Goal: Task Accomplishment & Management: Use online tool/utility

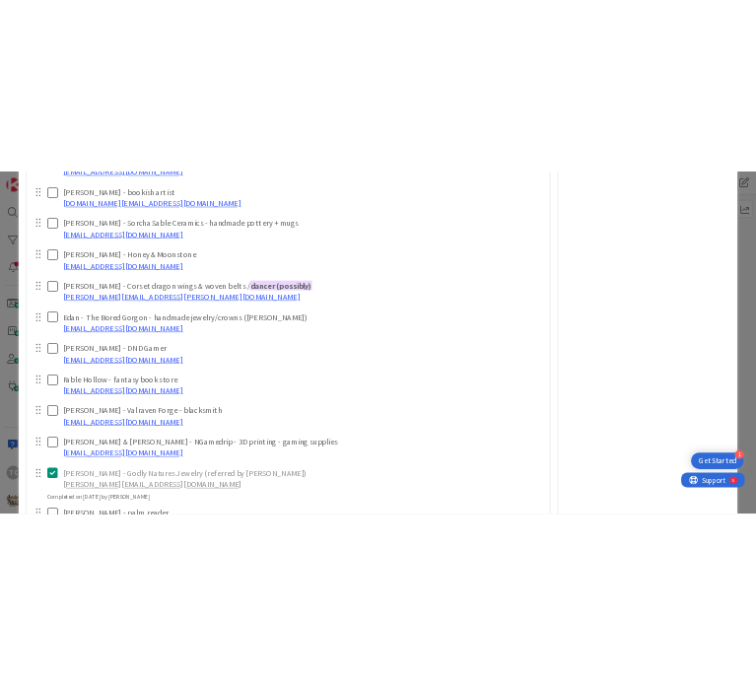
scroll to position [1182, 0]
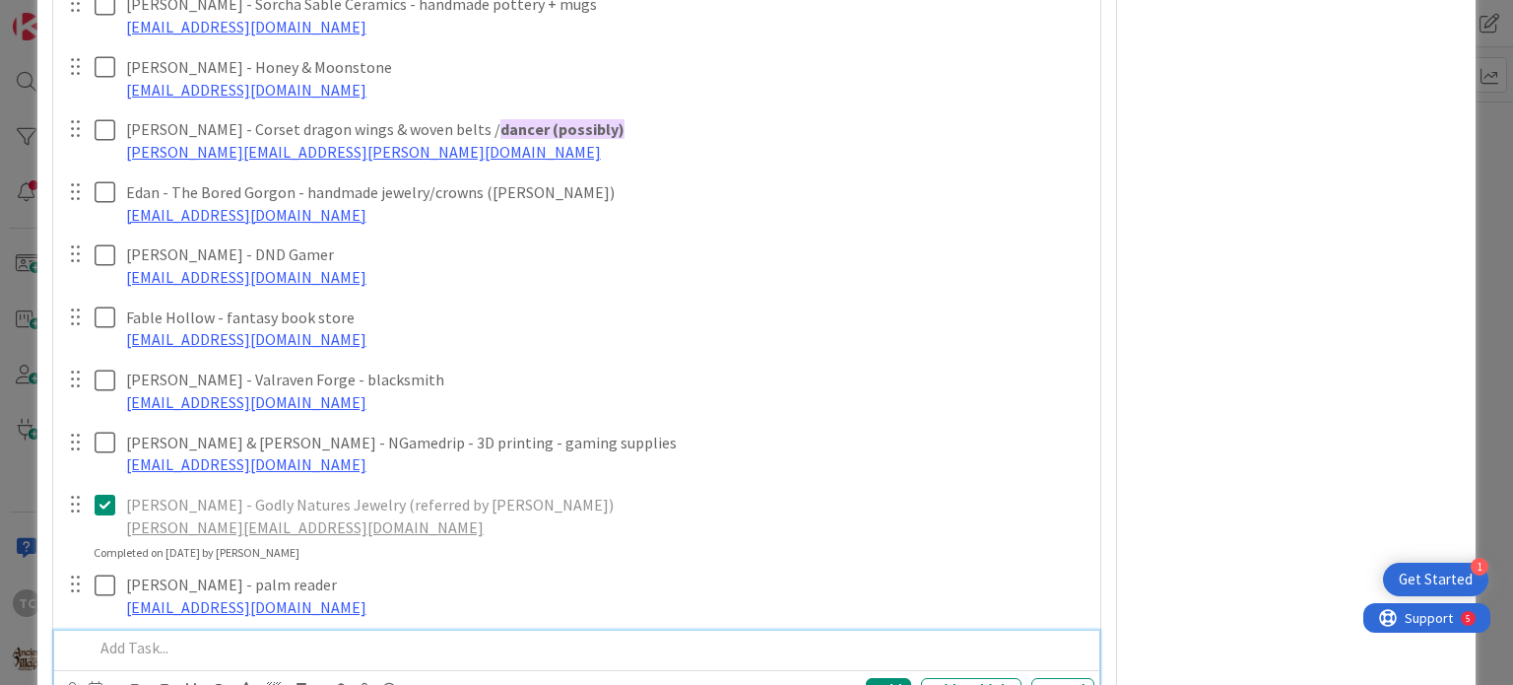
click at [164, 645] on p at bounding box center [590, 647] width 992 height 23
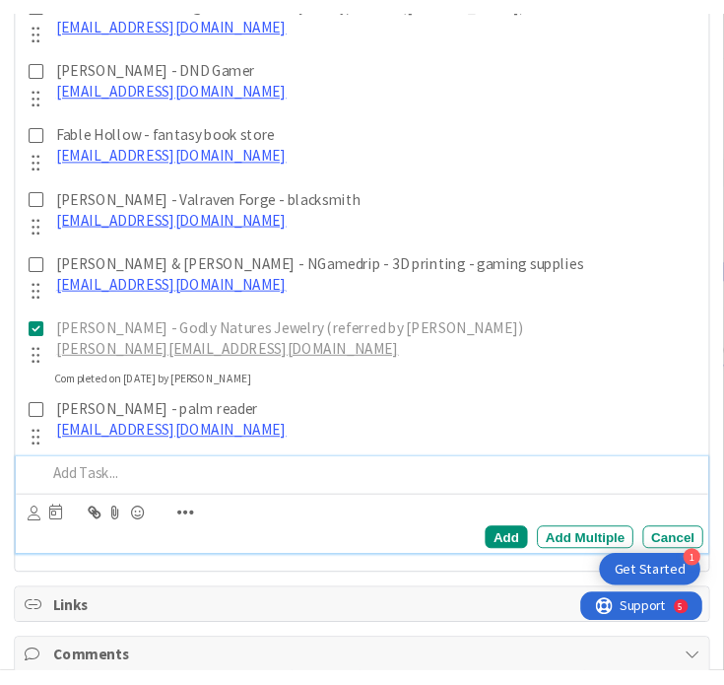
scroll to position [1872, 0]
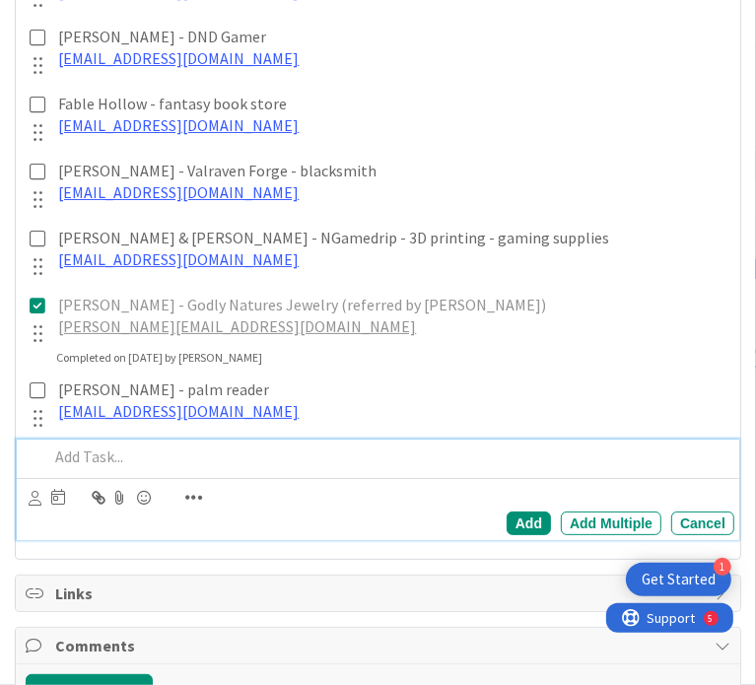
click at [145, 468] on p at bounding box center [387, 456] width 678 height 23
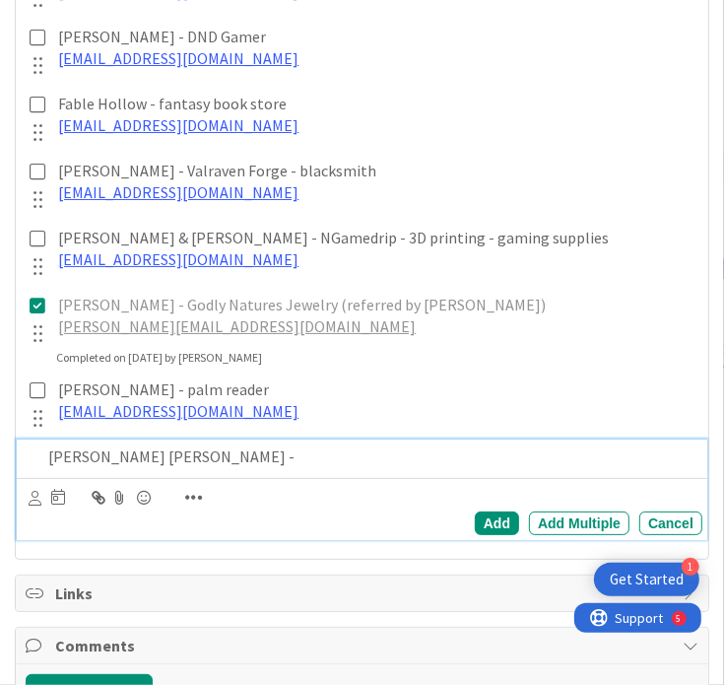
click at [202, 464] on p "[PERSON_NAME] [PERSON_NAME] -" at bounding box center [371, 456] width 646 height 23
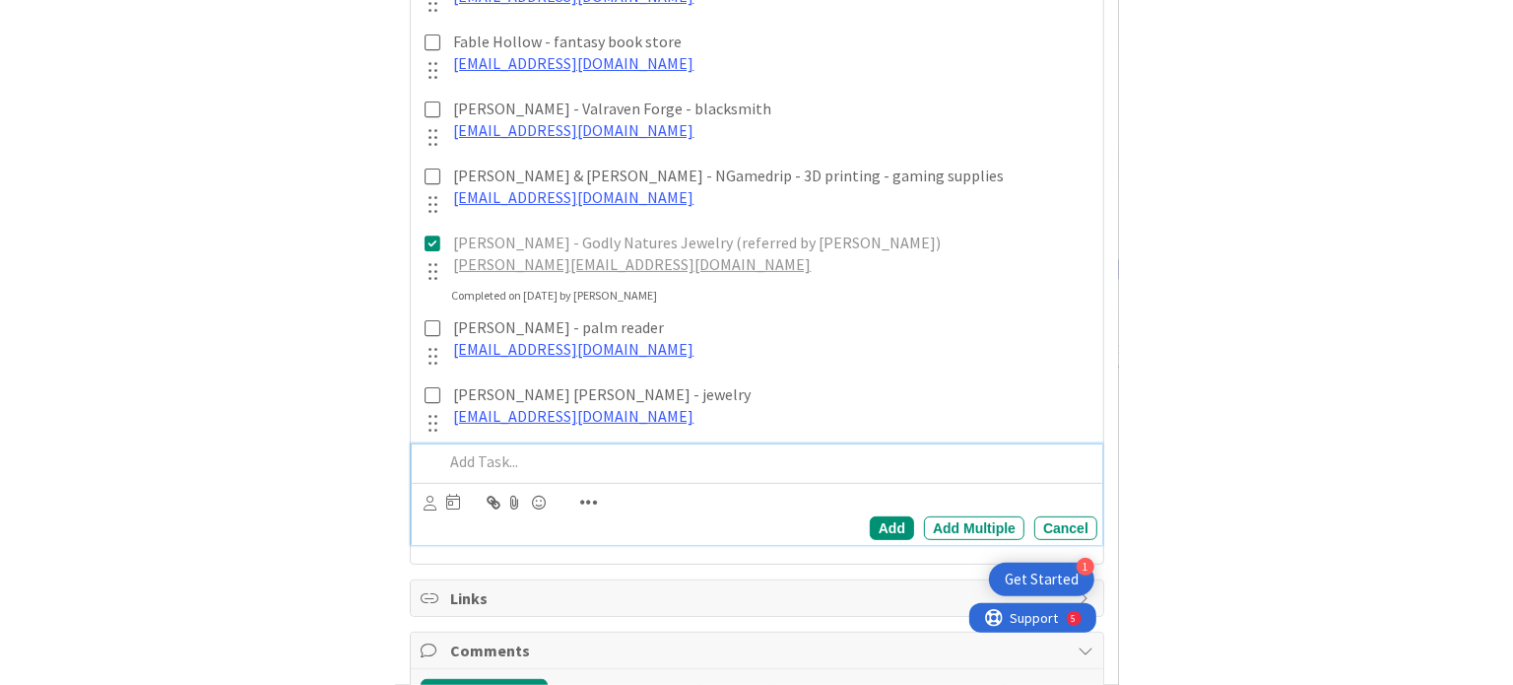
scroll to position [1939, 0]
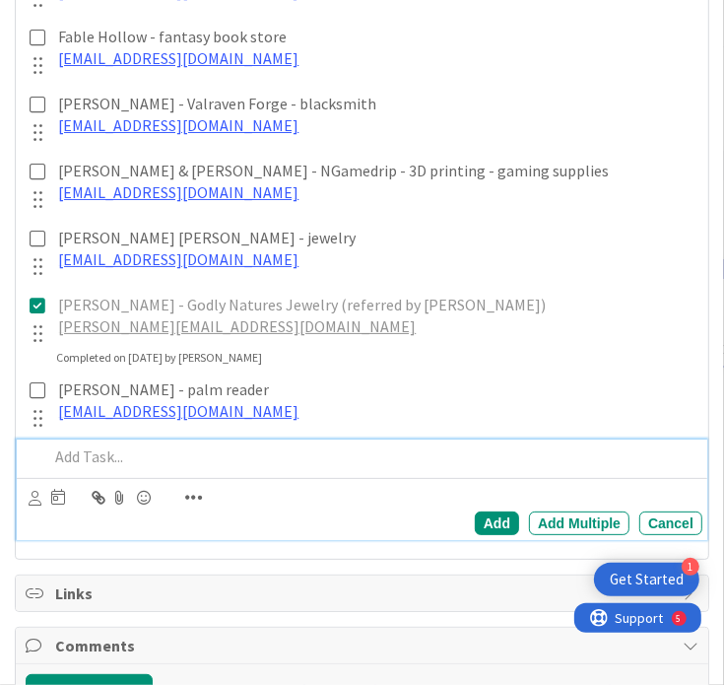
click at [64, 458] on p at bounding box center [371, 456] width 646 height 23
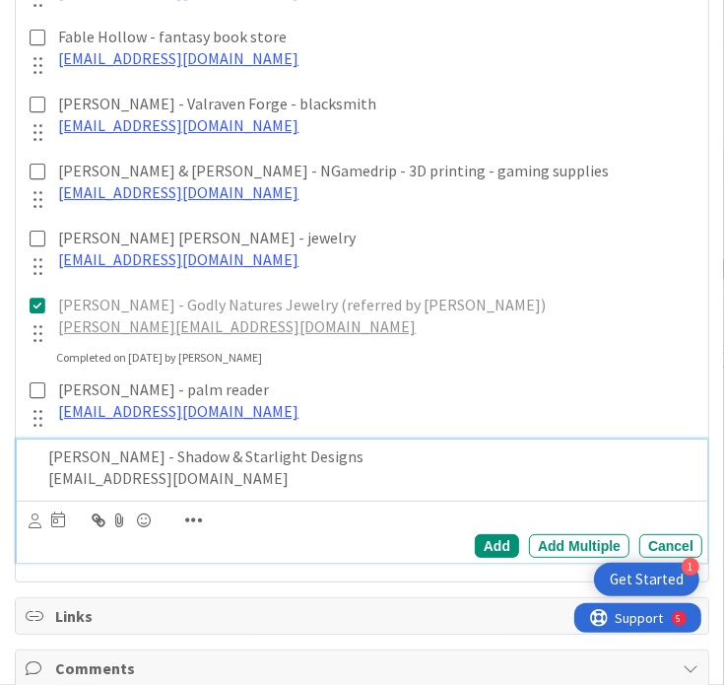
click at [208, 452] on p "[PERSON_NAME] - Shadow & Starlight Designs" at bounding box center [371, 456] width 646 height 23
click at [358, 483] on p "[EMAIL_ADDRESS][DOMAIN_NAME]" at bounding box center [371, 478] width 646 height 23
click at [482, 543] on div "Add" at bounding box center [497, 546] width 44 height 24
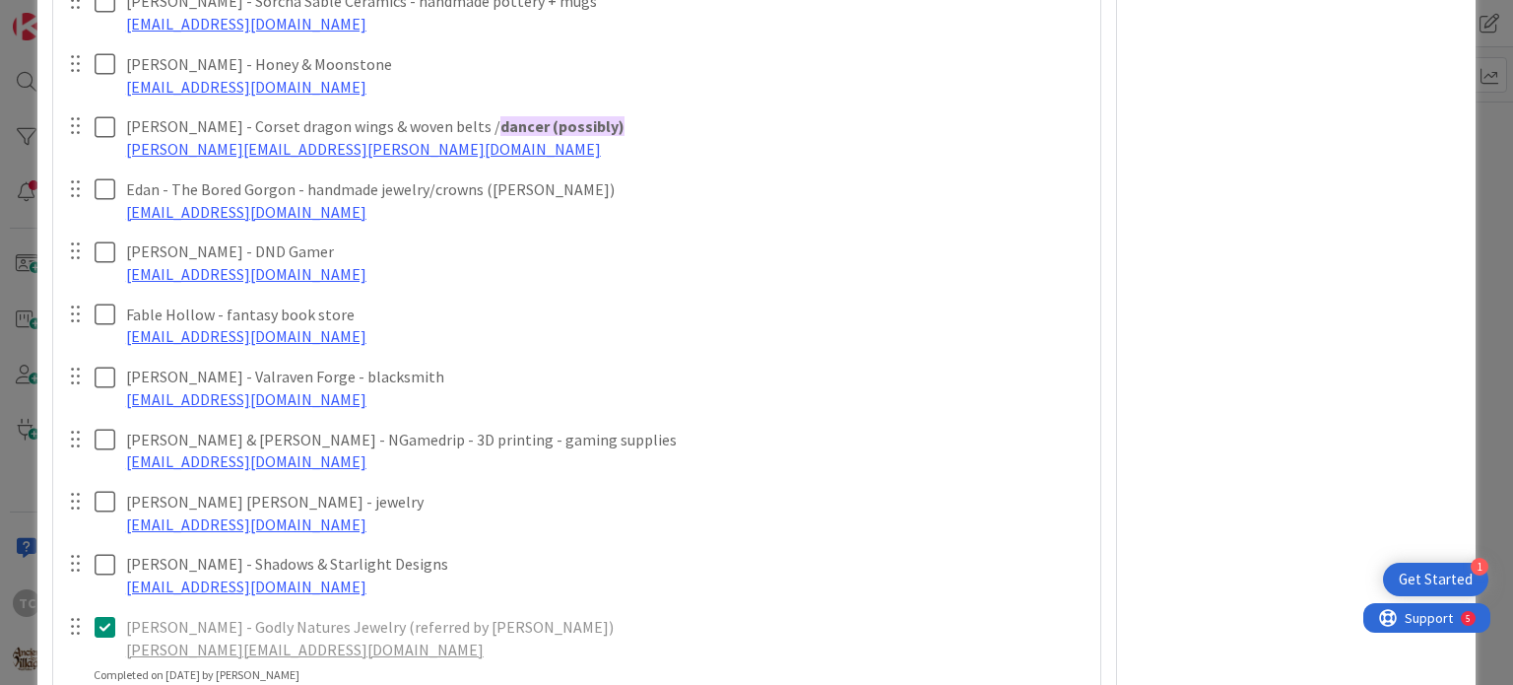
scroll to position [1249, 0]
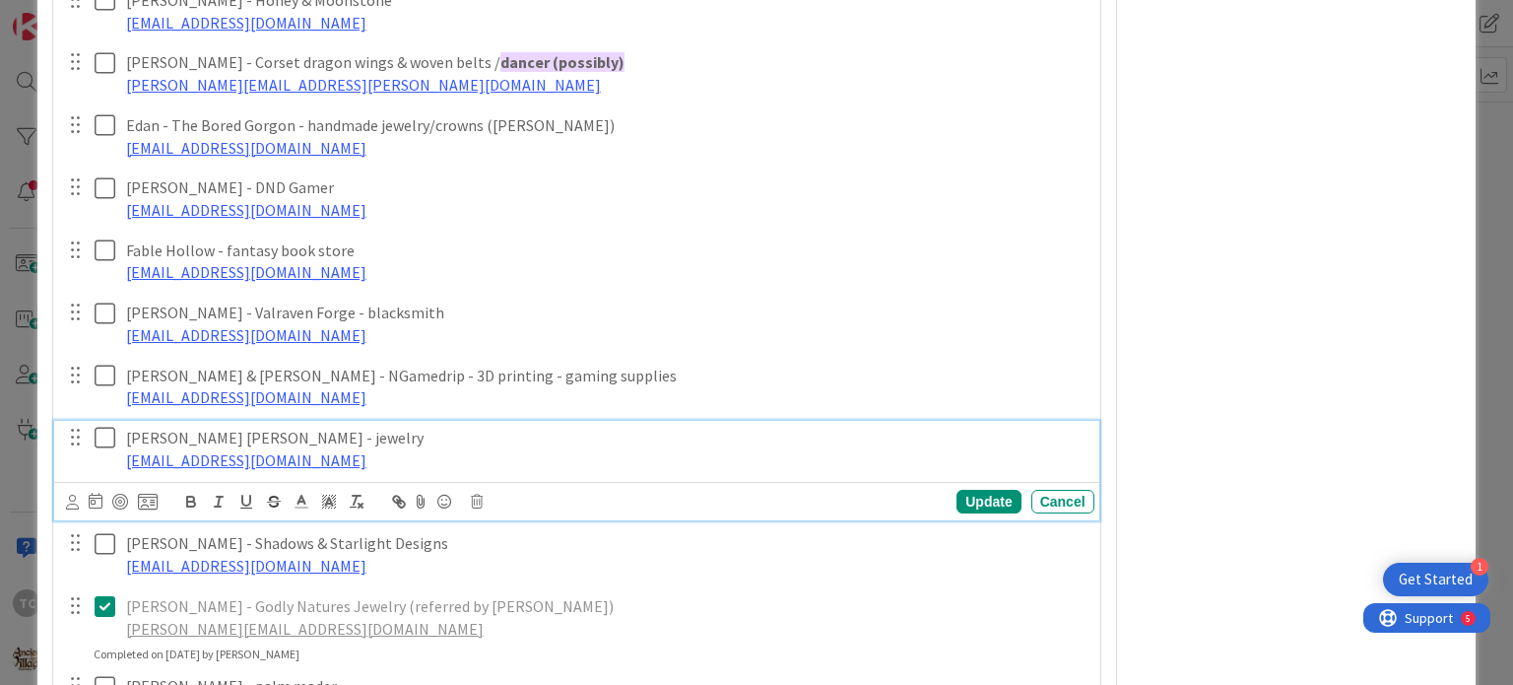
click at [303, 437] on p "[PERSON_NAME] [PERSON_NAME] - jewelry" at bounding box center [606, 438] width 961 height 23
drag, startPoint x: 525, startPoint y: 436, endPoint x: 276, endPoint y: 435, distance: 249.3
click at [276, 435] on p "[PERSON_NAME] [PERSON_NAME] - jewelry - NEEDS TO BE CLOSE TO ELECTRICITY" at bounding box center [606, 438] width 961 height 23
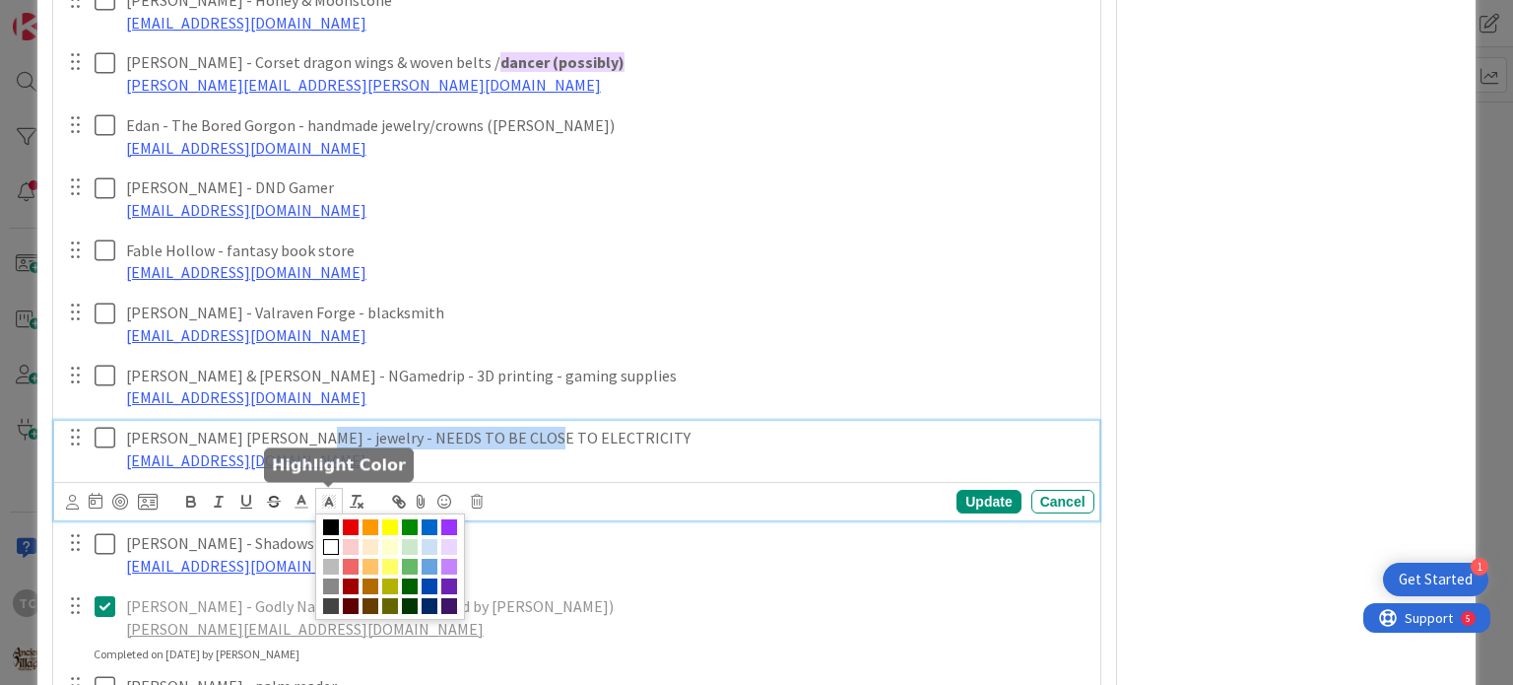
click at [331, 503] on line at bounding box center [329, 503] width 5 height 0
click at [391, 565] on span at bounding box center [390, 567] width 16 height 16
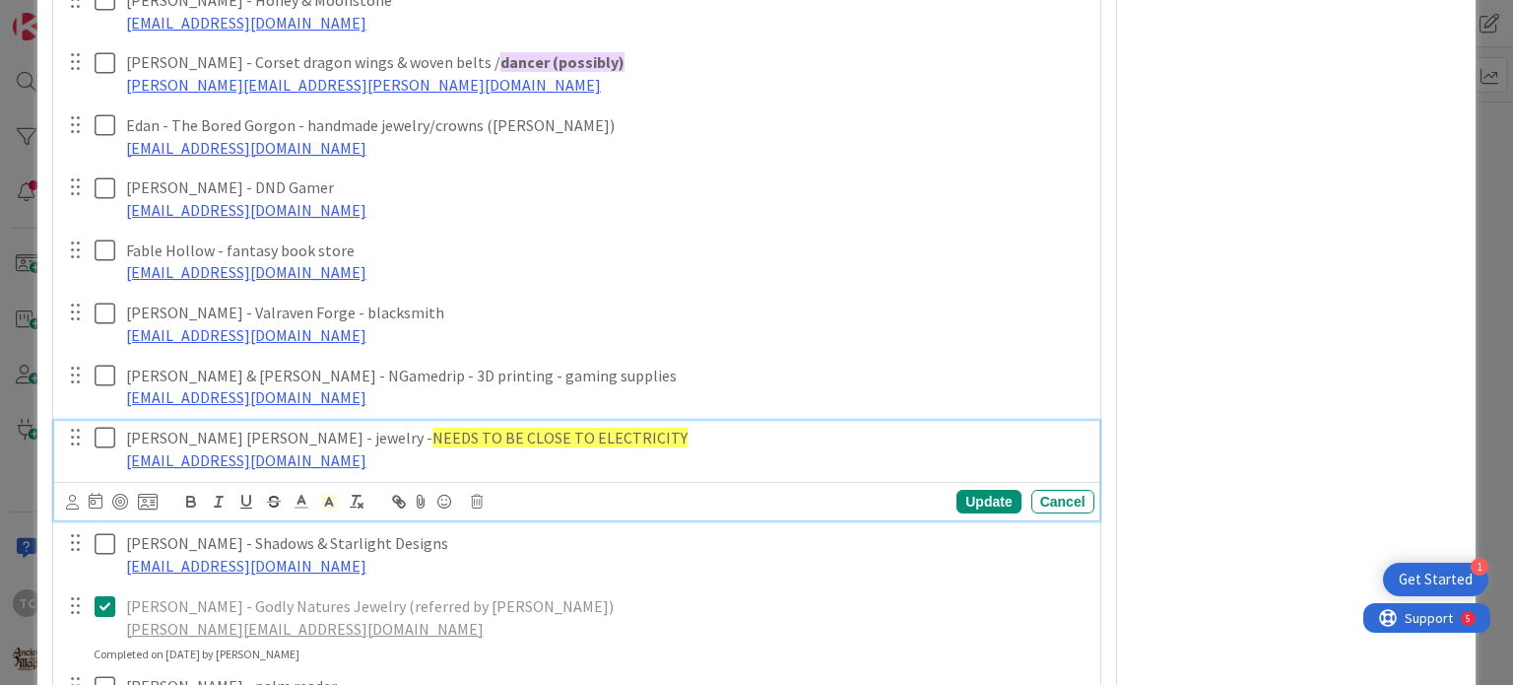
click at [661, 456] on p "[EMAIL_ADDRESS][DOMAIN_NAME]" at bounding box center [606, 460] width 961 height 23
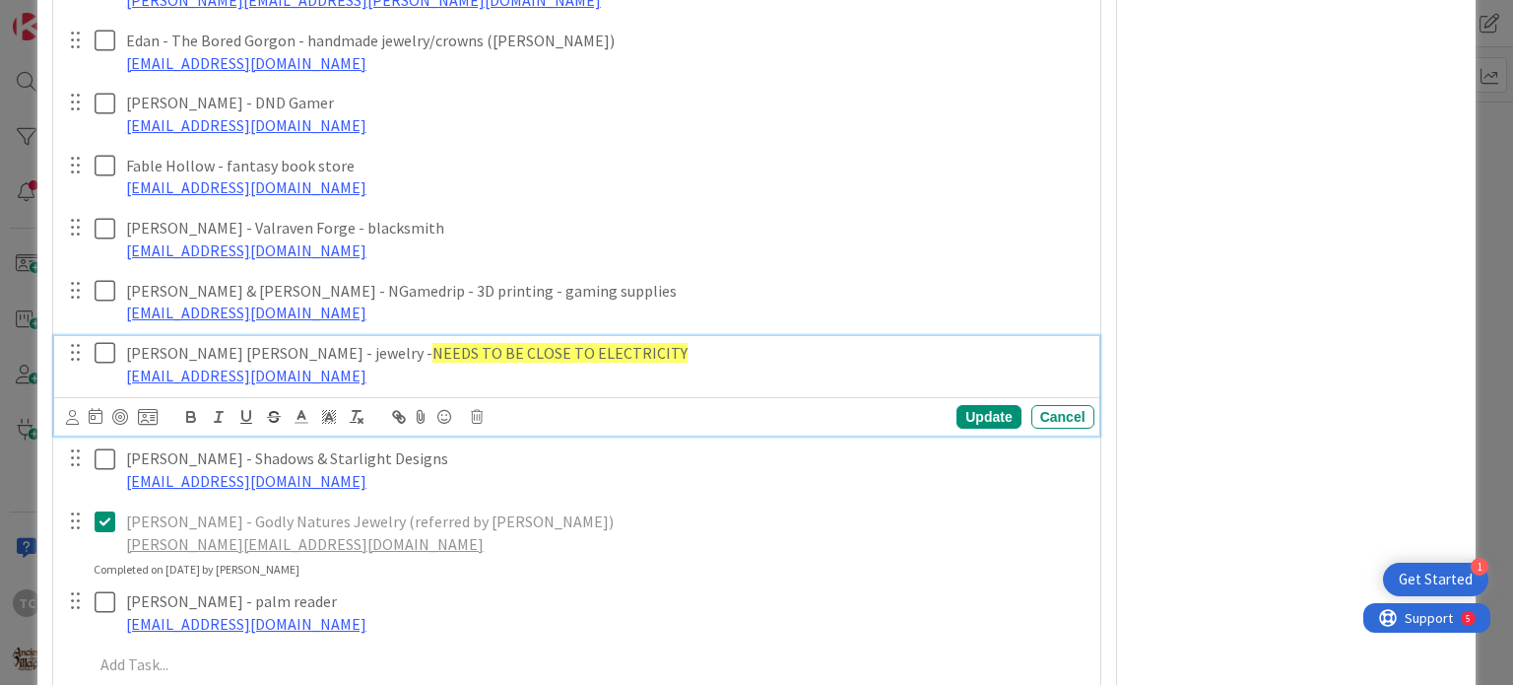
scroll to position [1446, 0]
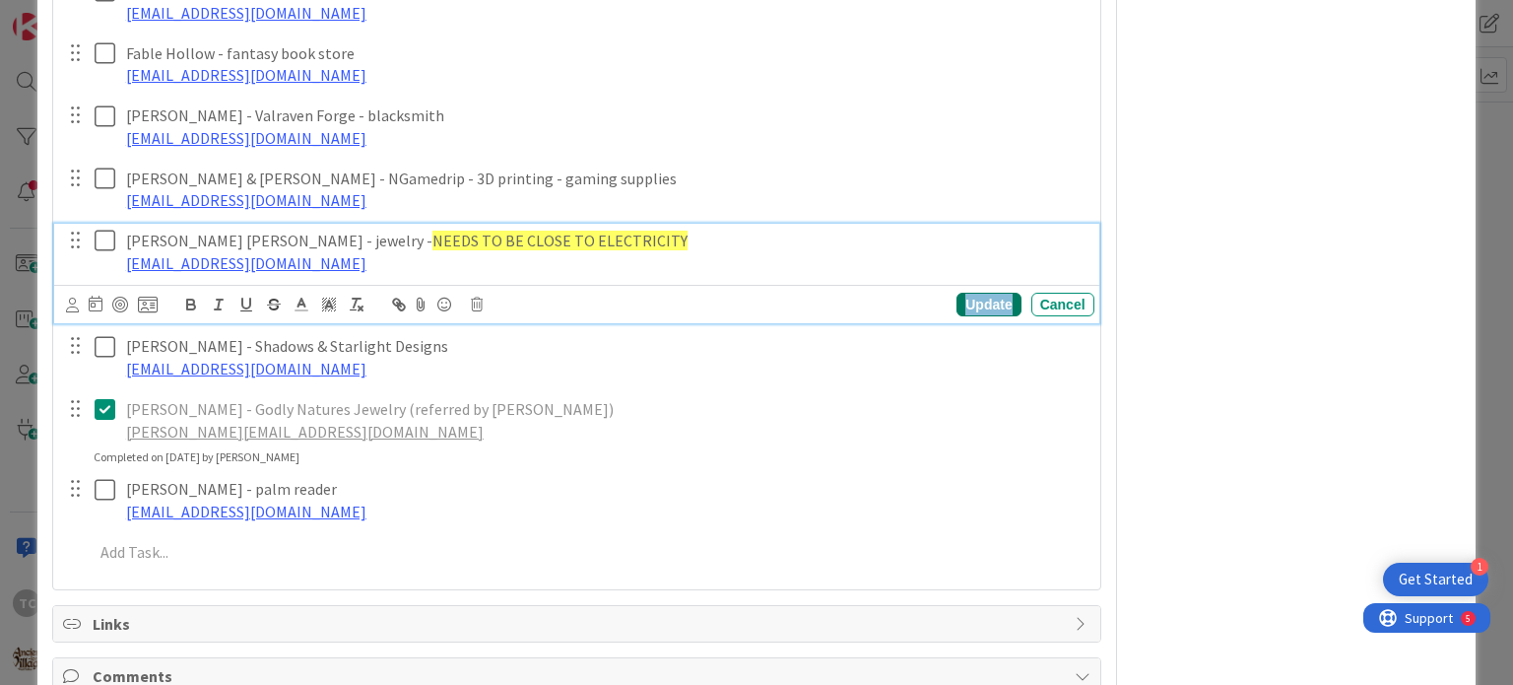
click at [972, 306] on div "Update" at bounding box center [989, 305] width 64 height 24
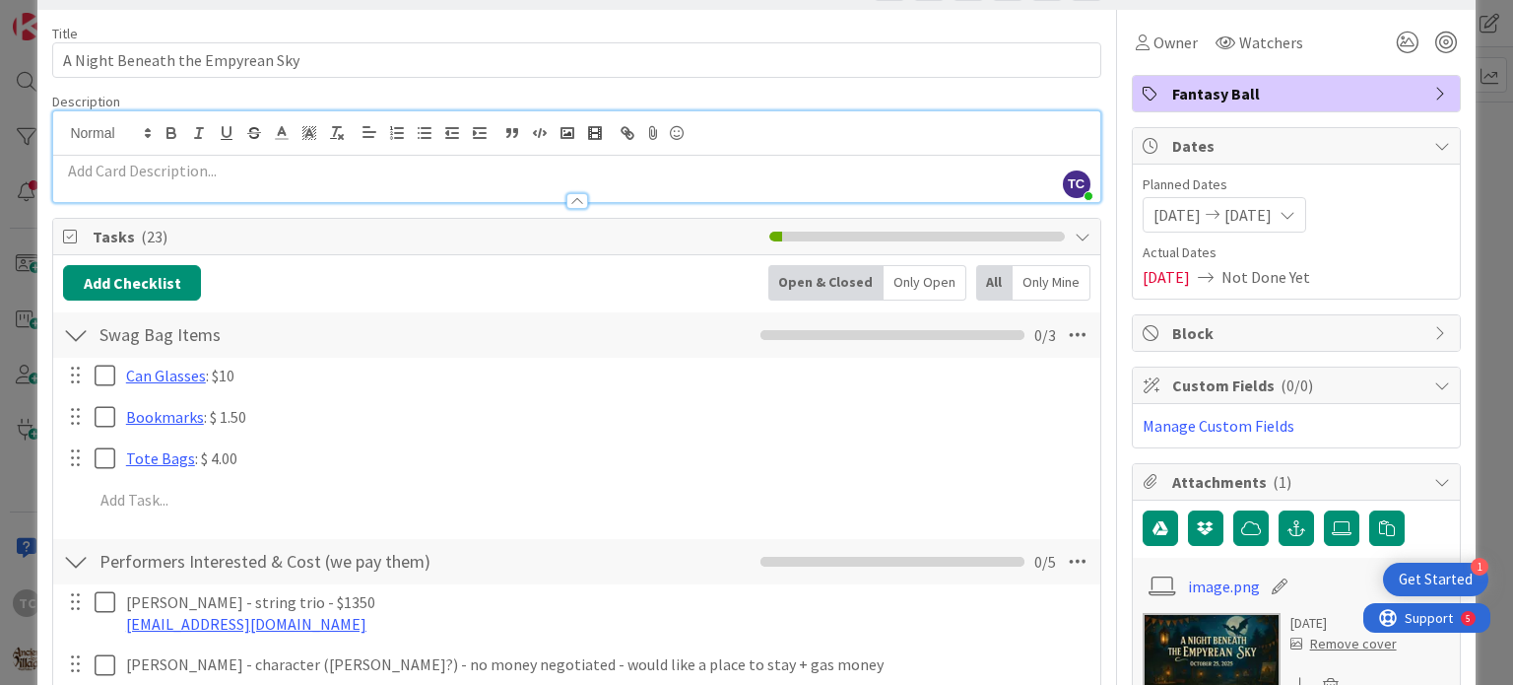
scroll to position [0, 0]
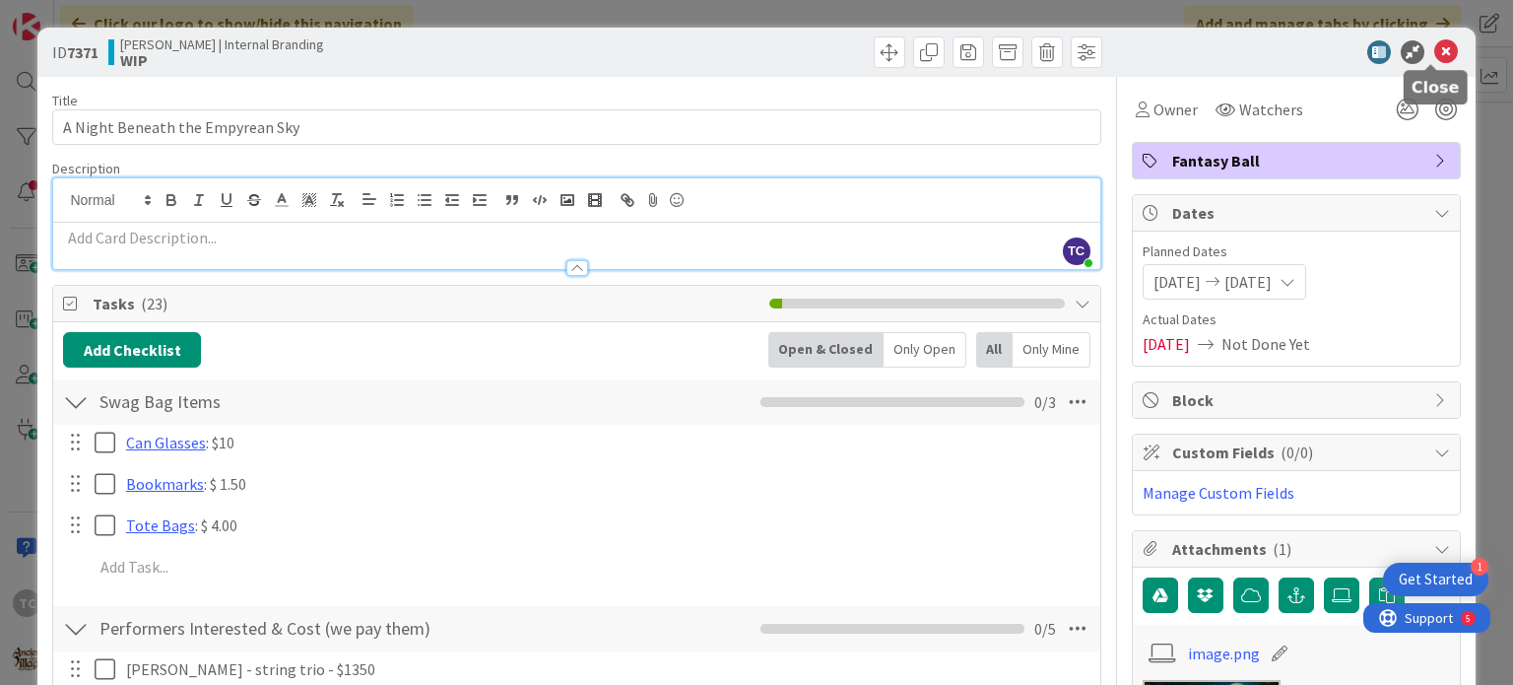
click at [1435, 51] on icon at bounding box center [1447, 52] width 24 height 24
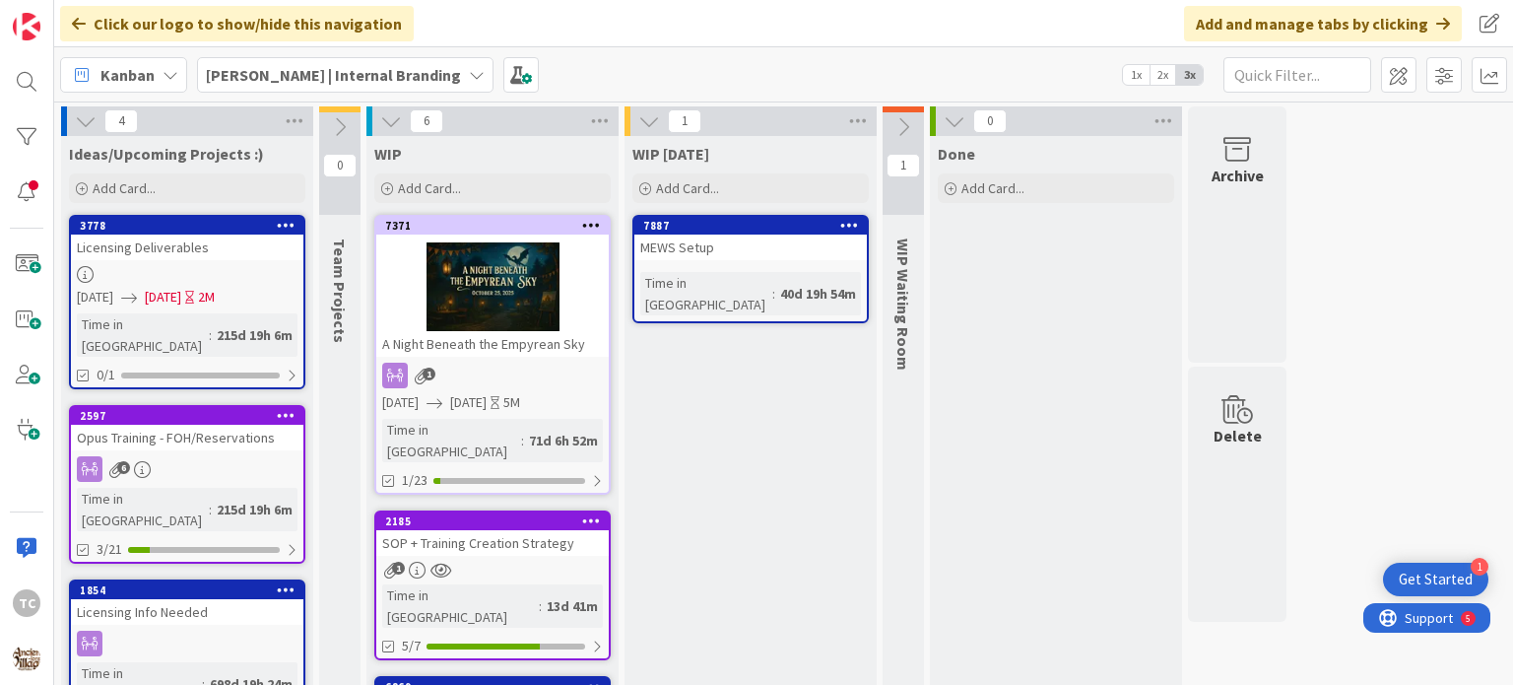
click at [321, 58] on div "[PERSON_NAME] | Internal Branding" at bounding box center [345, 74] width 297 height 35
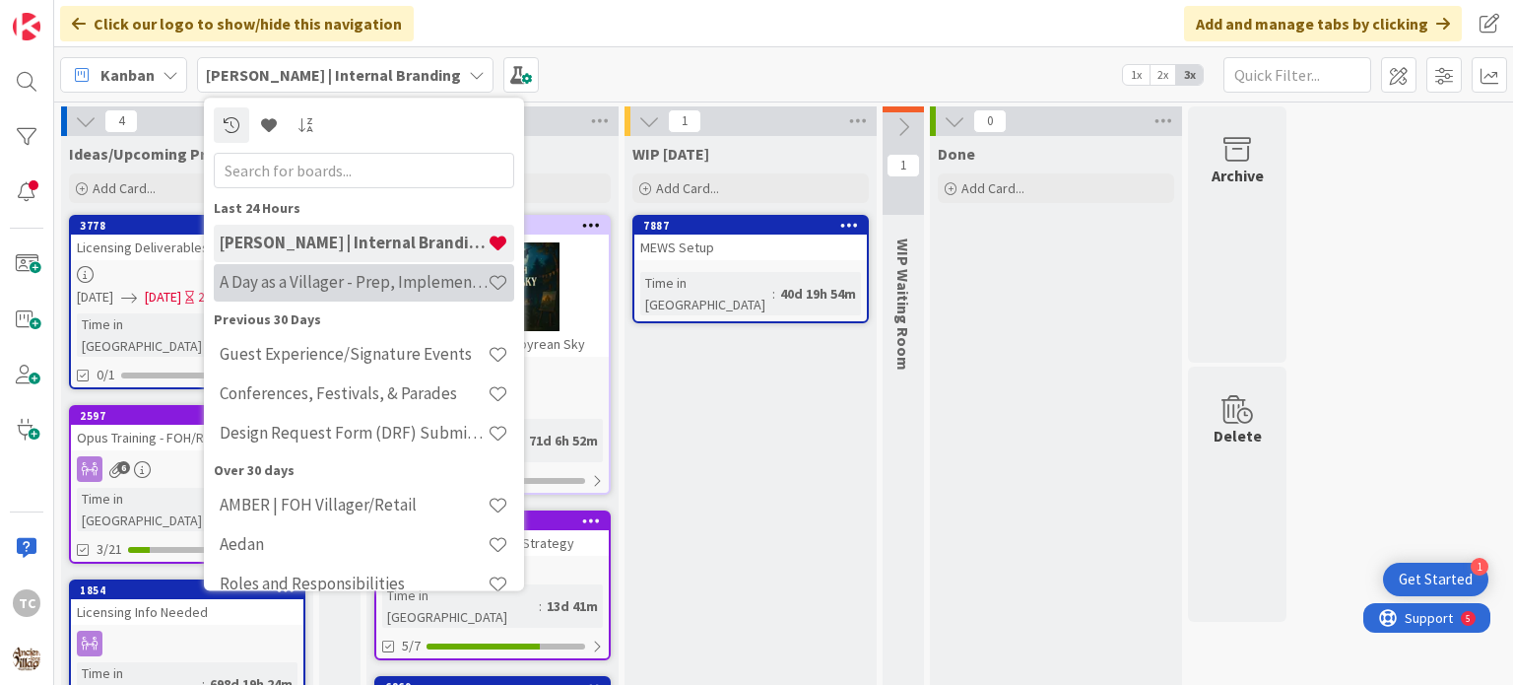
click at [278, 288] on h4 "A Day as a Villager - Prep, Implement and Execute" at bounding box center [354, 283] width 268 height 20
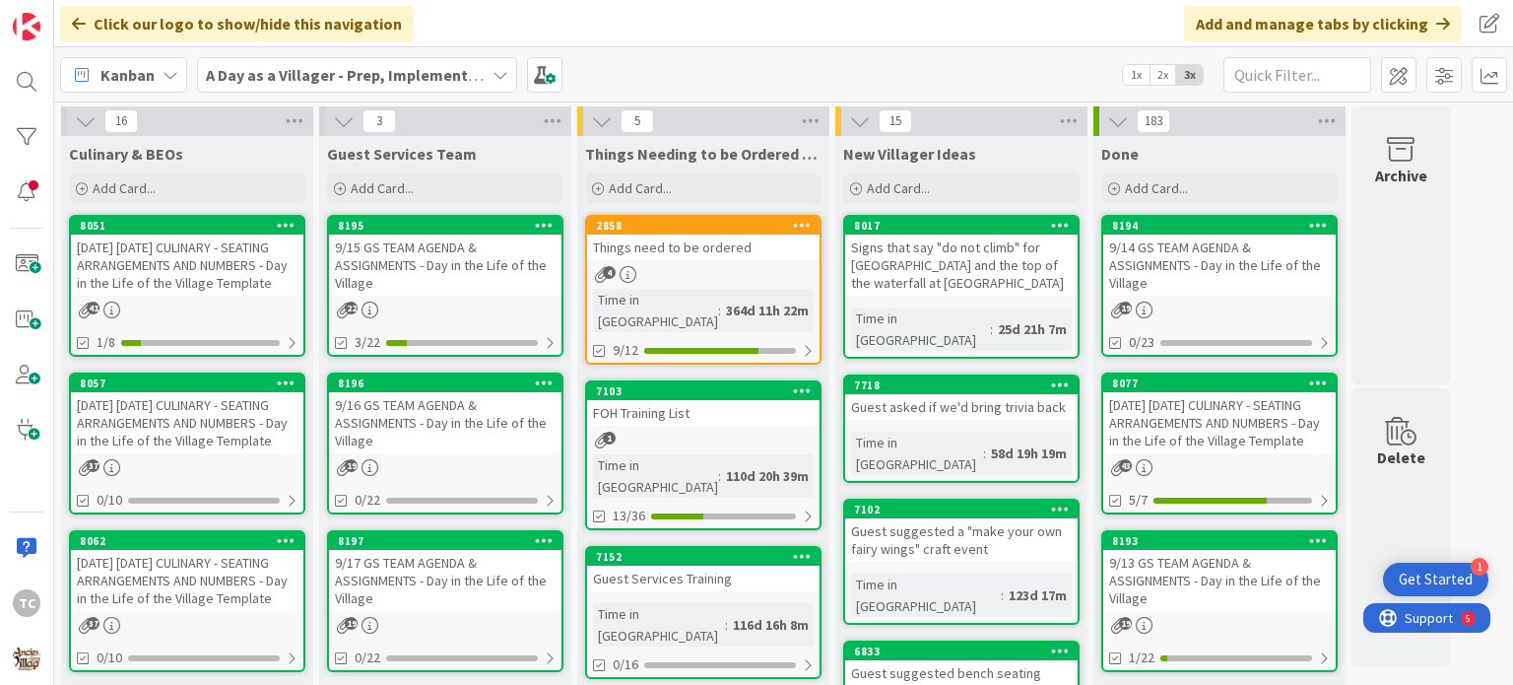
click at [158, 419] on div "[DATE] [DATE] CULINARY - SEATING ARRANGEMENTS AND NUMBERS - Day in the Life of …" at bounding box center [187, 422] width 233 height 61
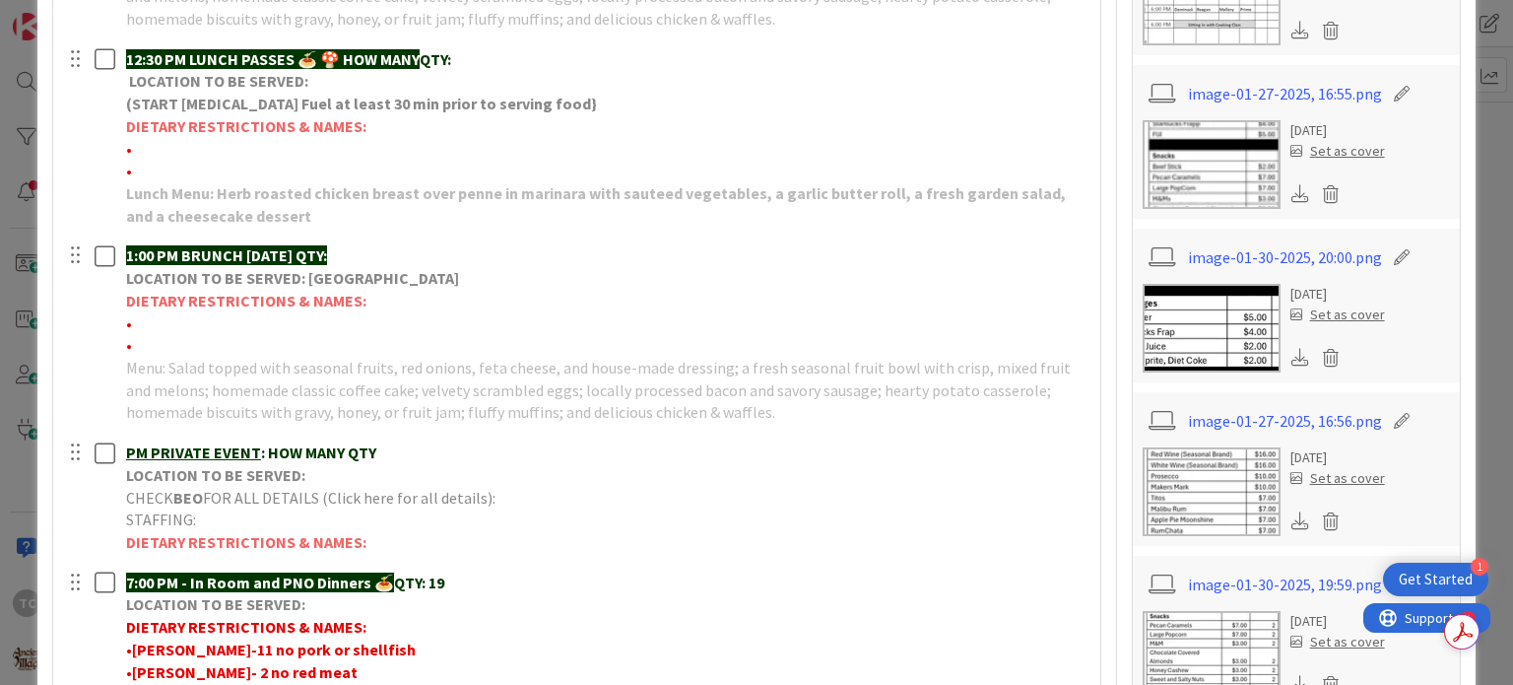
scroll to position [985, 0]
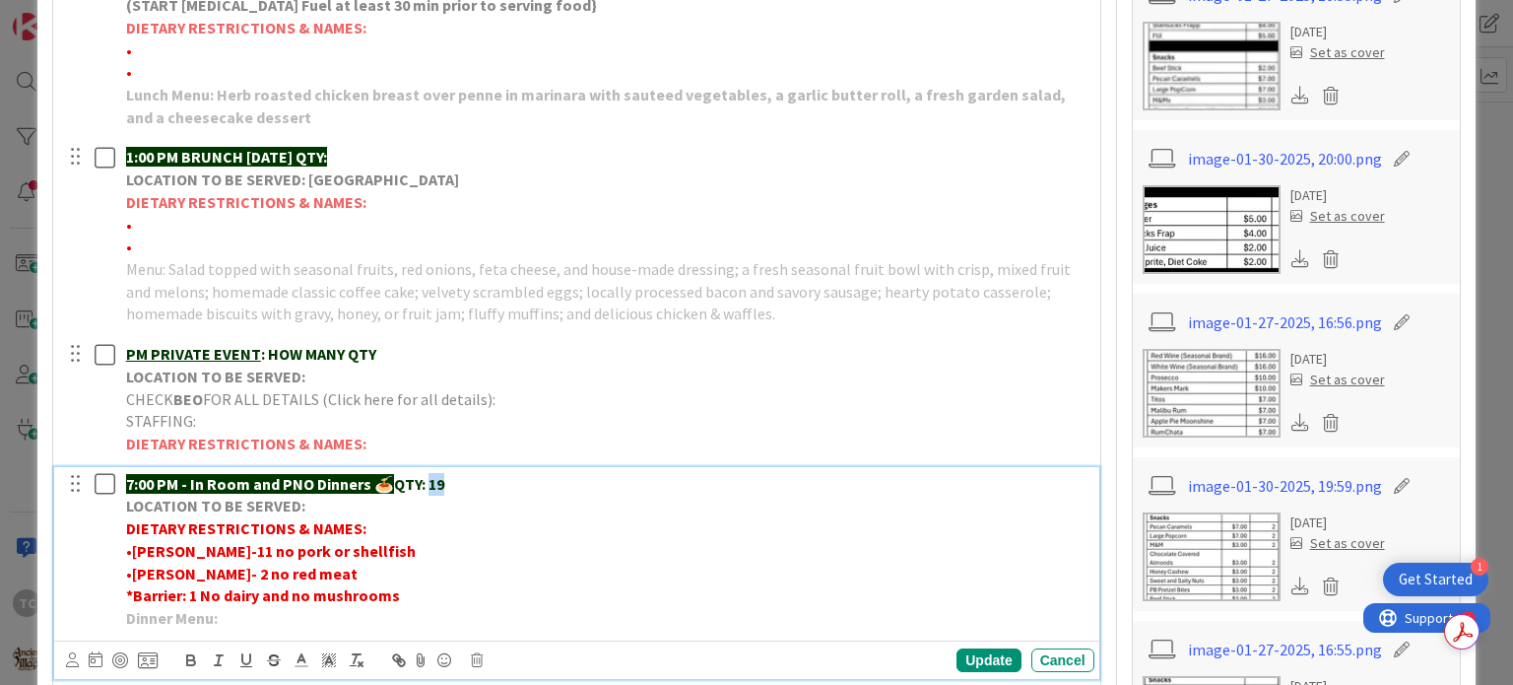
drag, startPoint x: 448, startPoint y: 482, endPoint x: 434, endPoint y: 483, distance: 14.8
click at [434, 483] on p "7:00 PM - In Room and PNO Dinners 🍝 QTY: 19" at bounding box center [606, 484] width 961 height 23
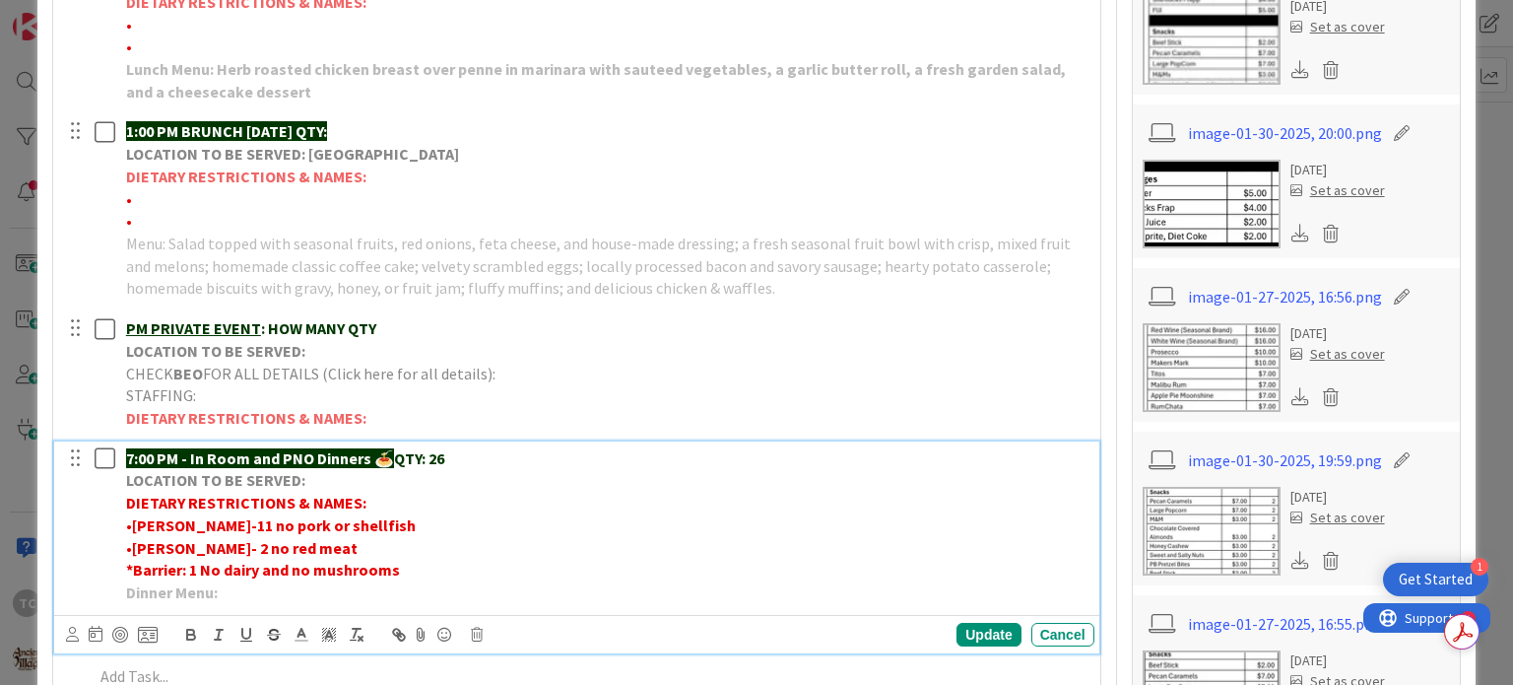
scroll to position [1084, 0]
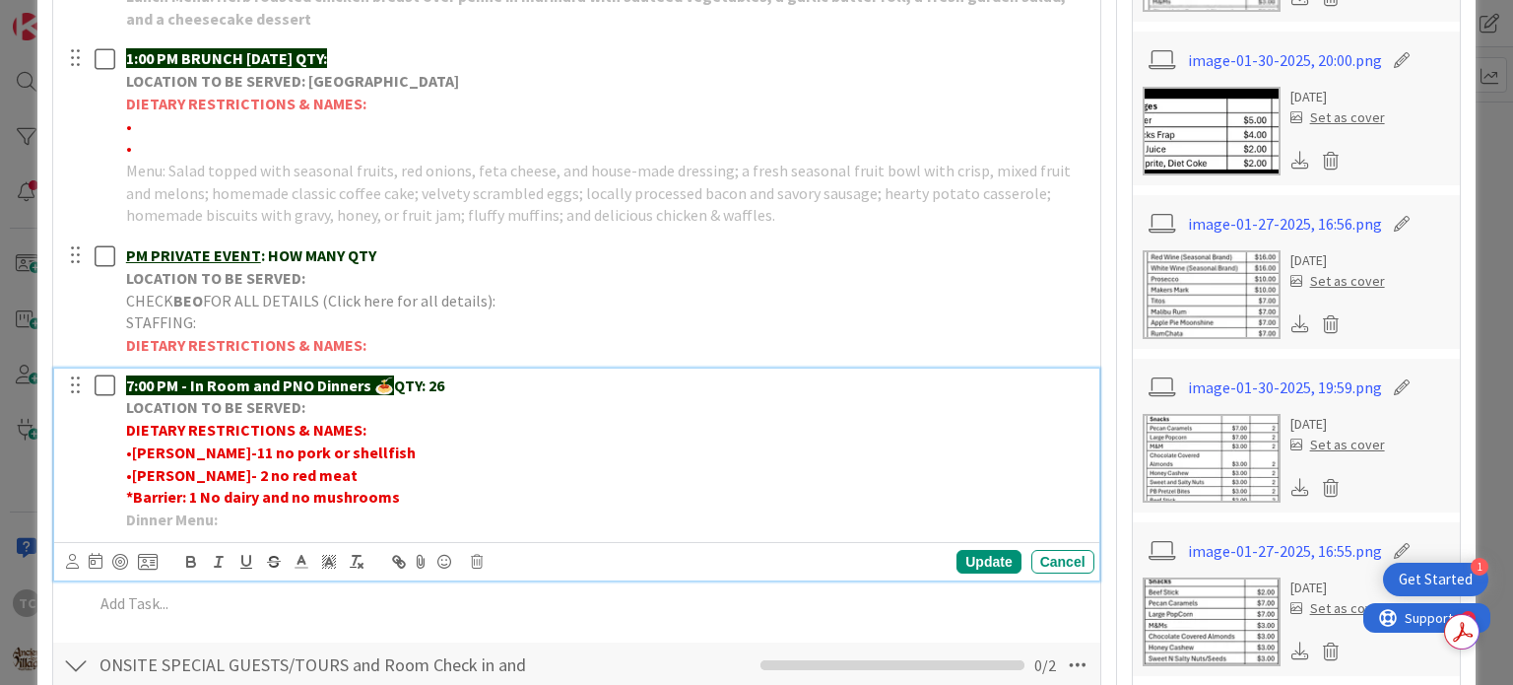
click at [441, 491] on p "*Barrier: 1 No dairy and no mushrooms" at bounding box center [606, 497] width 961 height 23
click at [303, 557] on polyline at bounding box center [302, 560] width 7 height 8
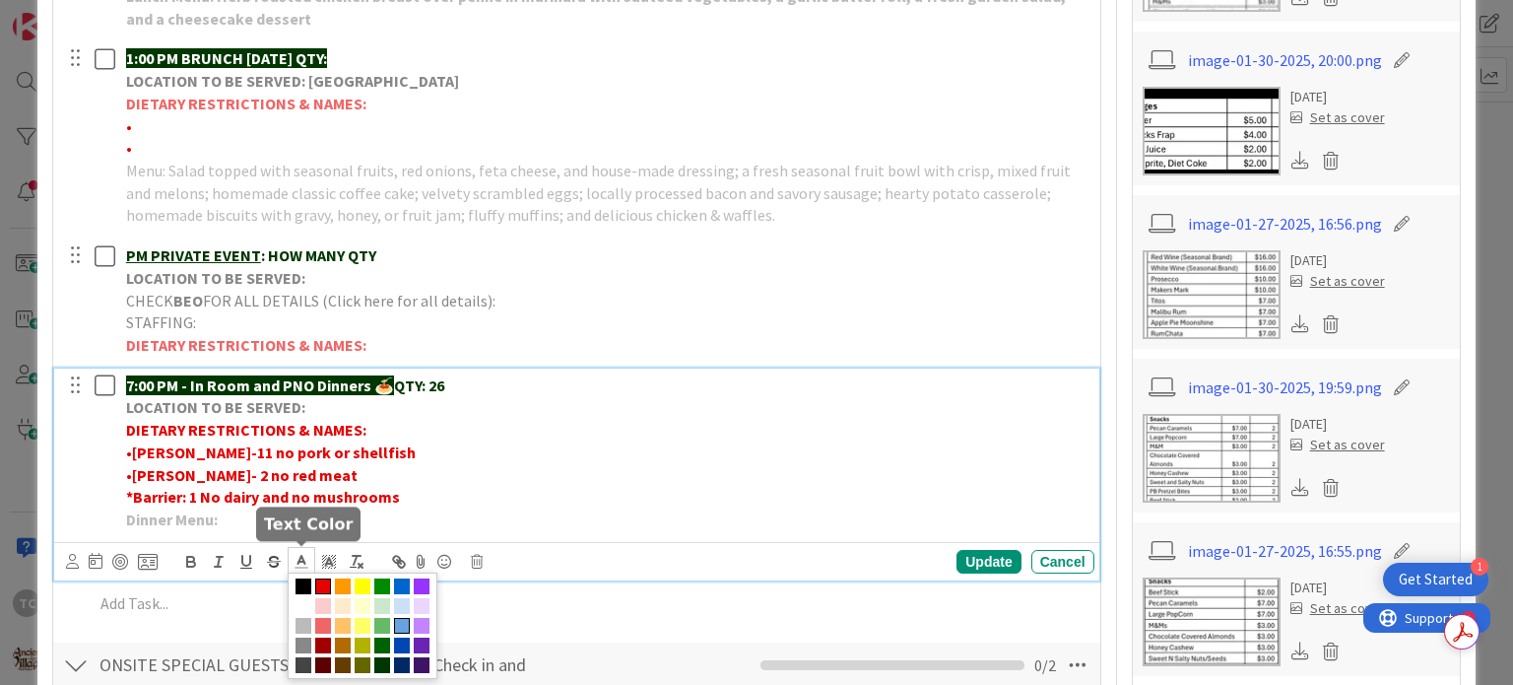
click at [403, 627] on span at bounding box center [402, 626] width 16 height 16
click at [301, 556] on polyline at bounding box center [302, 560] width 7 height 8
click at [405, 618] on span at bounding box center [402, 626] width 16 height 16
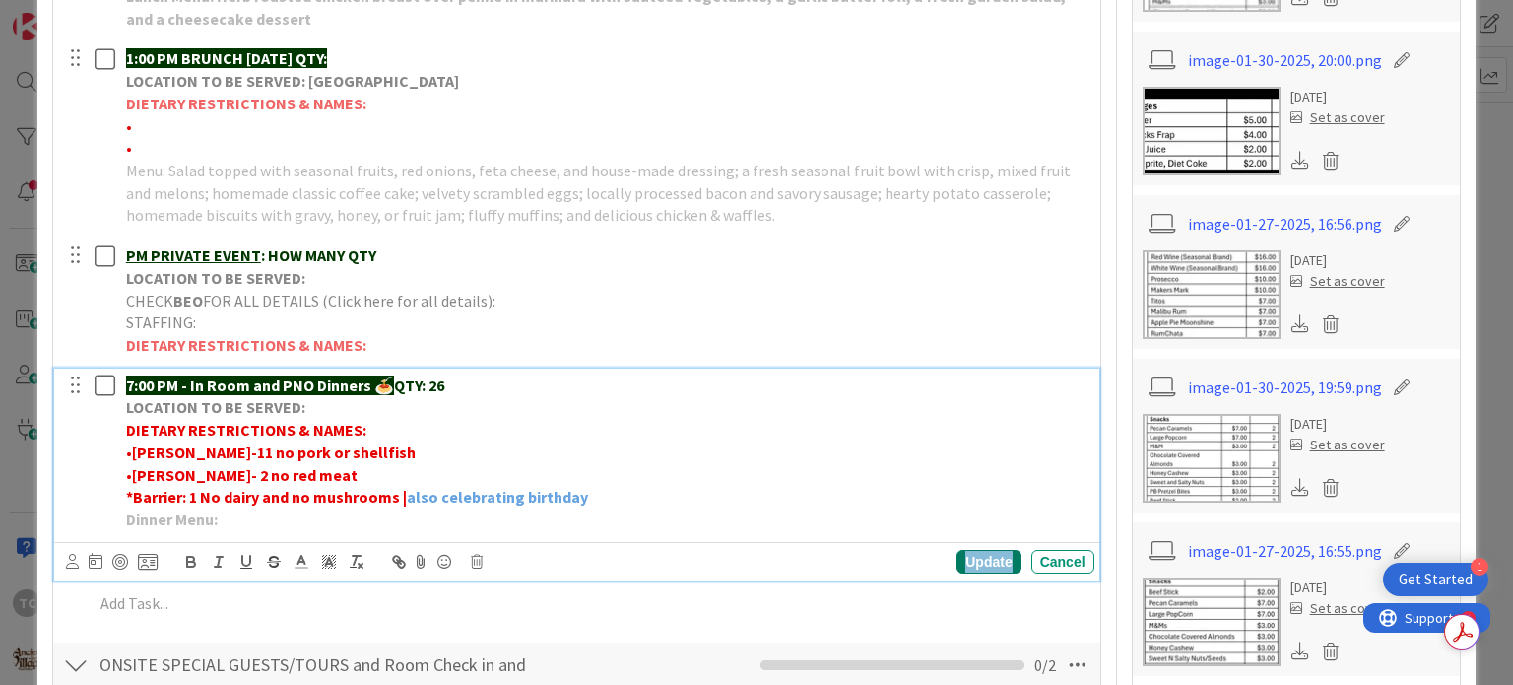
click at [973, 558] on div "Update" at bounding box center [989, 562] width 64 height 24
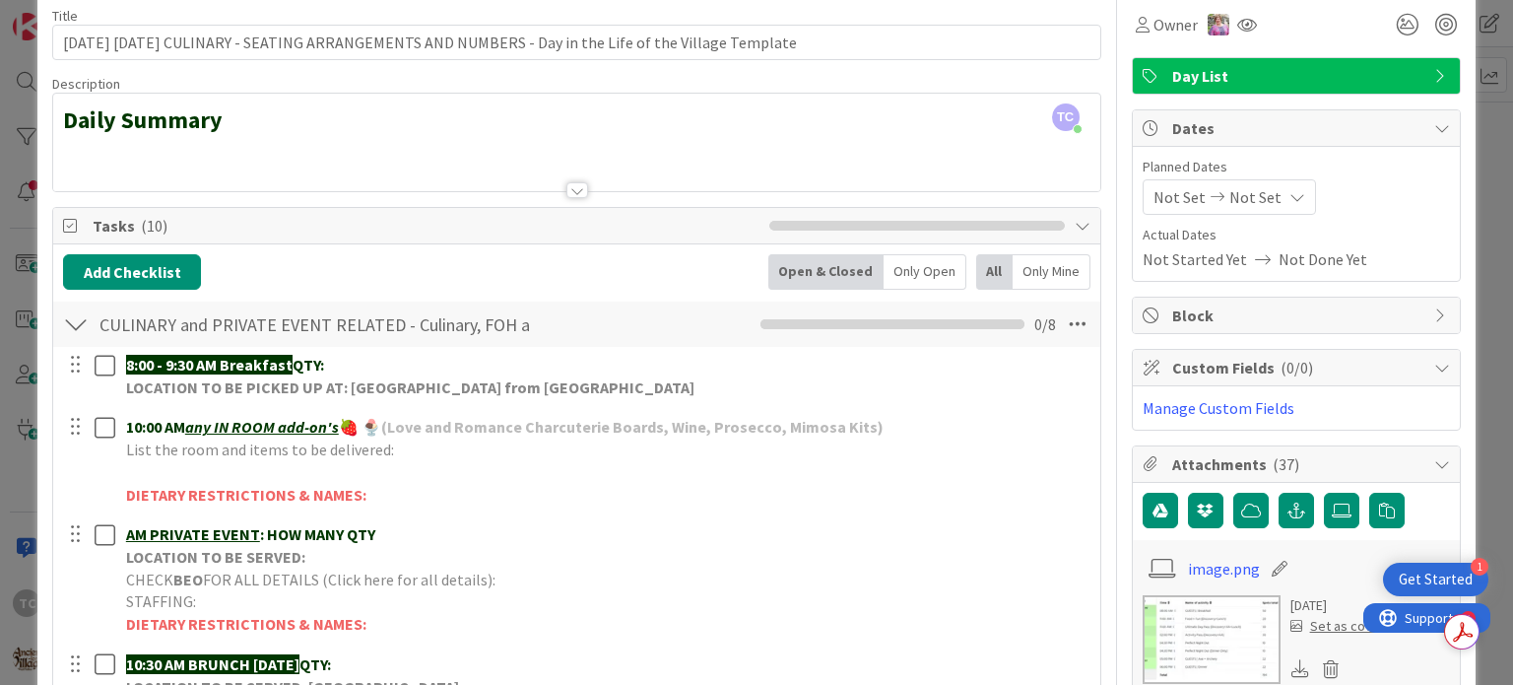
scroll to position [0, 0]
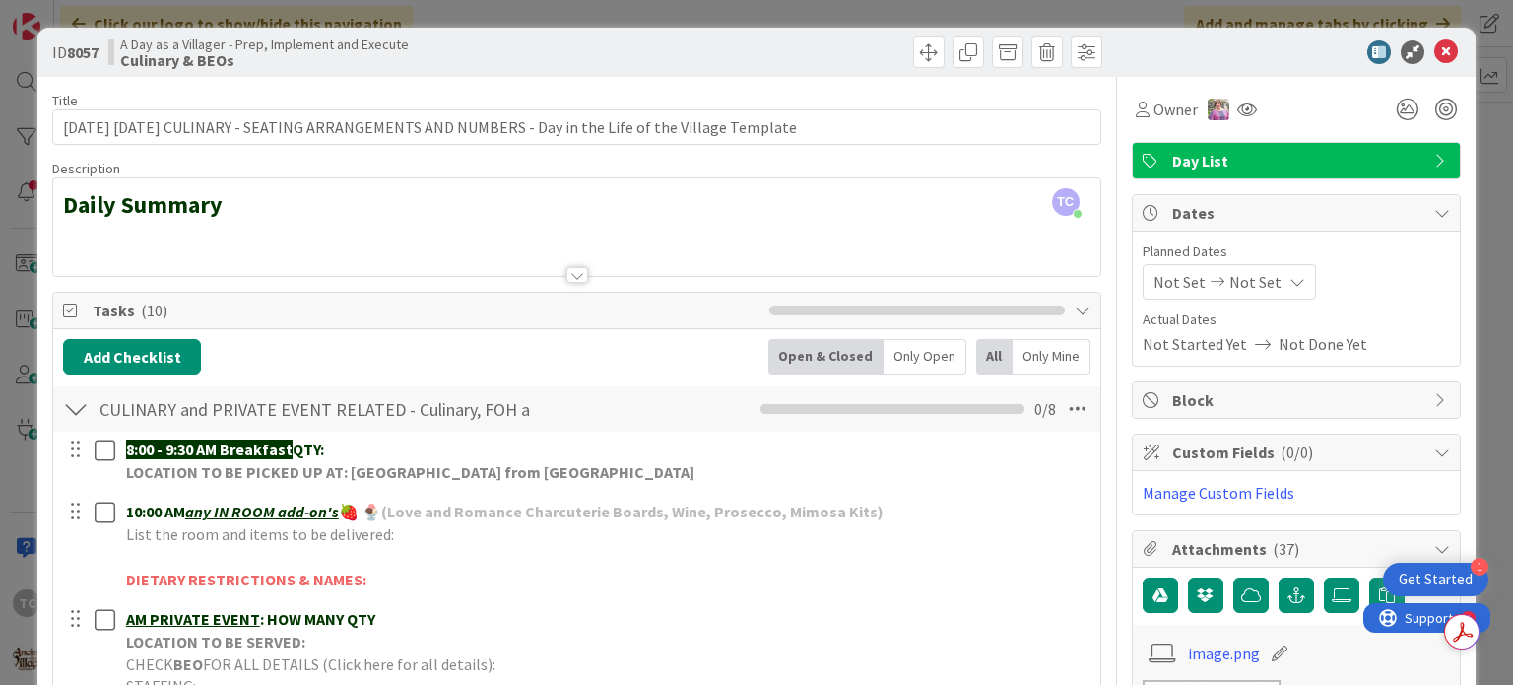
click at [604, 15] on div "ID 8057 A Day as a Villager - Prep, Implement and Execute Culinary & BEOs Title…" at bounding box center [756, 342] width 1513 height 685
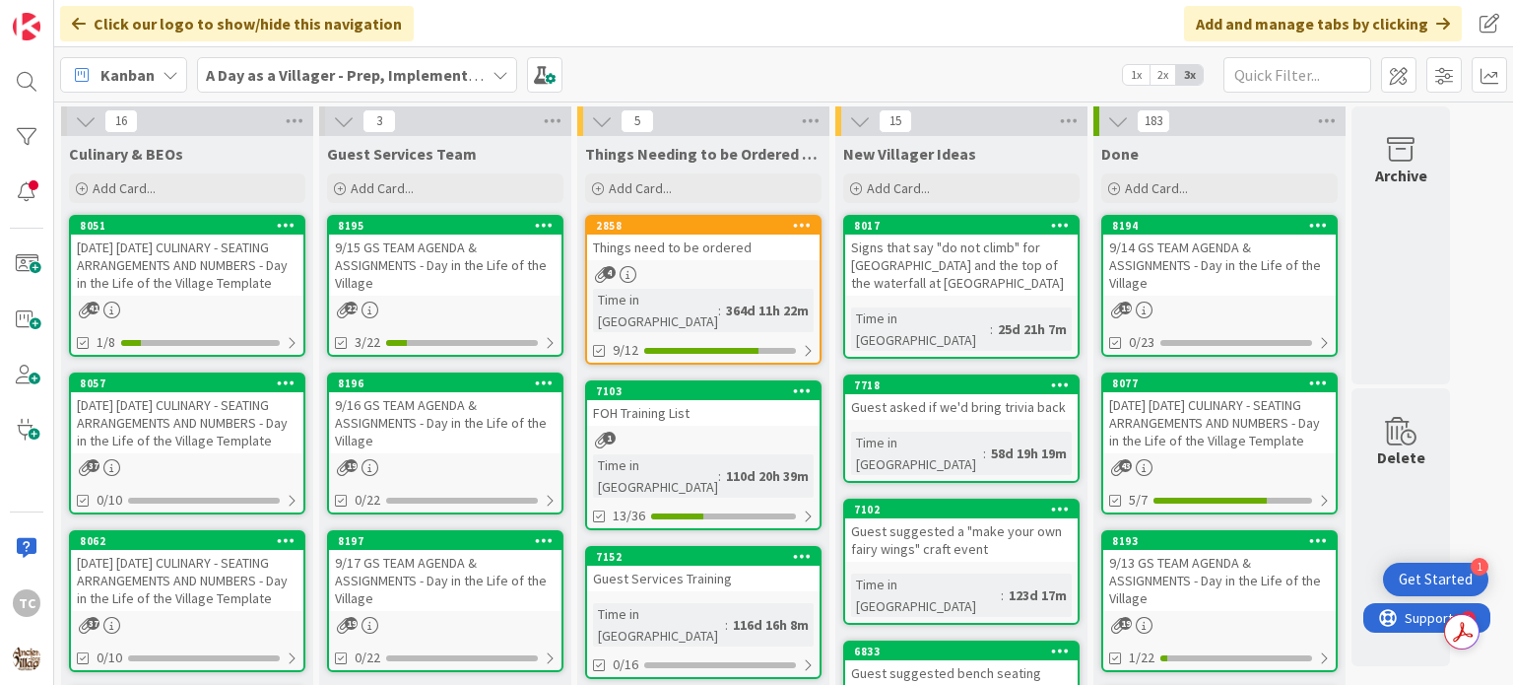
click at [129, 571] on div "[DATE] [DATE] CULINARY - SEATING ARRANGEMENTS AND NUMBERS - Day in the Life of …" at bounding box center [187, 580] width 233 height 61
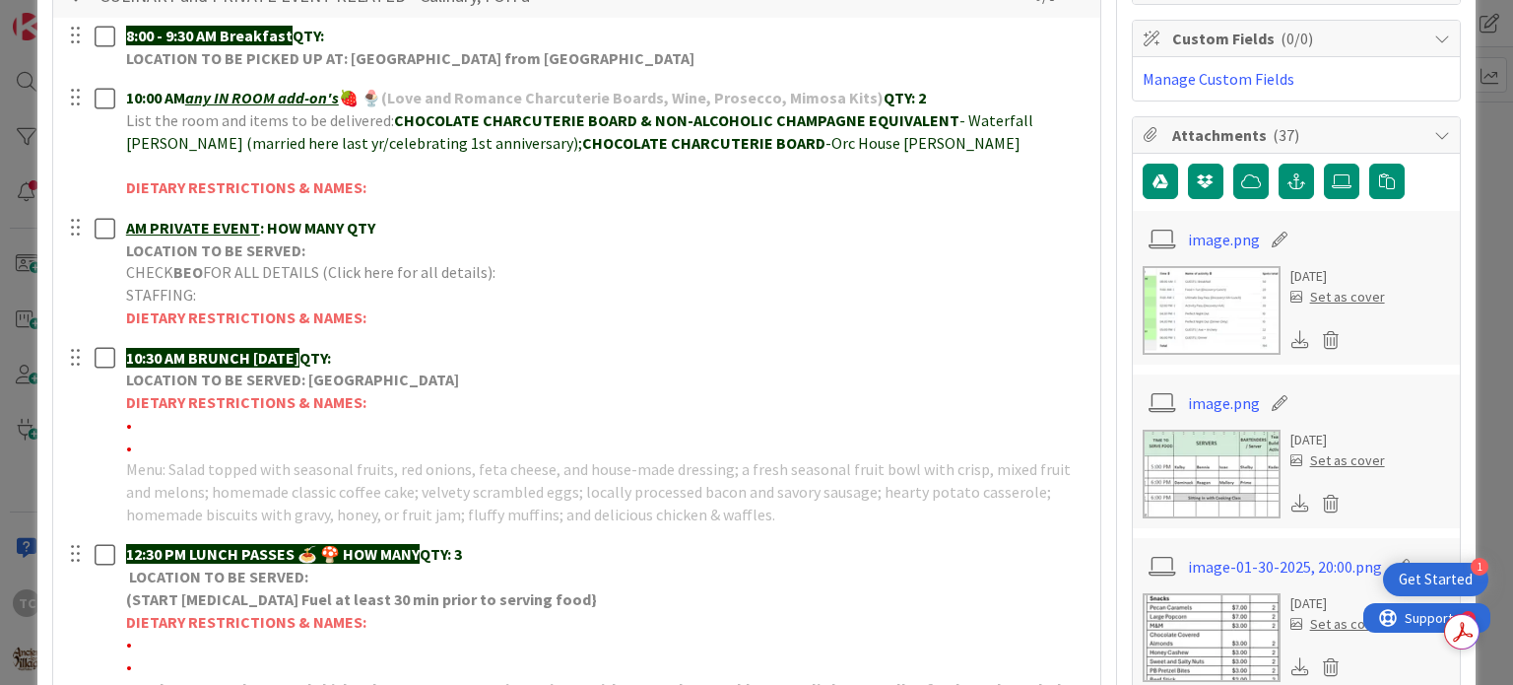
scroll to position [493, 0]
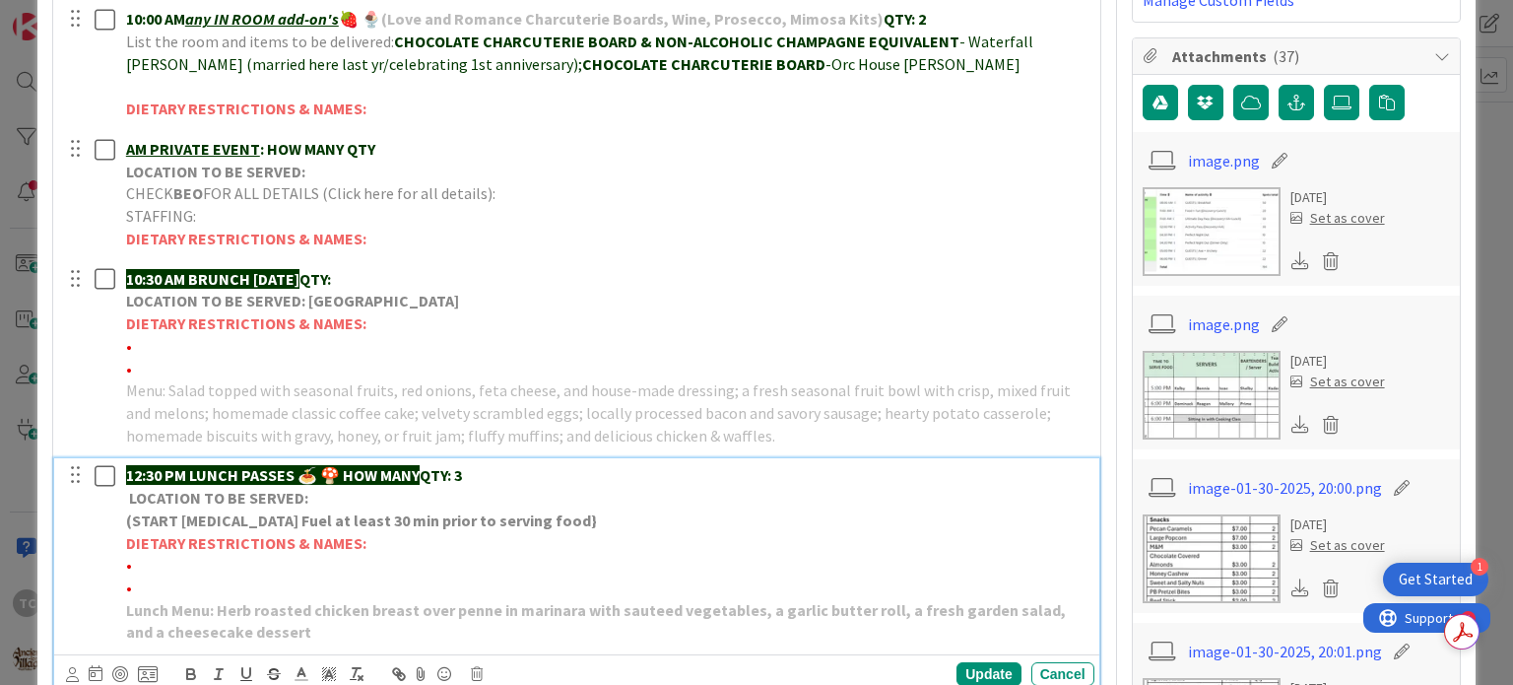
click at [152, 566] on p "•" at bounding box center [606, 565] width 961 height 23
click at [297, 670] on icon at bounding box center [302, 674] width 18 height 18
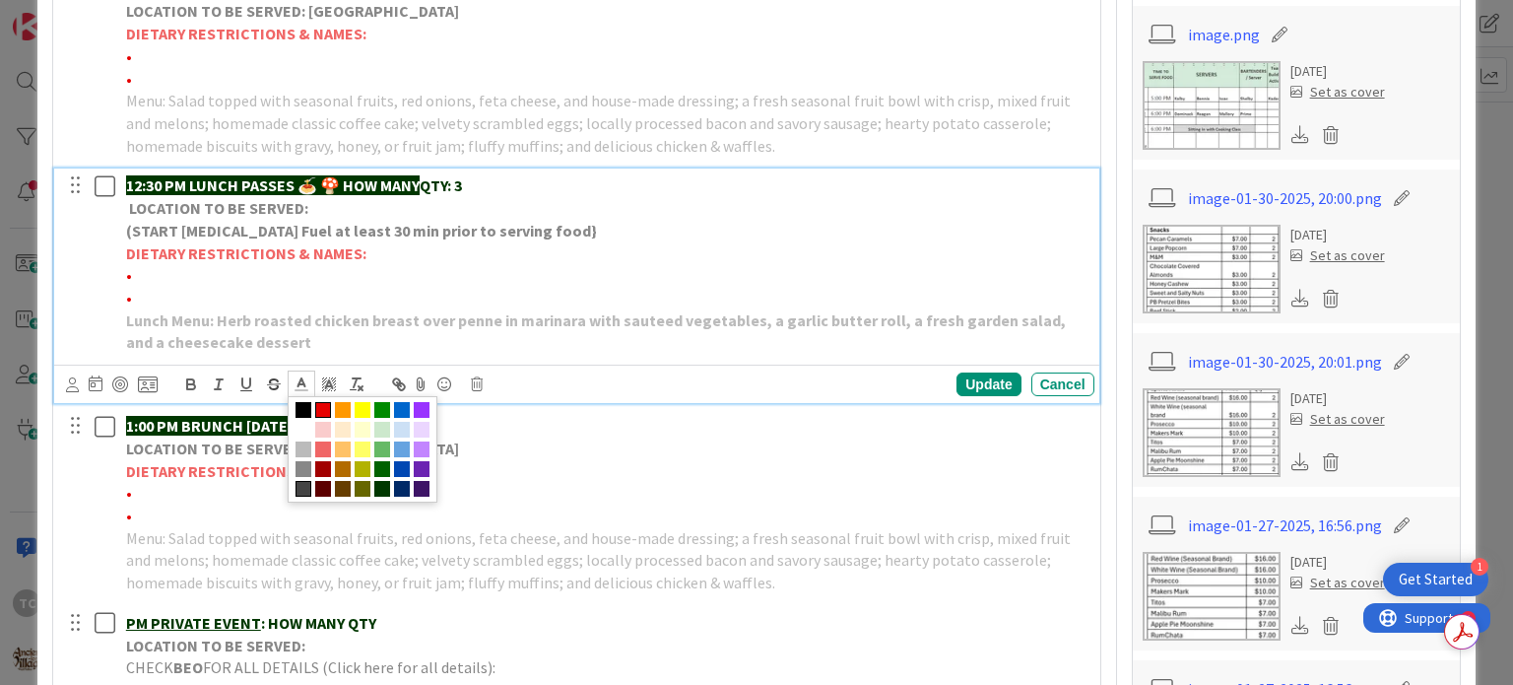
scroll to position [788, 0]
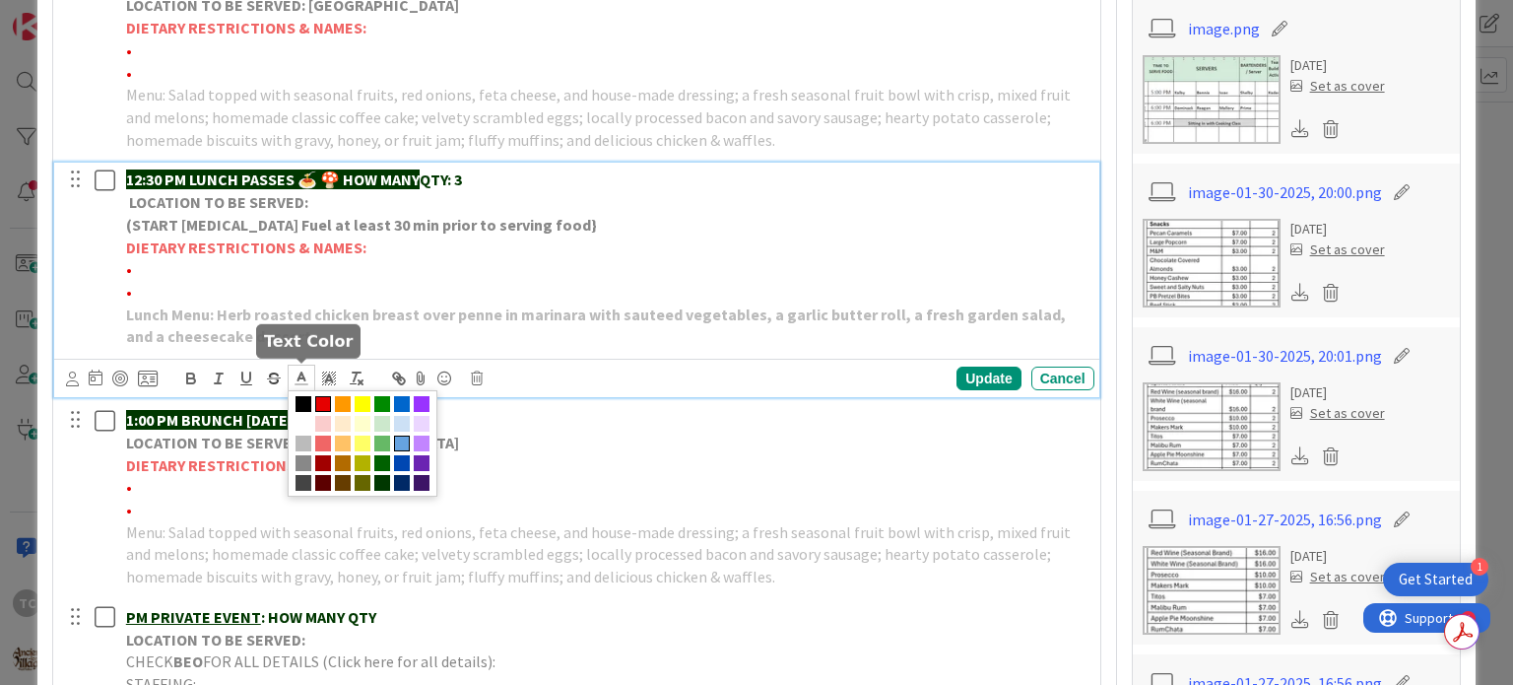
click at [406, 437] on span at bounding box center [402, 443] width 16 height 16
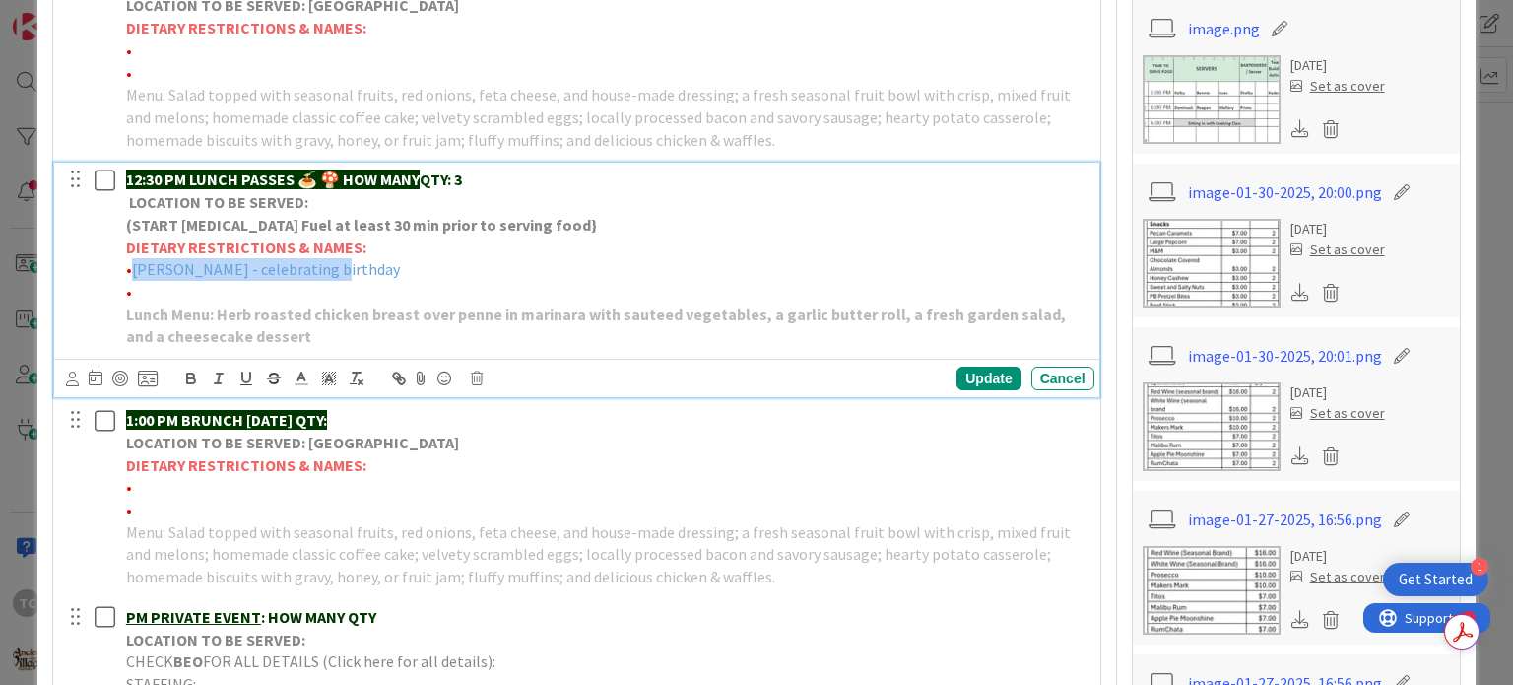
drag, startPoint x: 335, startPoint y: 269, endPoint x: 133, endPoint y: 276, distance: 202.1
click at [133, 276] on p "• [PERSON_NAME] - celebrating birthday" at bounding box center [606, 269] width 961 height 23
click at [184, 376] on icon "button" at bounding box center [191, 378] width 18 height 18
click at [335, 265] on strong "[PERSON_NAME] - celebrating birthday" at bounding box center [271, 269] width 278 height 20
click at [353, 267] on p "• [PERSON_NAME] - celebrating birthday" at bounding box center [606, 269] width 961 height 23
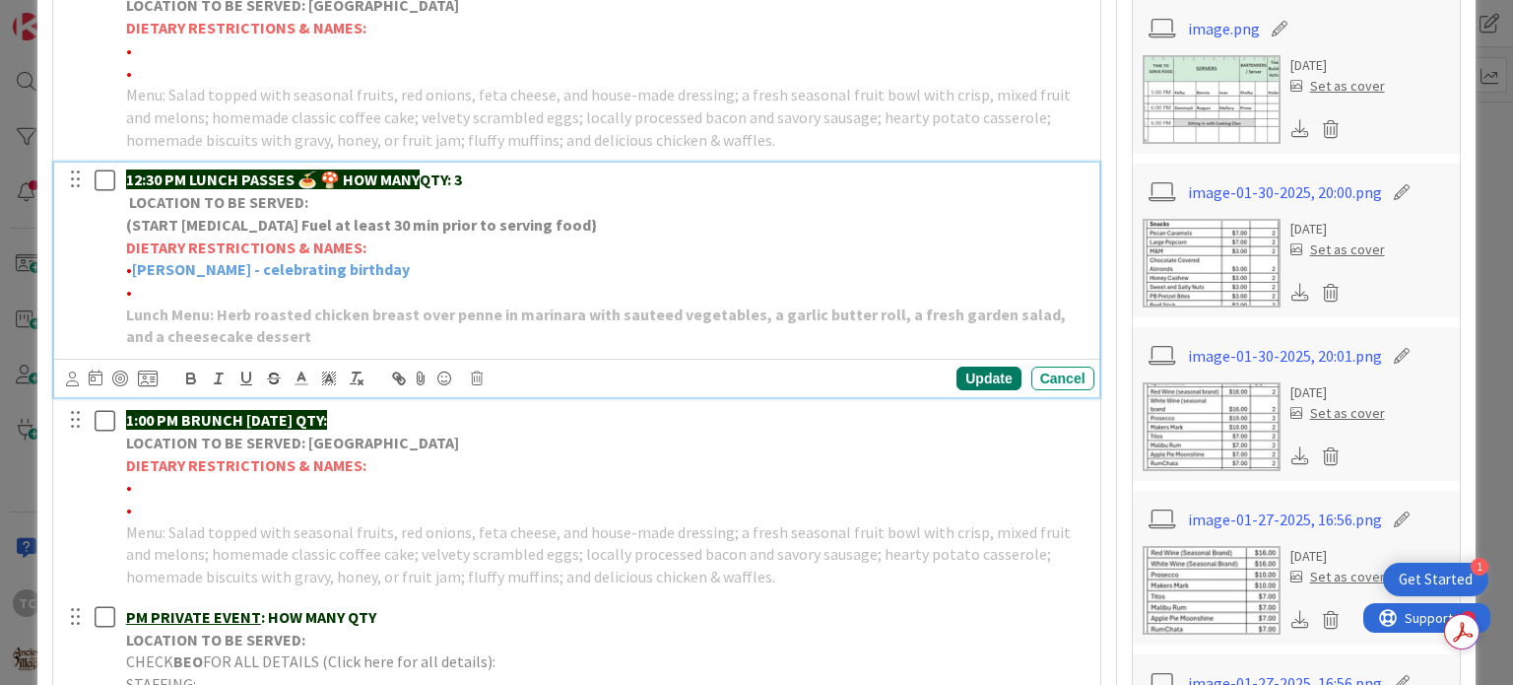
drag, startPoint x: 938, startPoint y: 378, endPoint x: 953, endPoint y: 375, distance: 15.1
click at [948, 377] on div "Update Cancel" at bounding box center [915, 379] width 360 height 24
click at [958, 373] on div "Update" at bounding box center [989, 379] width 64 height 24
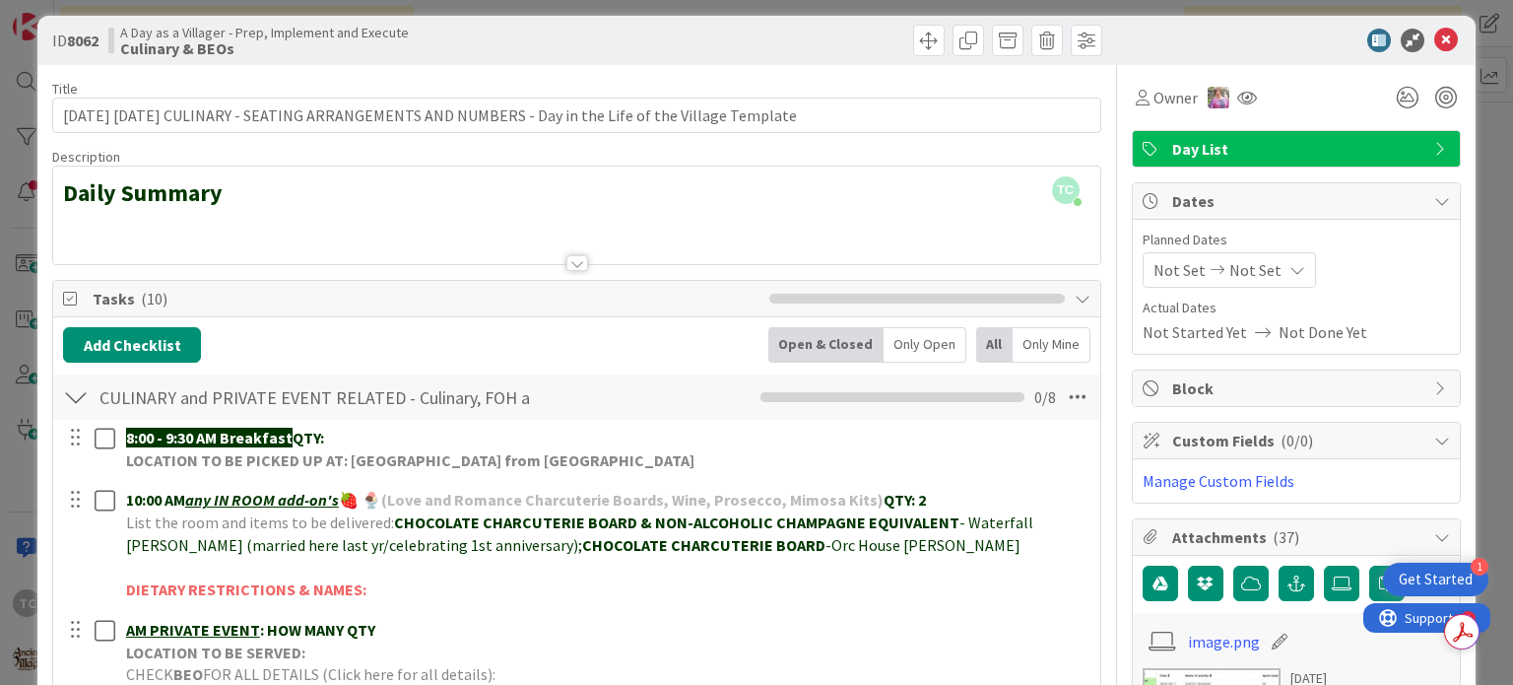
scroll to position [0, 0]
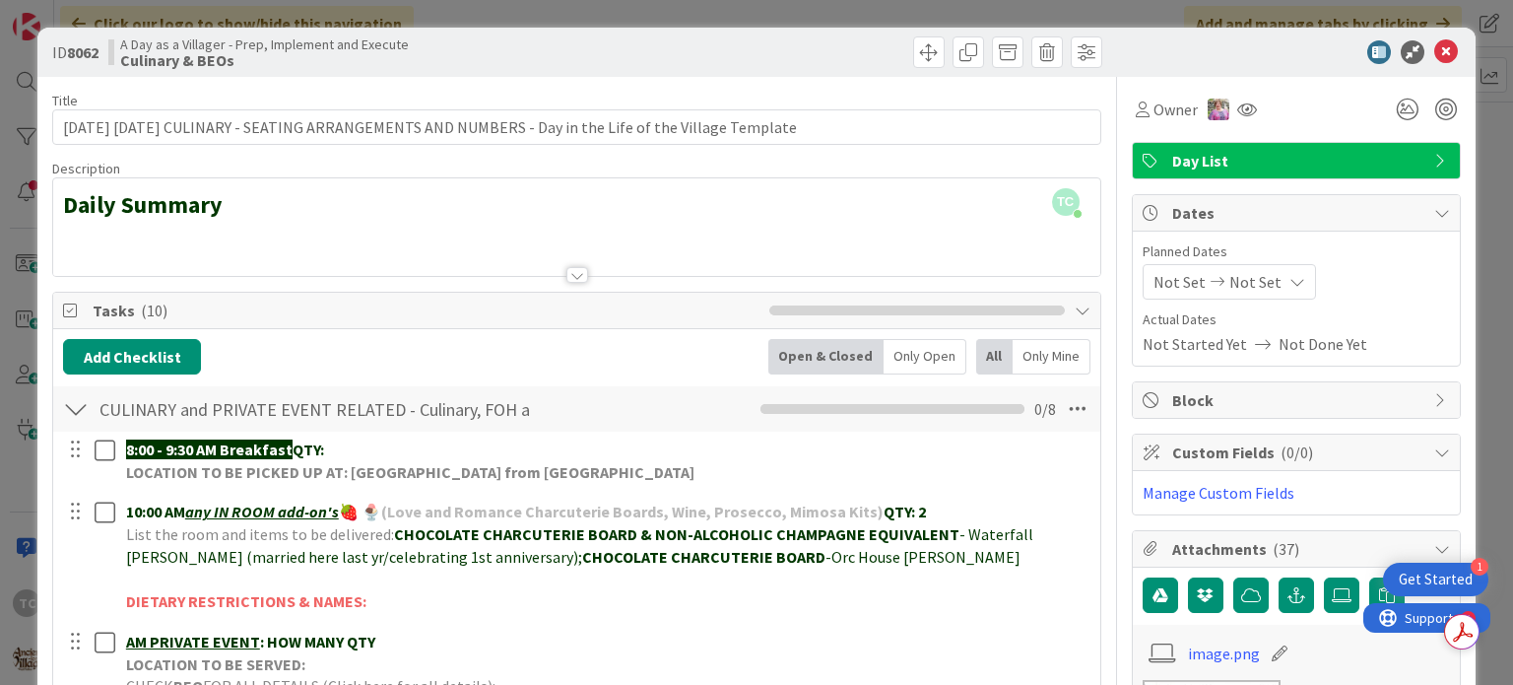
click at [486, 14] on div "ID 8062 A Day as a Villager - Prep, Implement and Execute Culinary & BEOs Title…" at bounding box center [756, 342] width 1513 height 685
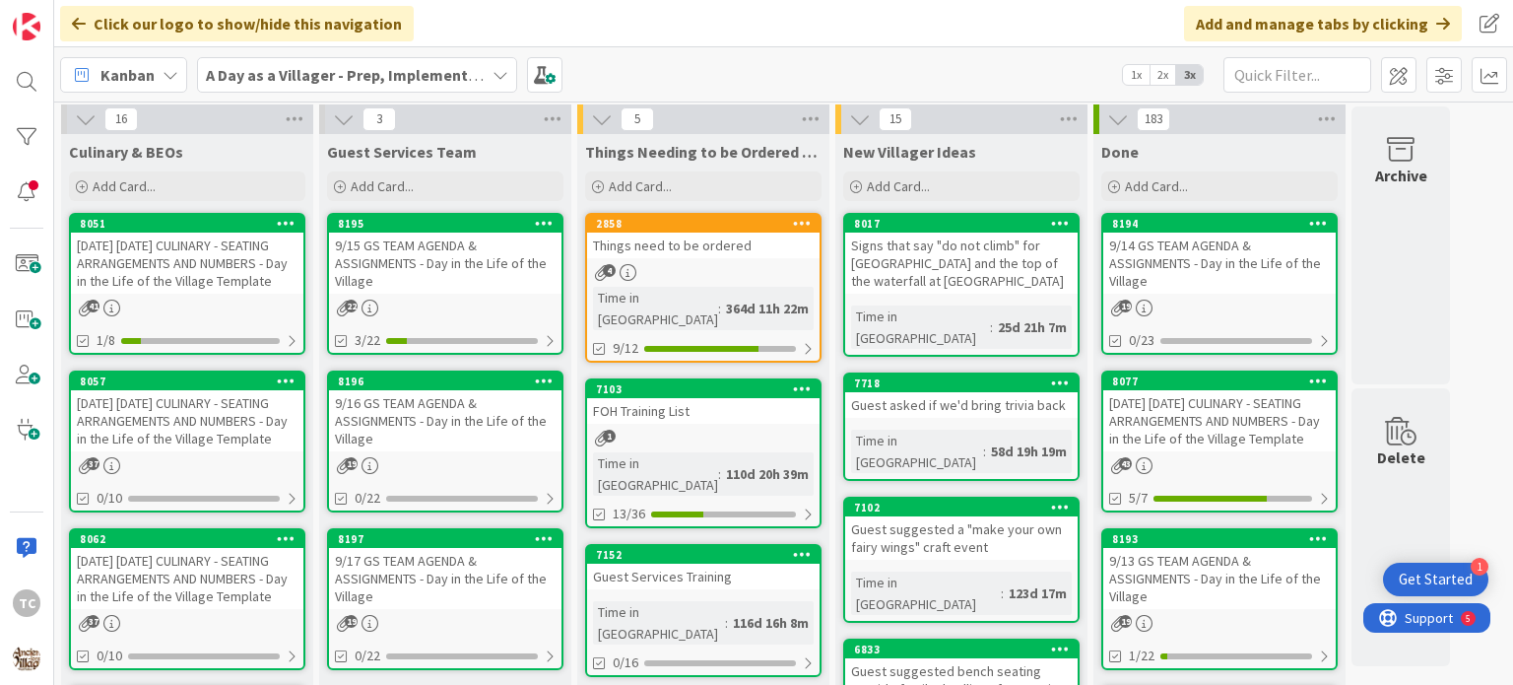
click at [160, 590] on div "[DATE] [DATE] CULINARY - SEATING ARRANGEMENTS AND NUMBERS - Day in the Life of …" at bounding box center [187, 578] width 233 height 61
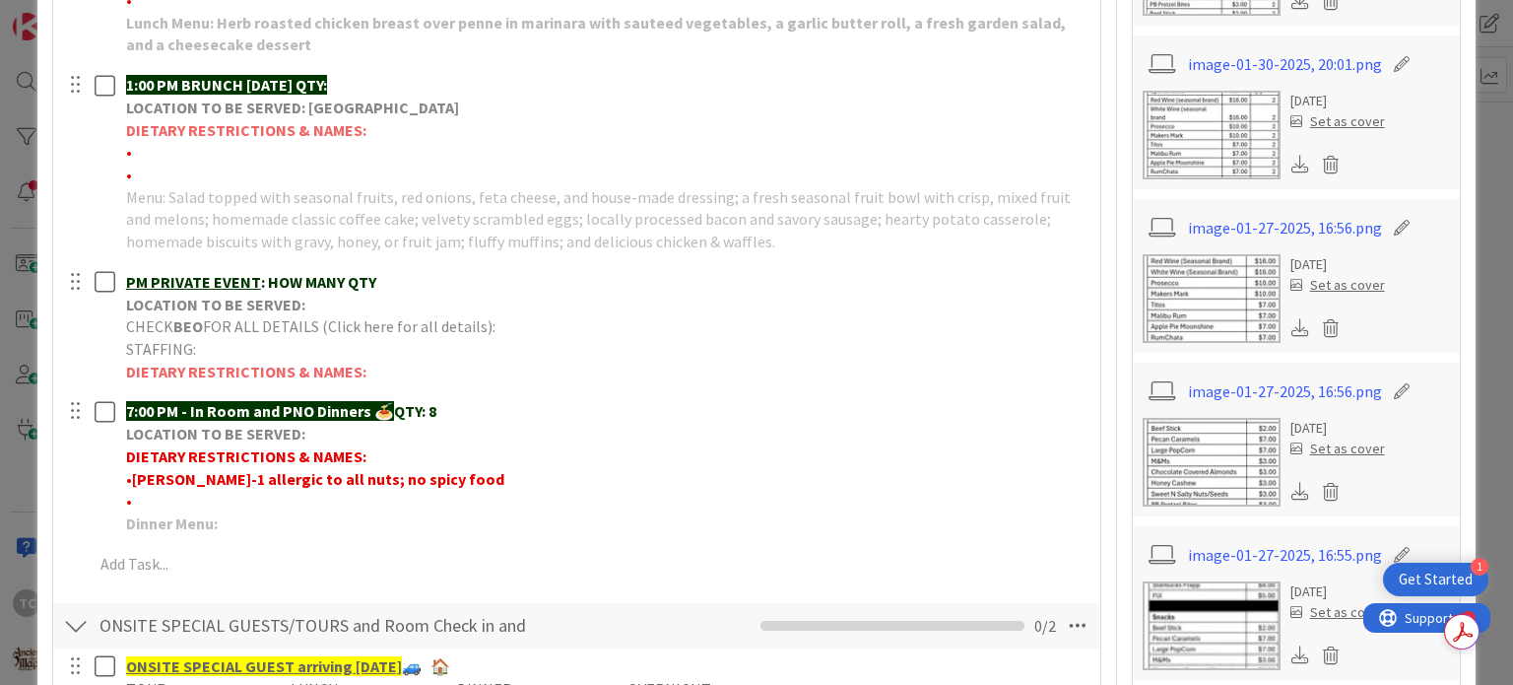
scroll to position [1084, 0]
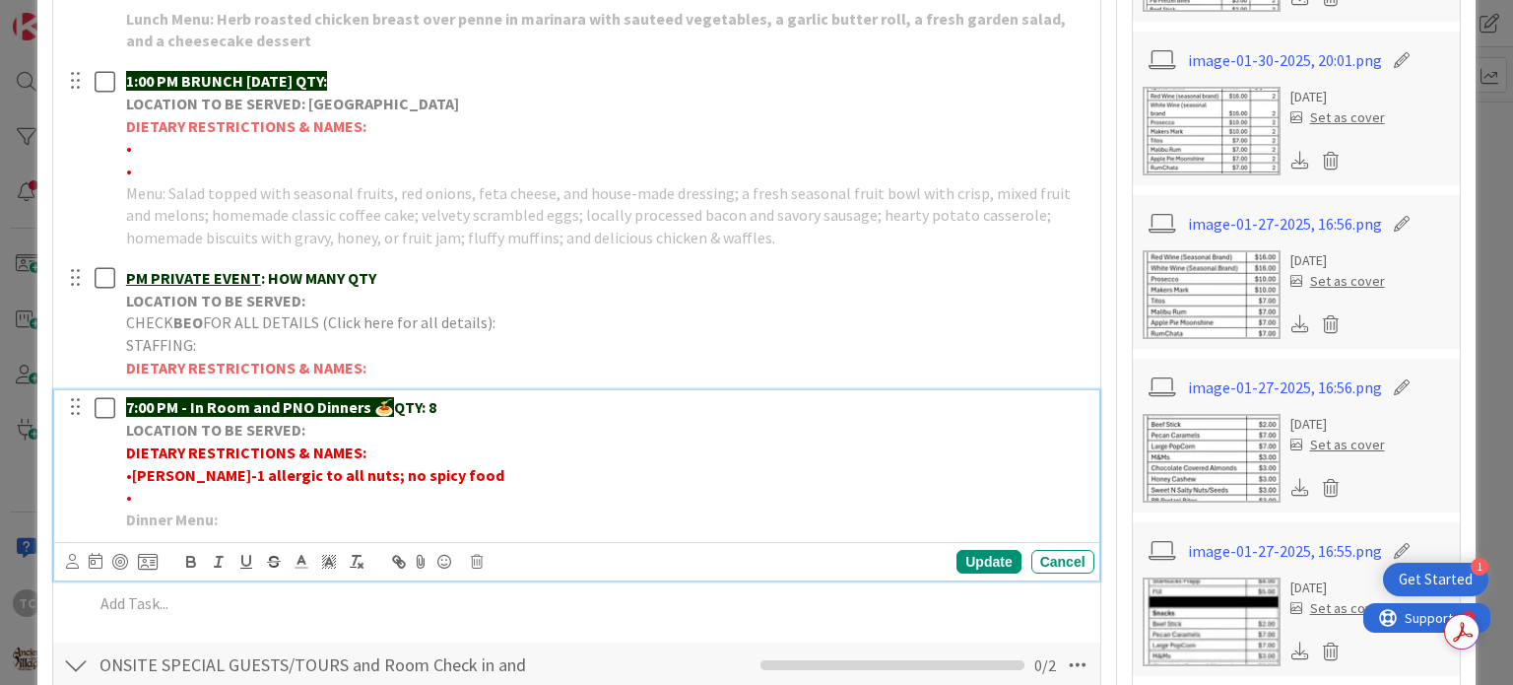
click at [155, 499] on p "•" at bounding box center [606, 497] width 961 height 23
click at [301, 563] on icon at bounding box center [302, 562] width 18 height 18
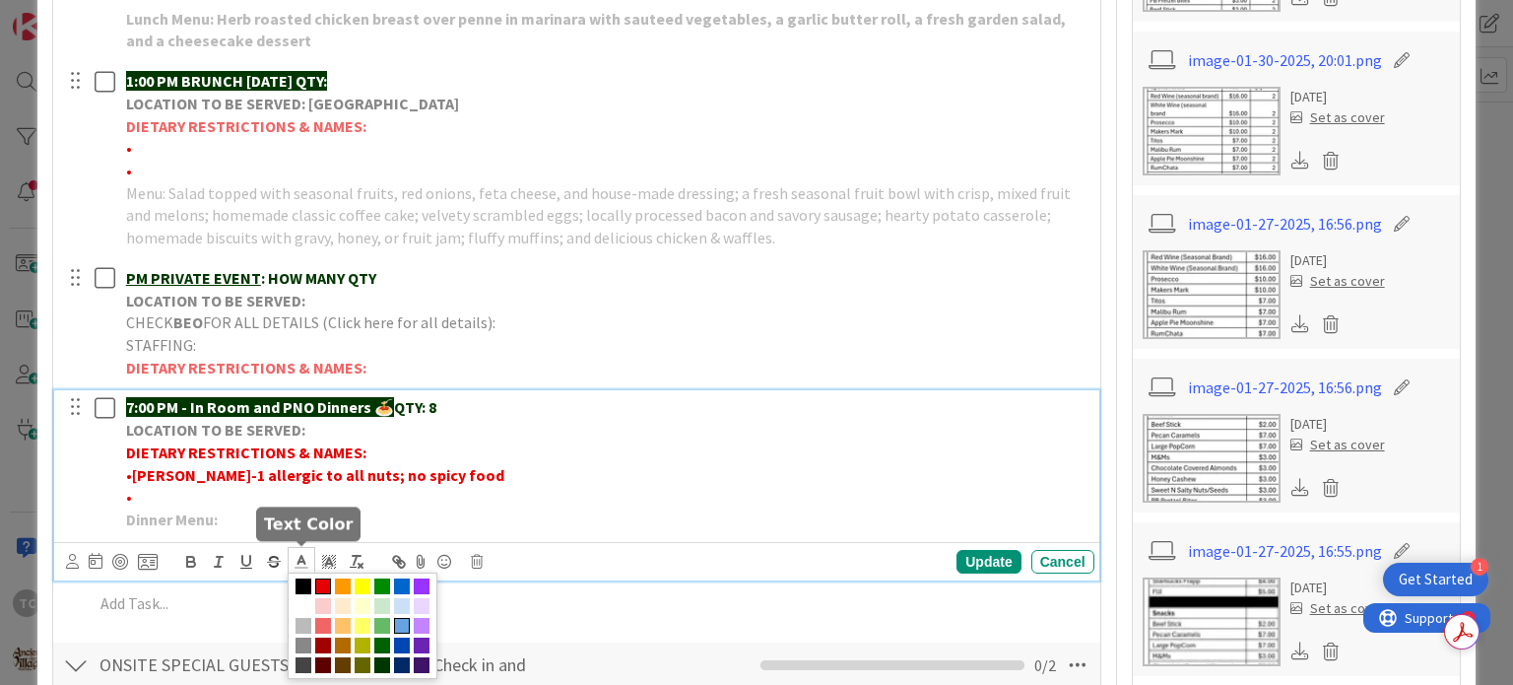
click at [404, 622] on span at bounding box center [402, 626] width 16 height 16
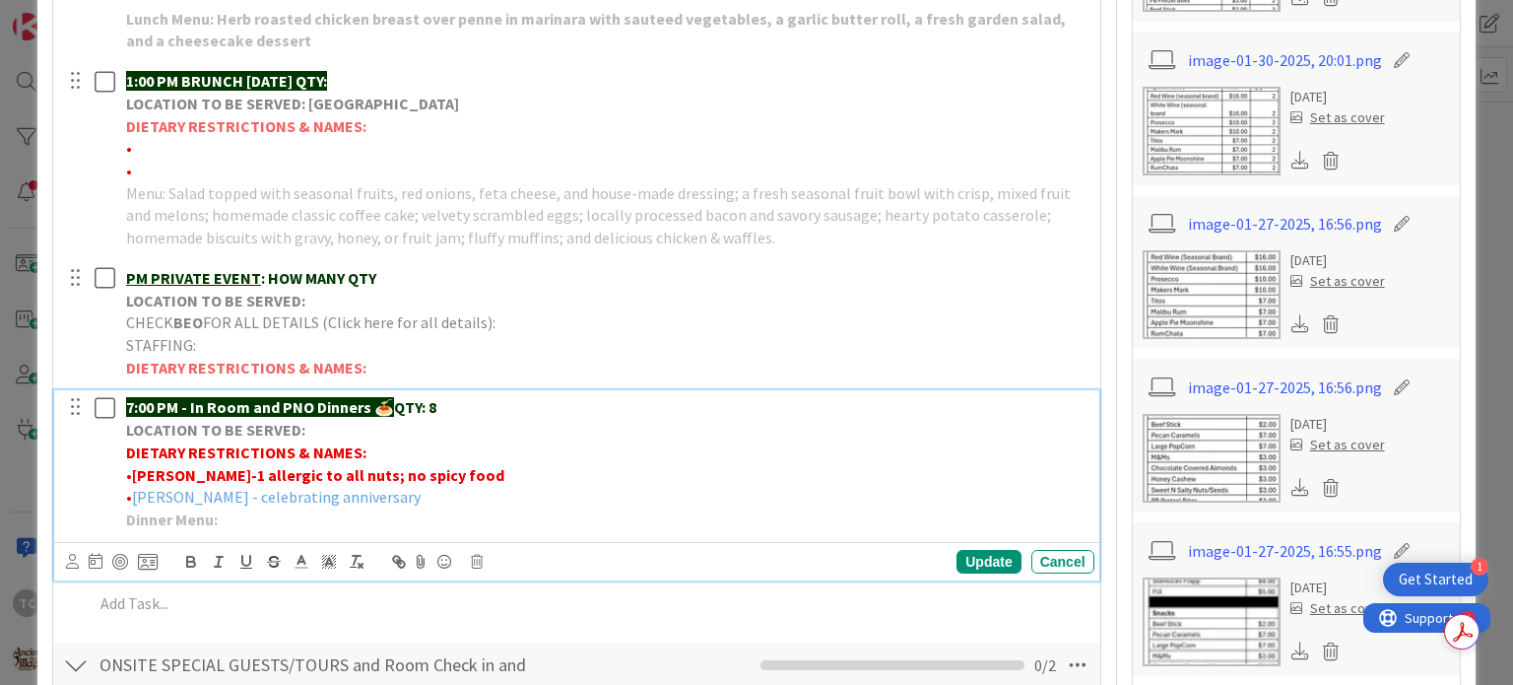
click at [362, 496] on span "[PERSON_NAME] - celebrating anniversary" at bounding box center [276, 497] width 289 height 20
drag, startPoint x: 362, startPoint y: 496, endPoint x: 132, endPoint y: 503, distance: 229.7
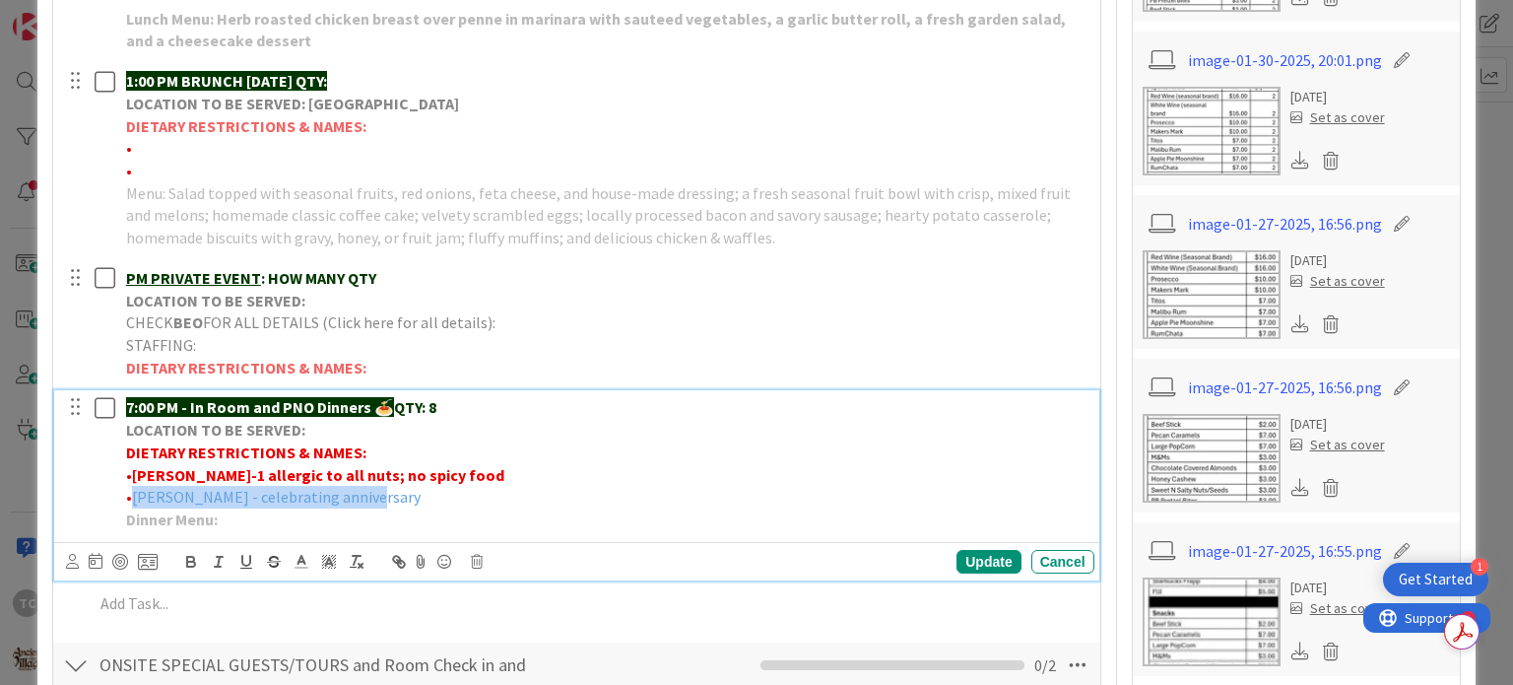
click at [132, 503] on p "• [PERSON_NAME] - celebrating anniversary" at bounding box center [606, 497] width 961 height 23
click at [187, 564] on icon "button" at bounding box center [191, 564] width 8 height 5
click at [393, 501] on p "• [PERSON_NAME] - celebrating anniversary" at bounding box center [606, 497] width 961 height 23
click at [389, 502] on p "• [PERSON_NAME] - celebrating anniversary" at bounding box center [606, 497] width 961 height 23
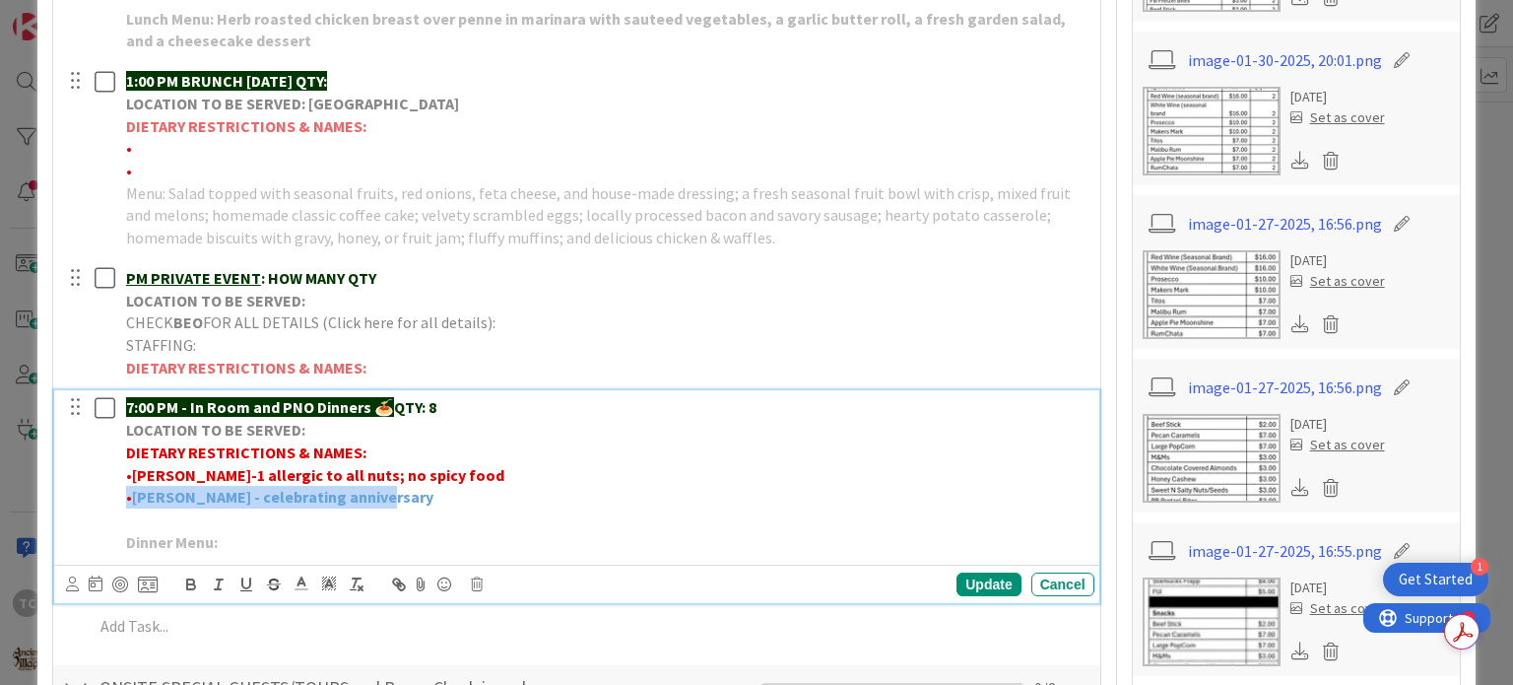
drag, startPoint x: 418, startPoint y: 492, endPoint x: 118, endPoint y: 499, distance: 299.6
click at [118, 499] on div "7:00 PM - In Room and PNO Dinners 🍝 QTY: 8 LOCATION TO BE SERVED: DIETARY RESTR…" at bounding box center [606, 474] width 976 height 168
copy p "• [PERSON_NAME] - celebrating anniversary"
click at [140, 513] on p at bounding box center [606, 519] width 961 height 23
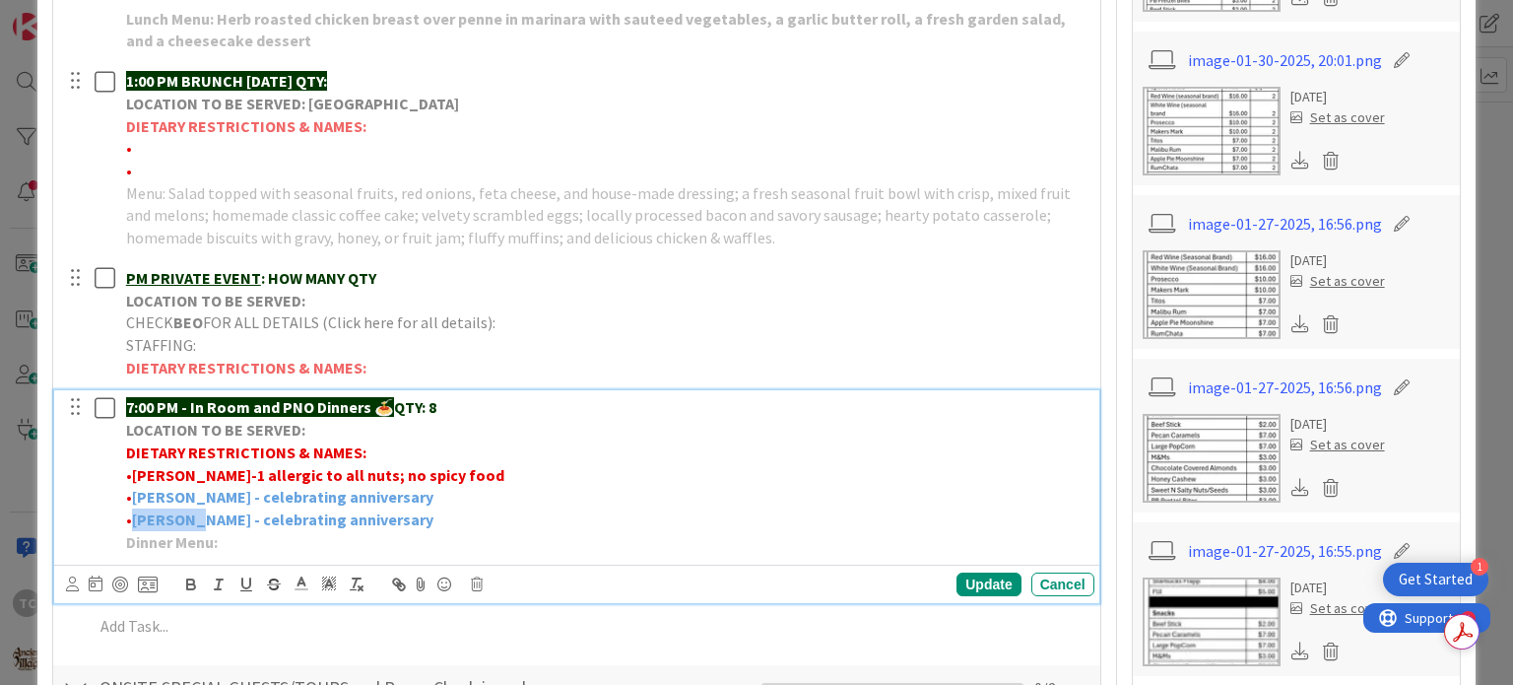
drag, startPoint x: 132, startPoint y: 520, endPoint x: 200, endPoint y: 515, distance: 68.2
click at [200, 515] on p "• [PERSON_NAME] - celebrating anniversary" at bounding box center [606, 519] width 961 height 23
drag, startPoint x: 282, startPoint y: 520, endPoint x: 387, endPoint y: 527, distance: 105.7
click at [387, 527] on p "• England - celebrating anniversary" at bounding box center [606, 519] width 961 height 23
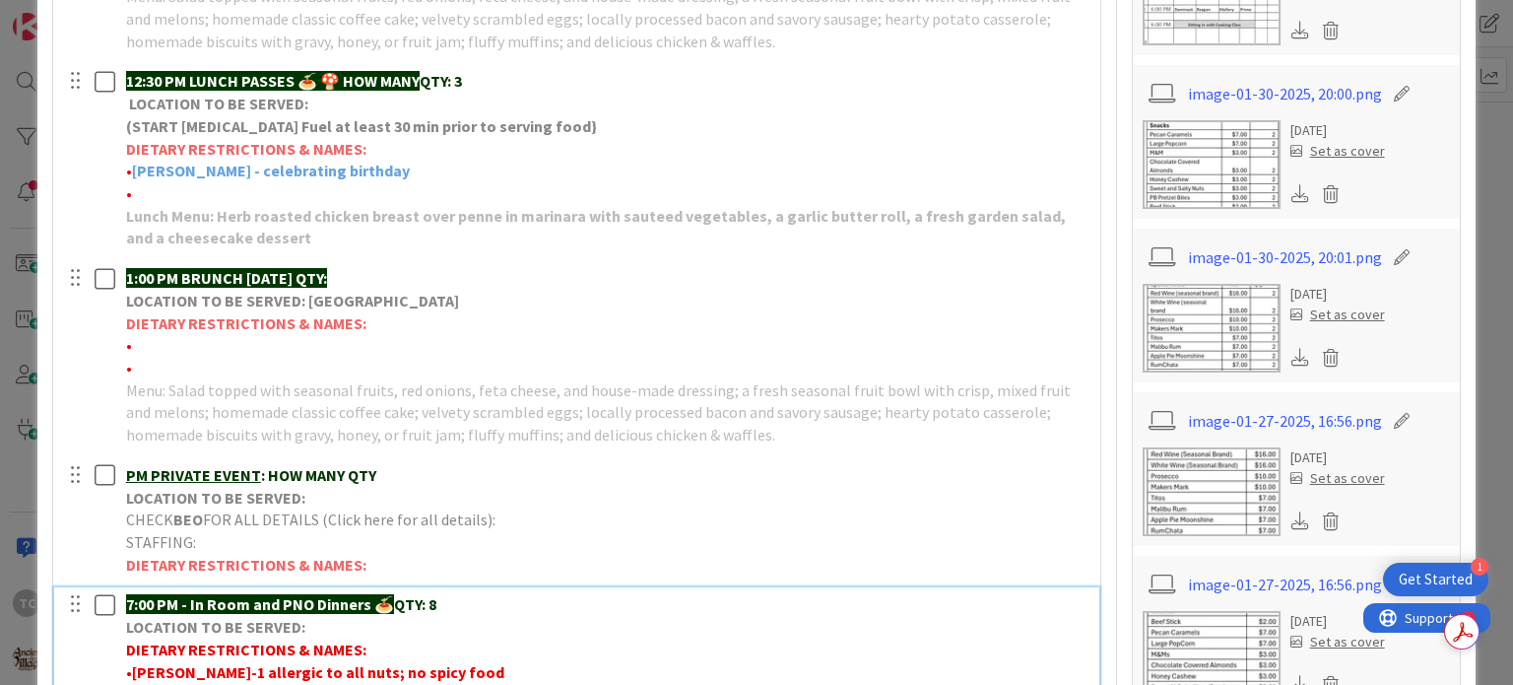
scroll to position [1182, 0]
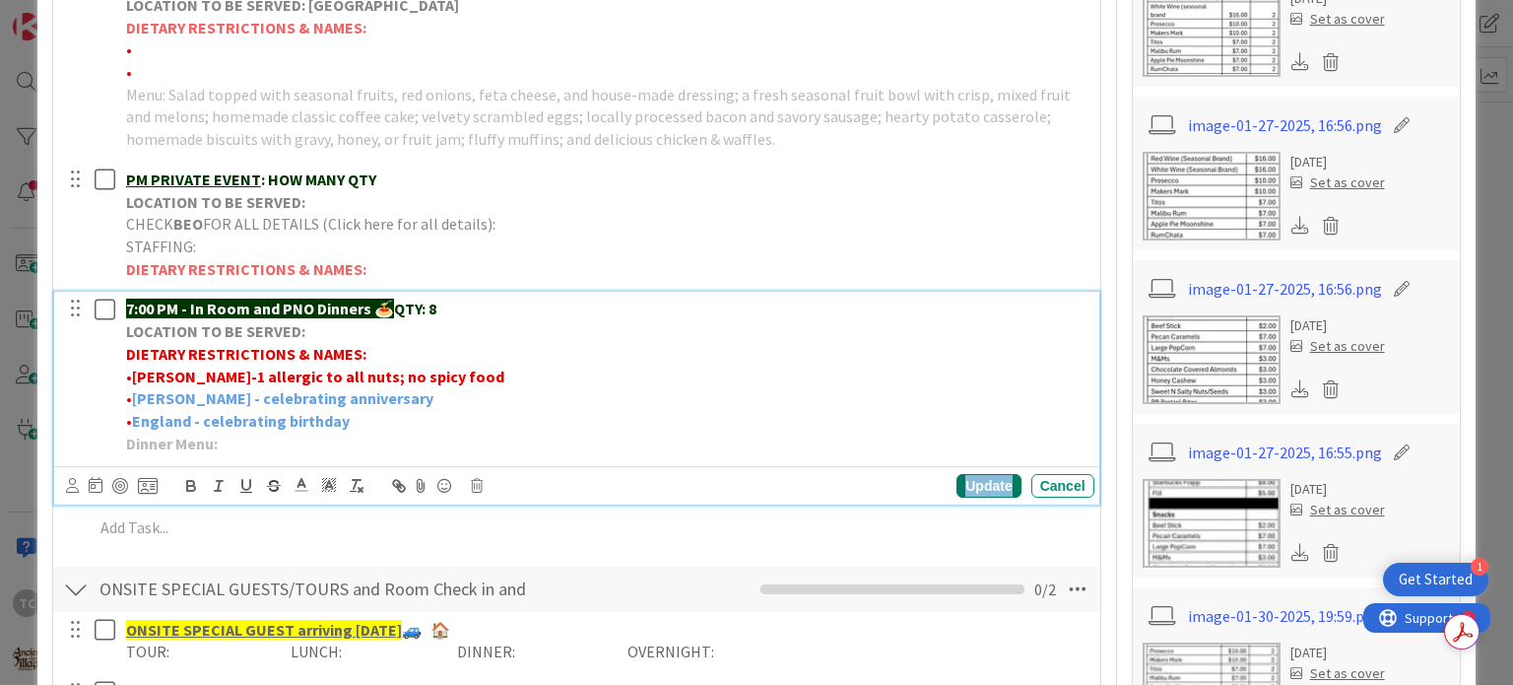
click at [962, 485] on div "Update" at bounding box center [989, 486] width 64 height 24
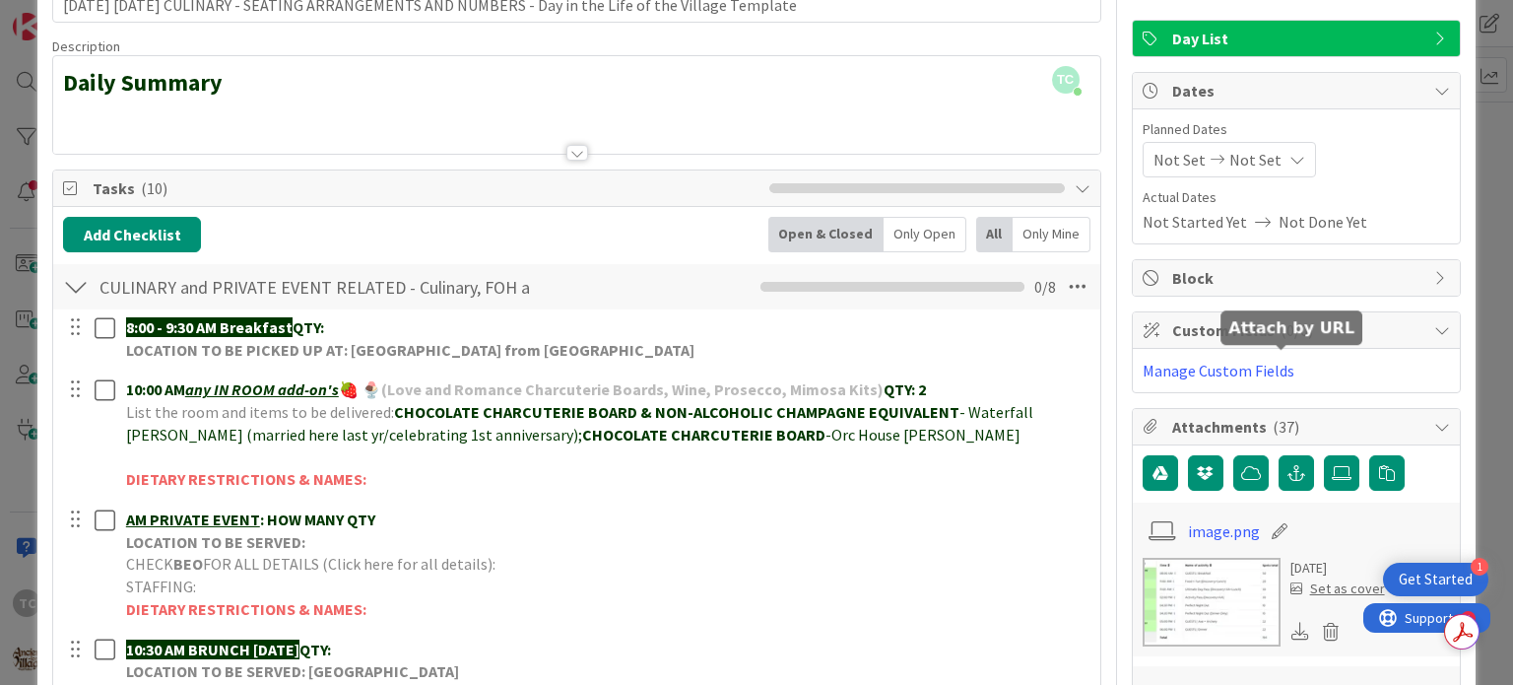
scroll to position [0, 0]
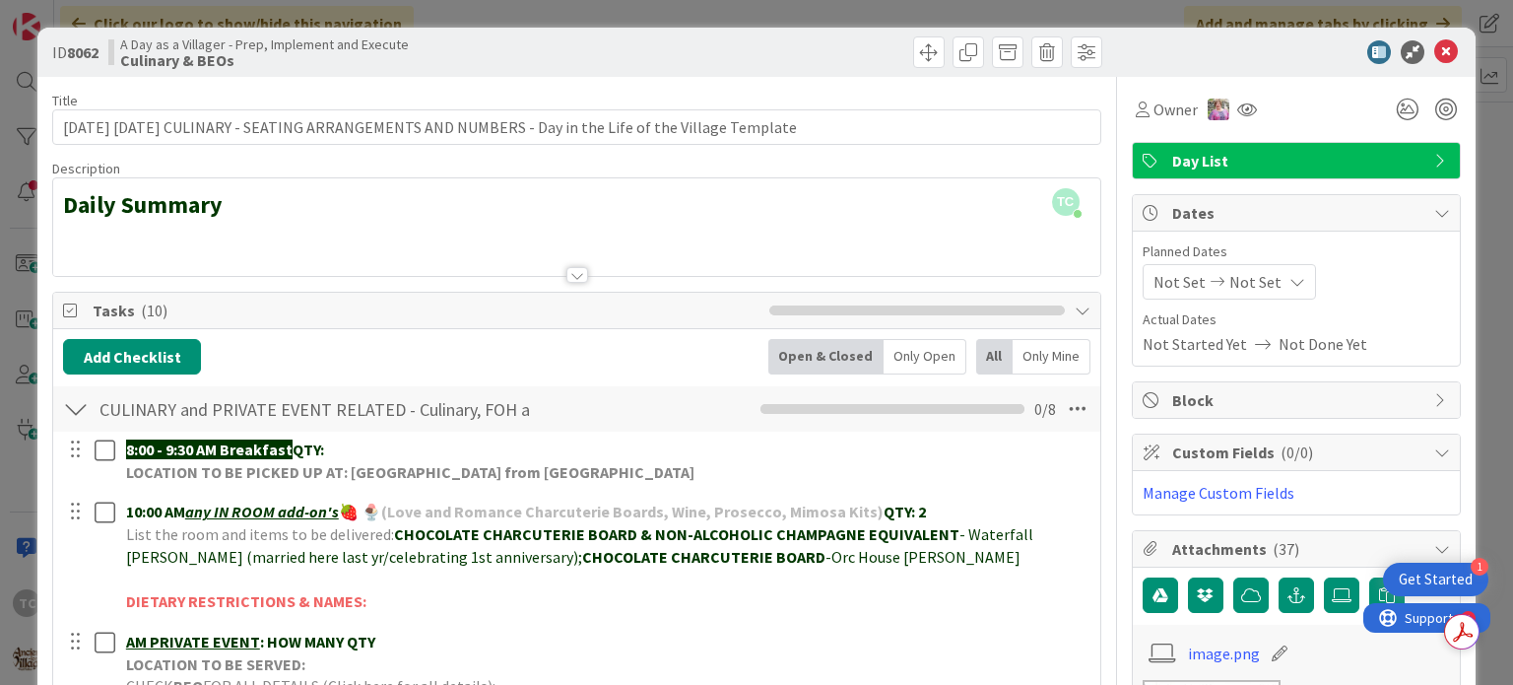
click at [1277, 6] on div "ID 8062 A Day as a Villager - Prep, Implement and Execute Culinary & BEOs Title…" at bounding box center [756, 342] width 1513 height 685
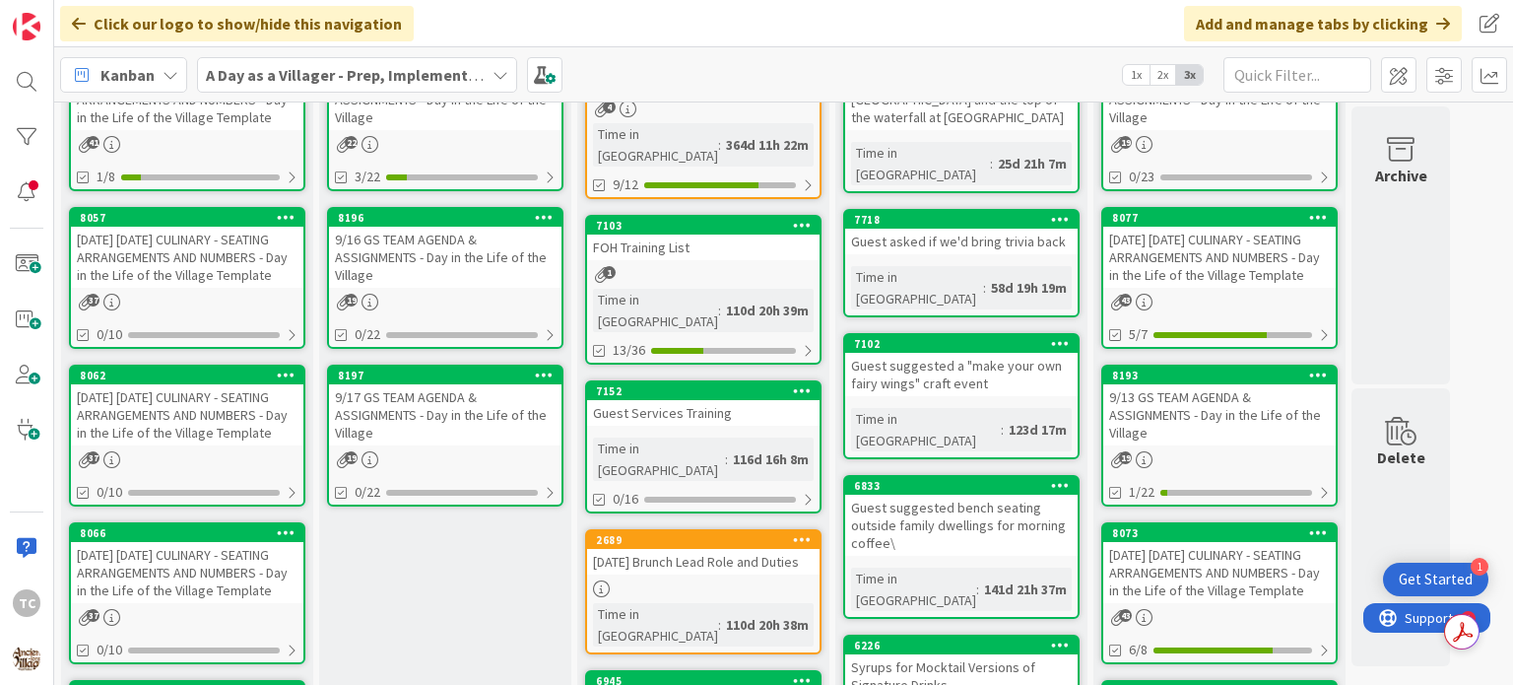
scroll to position [199, 0]
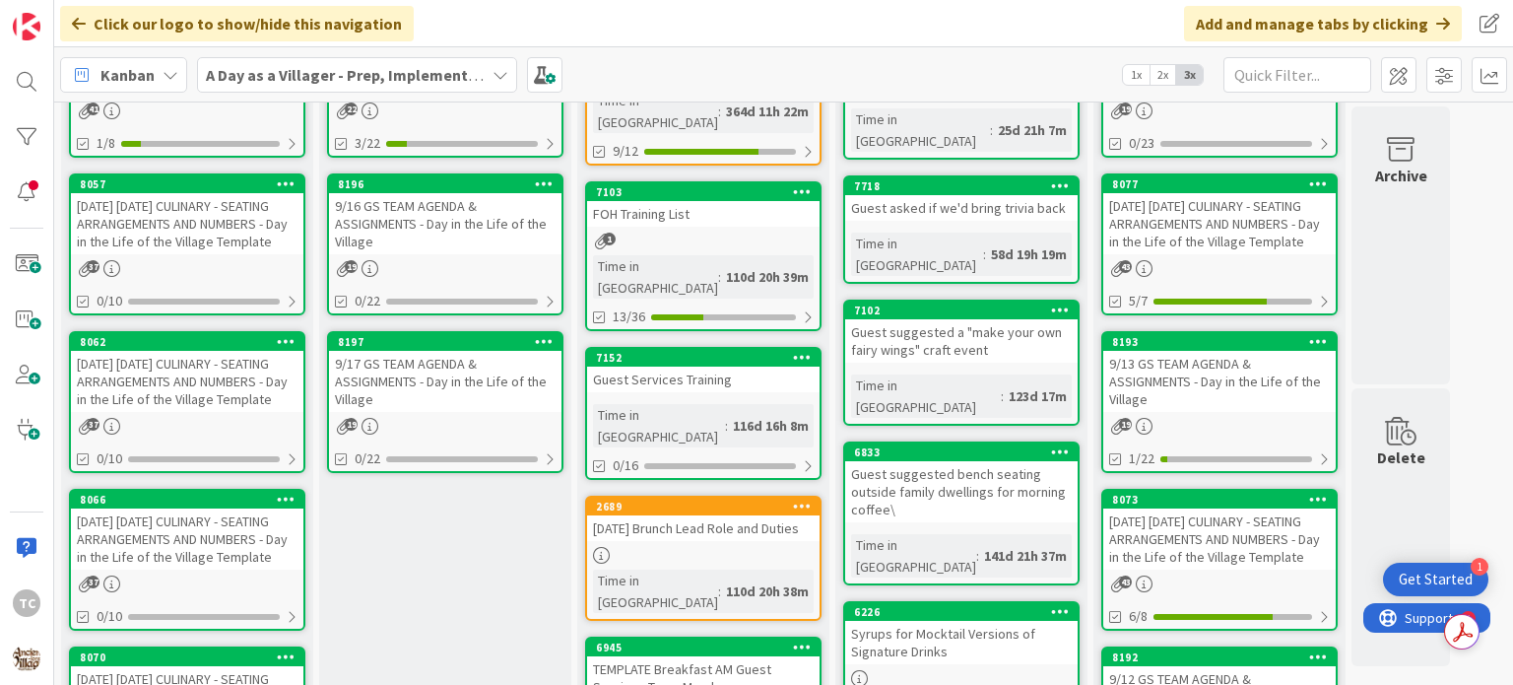
click at [126, 569] on div "[DATE] [DATE] CULINARY - SEATING ARRANGEMENTS AND NUMBERS - Day in the Life of …" at bounding box center [187, 538] width 233 height 61
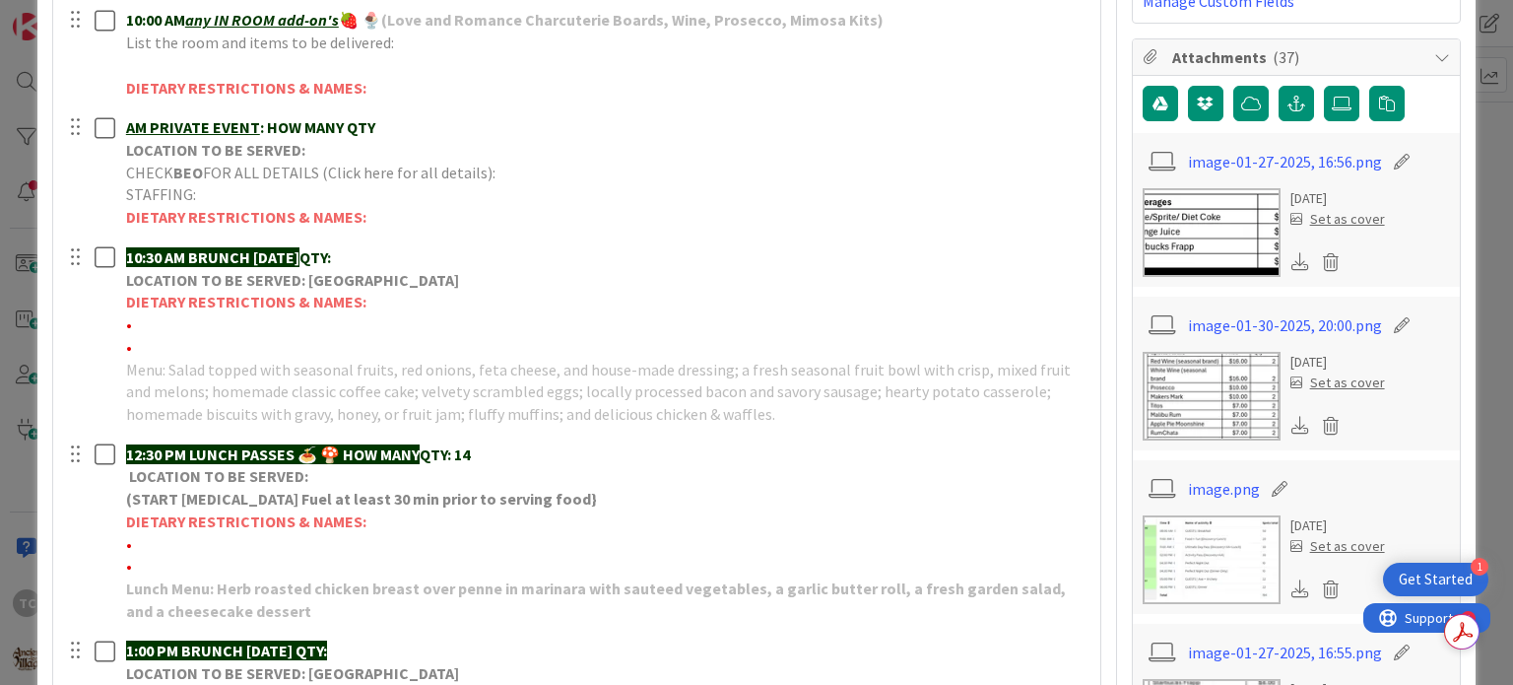
scroll to position [493, 0]
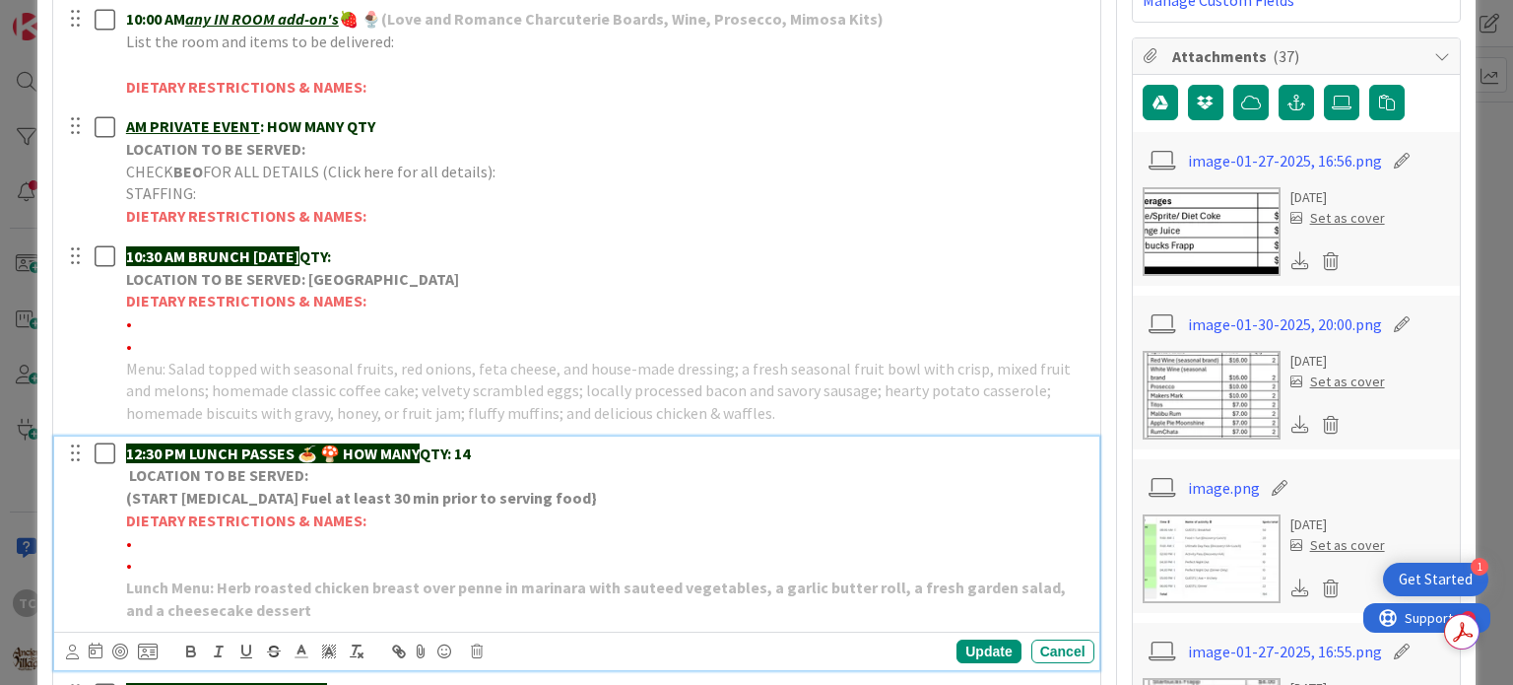
click at [173, 532] on p "•" at bounding box center [606, 543] width 961 height 23
click at [301, 645] on polyline at bounding box center [302, 649] width 7 height 8
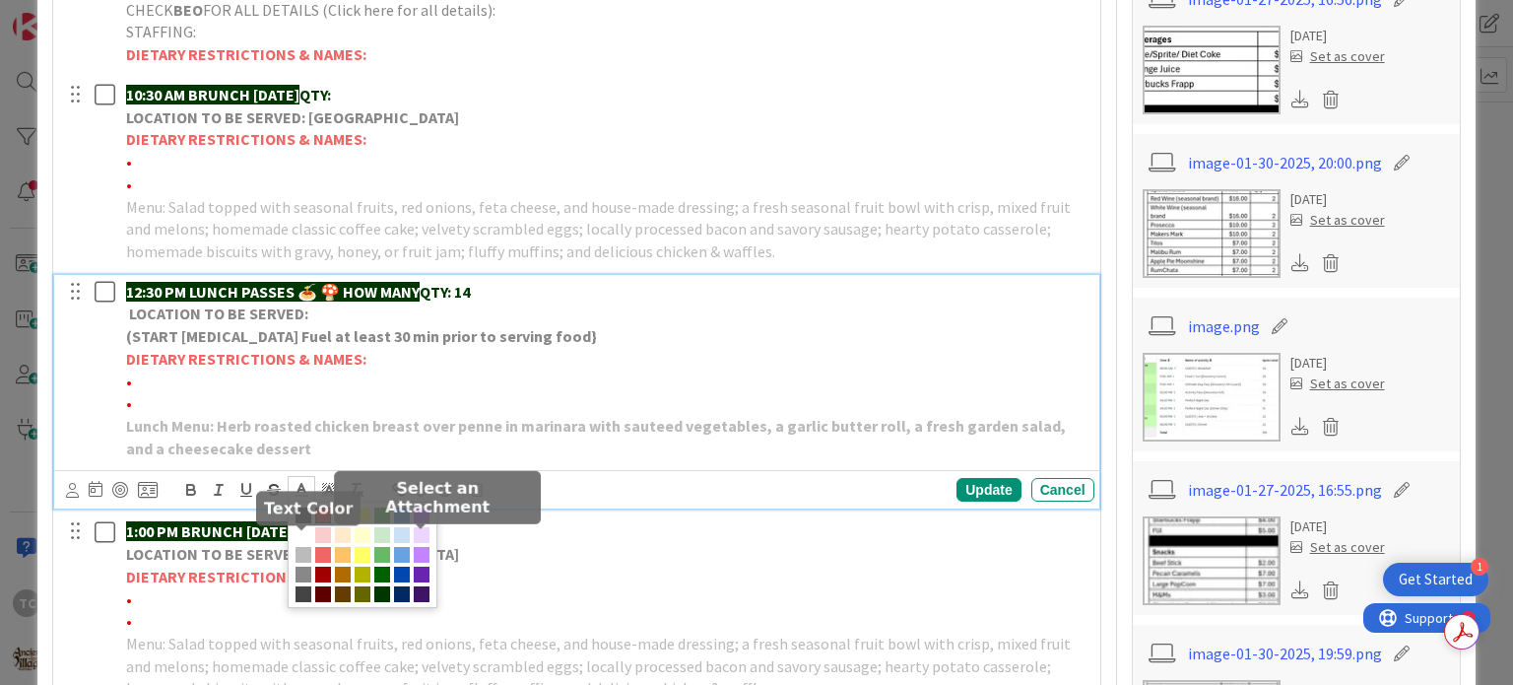
scroll to position [690, 0]
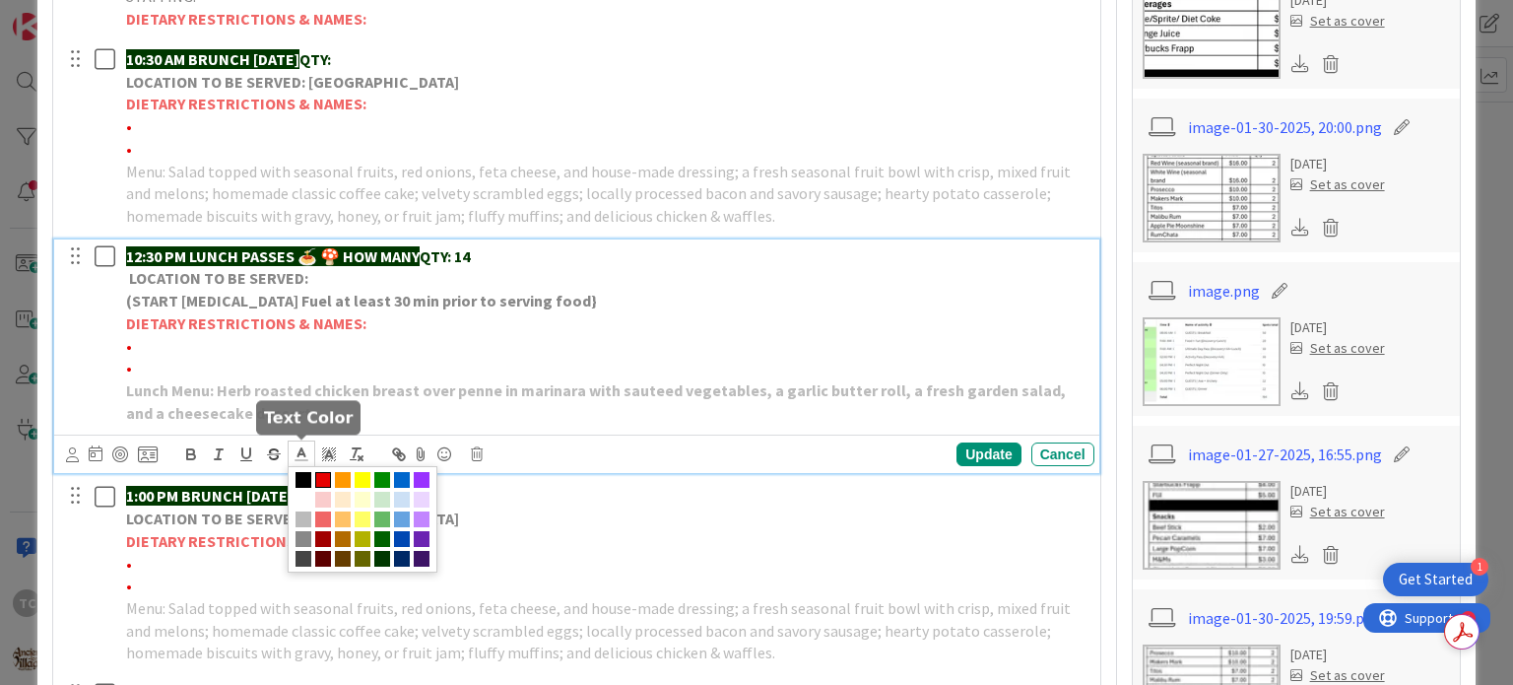
drag, startPoint x: 401, startPoint y: 511, endPoint x: 370, endPoint y: 503, distance: 31.5
click at [399, 512] on span at bounding box center [402, 519] width 16 height 16
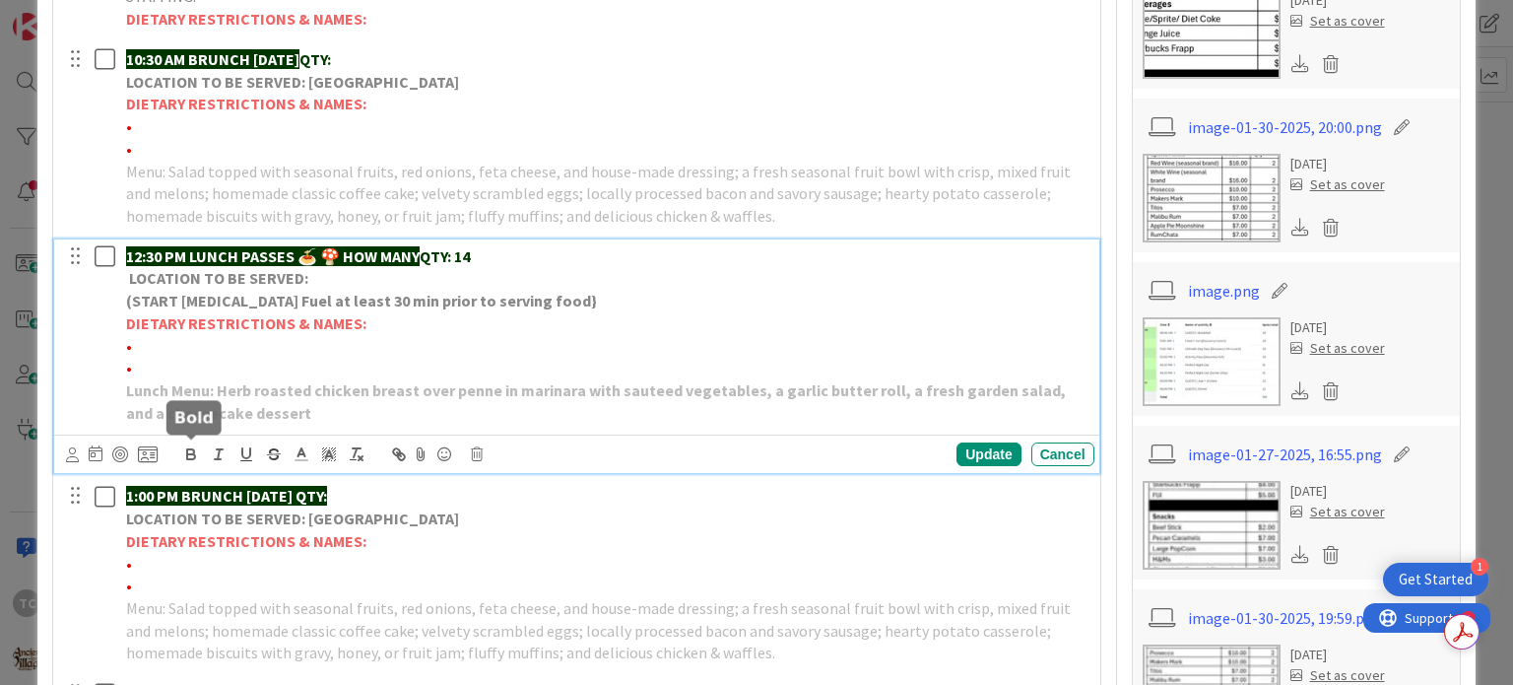
click at [184, 449] on icon "button" at bounding box center [191, 454] width 18 height 18
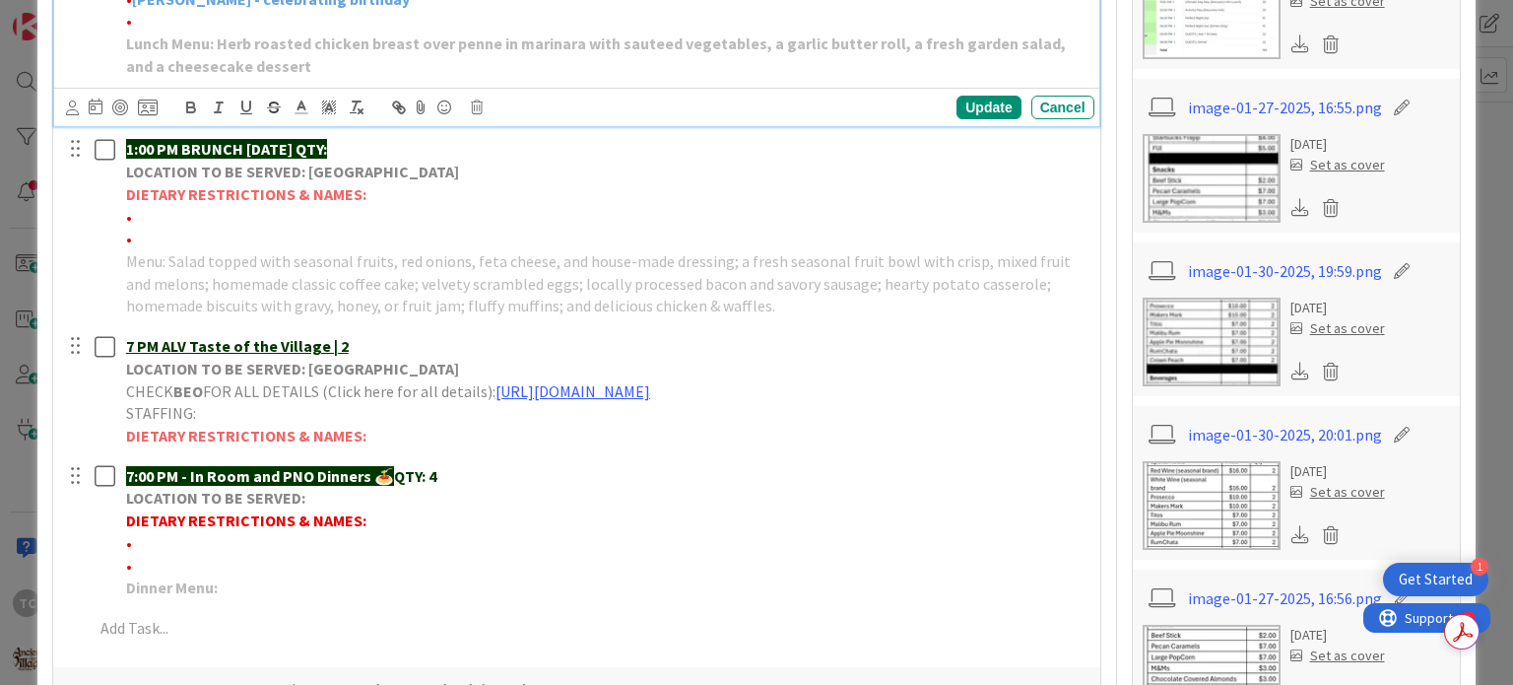
scroll to position [1084, 0]
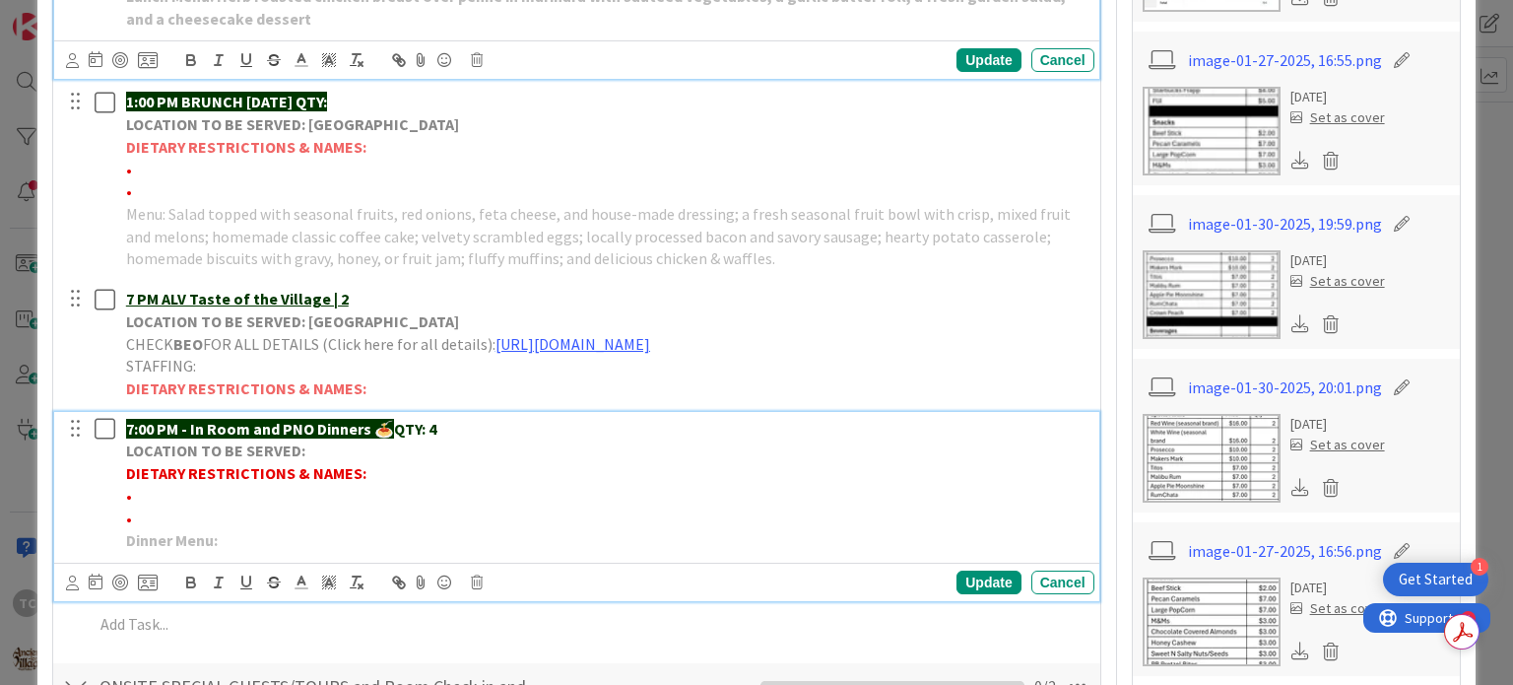
click at [163, 496] on p "•" at bounding box center [606, 496] width 961 height 23
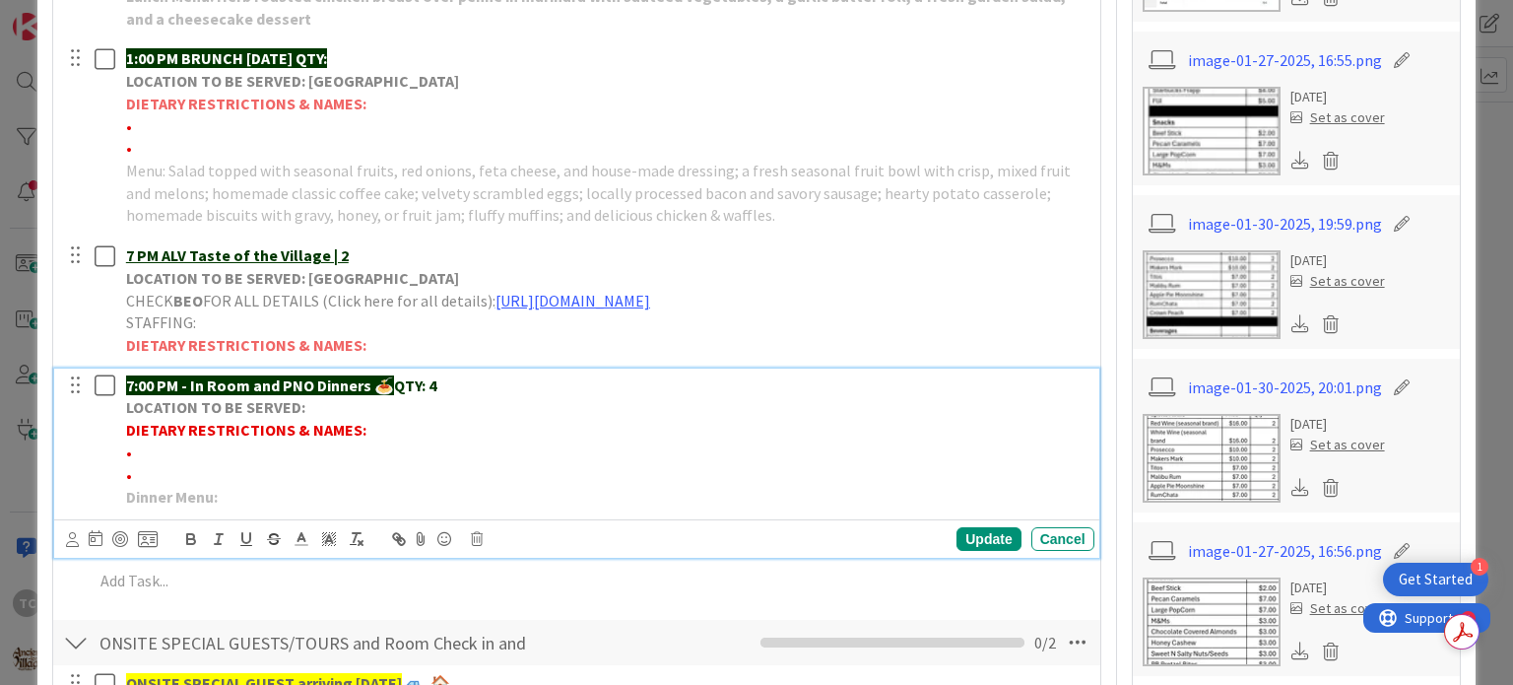
scroll to position [1040, 0]
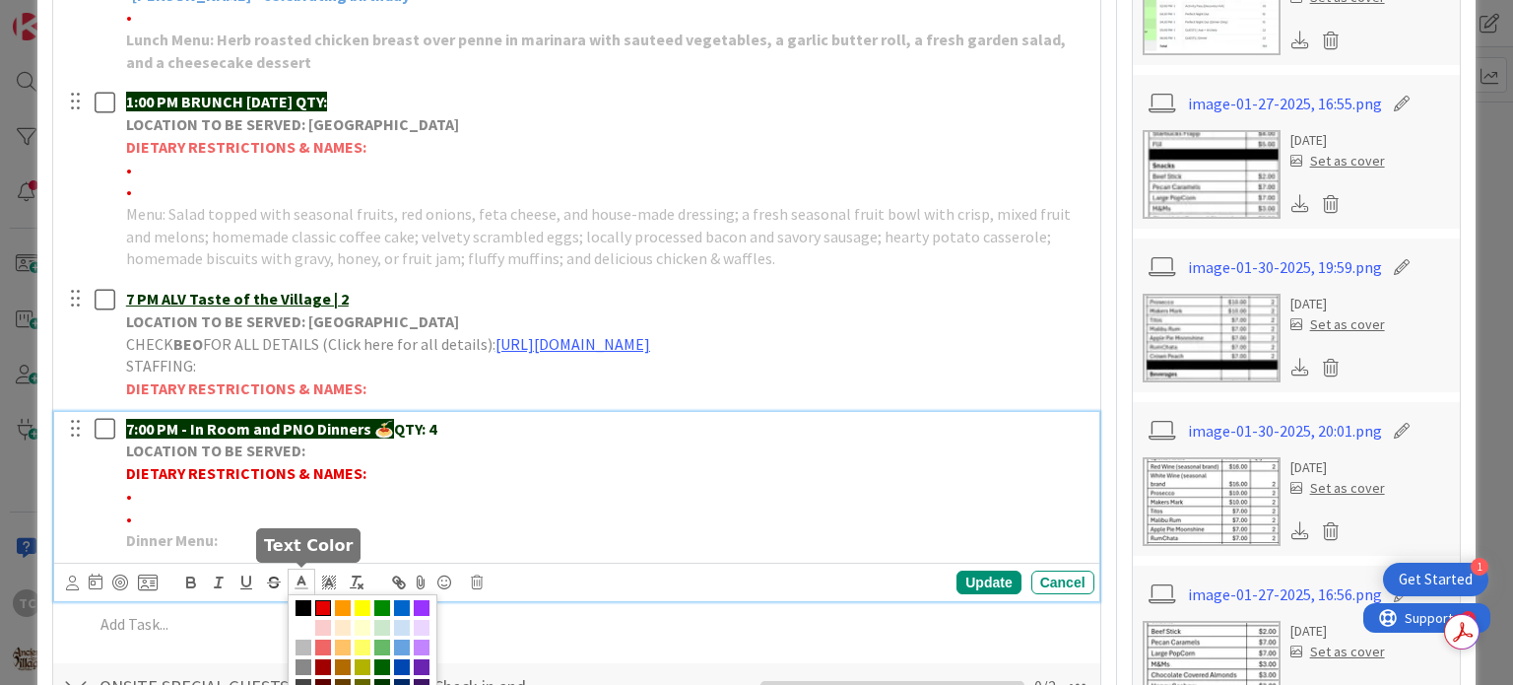
click at [299, 588] on line at bounding box center [302, 588] width 12 height 0
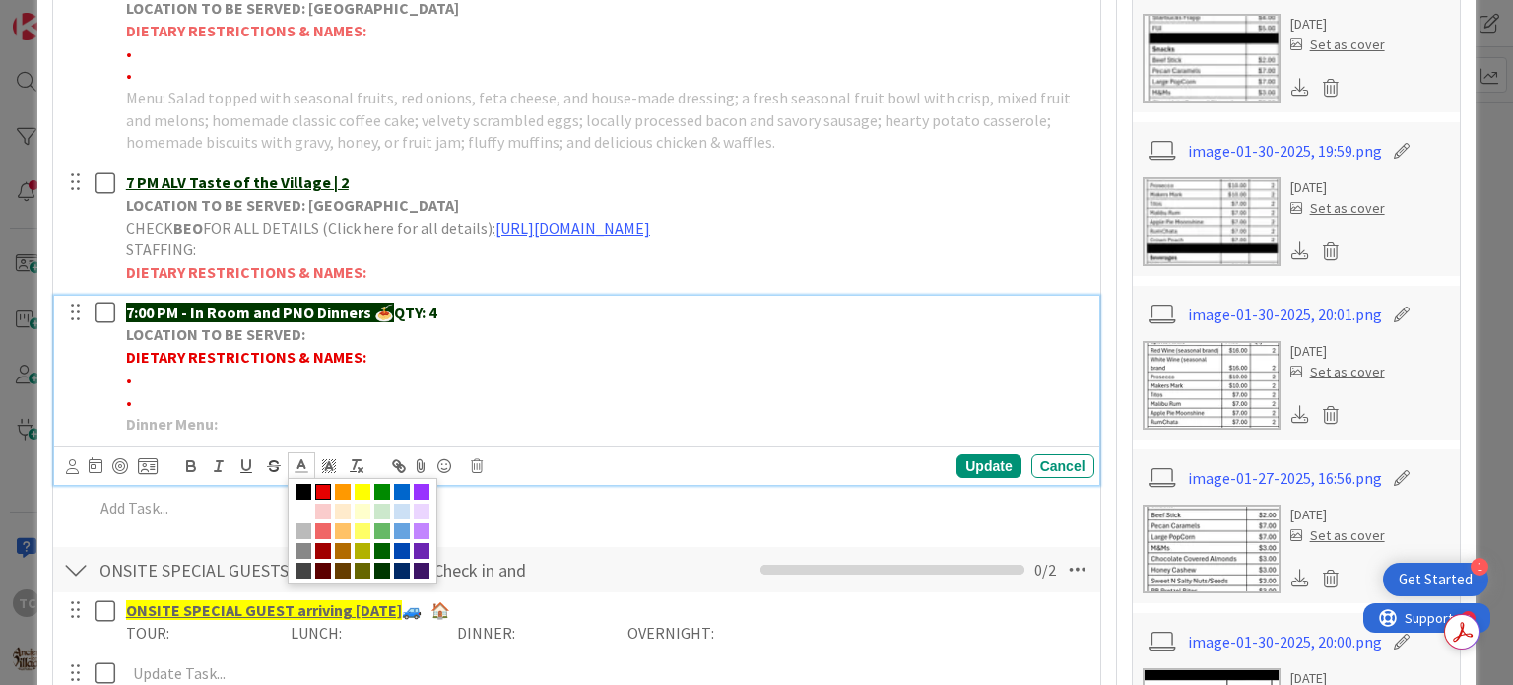
scroll to position [1238, 0]
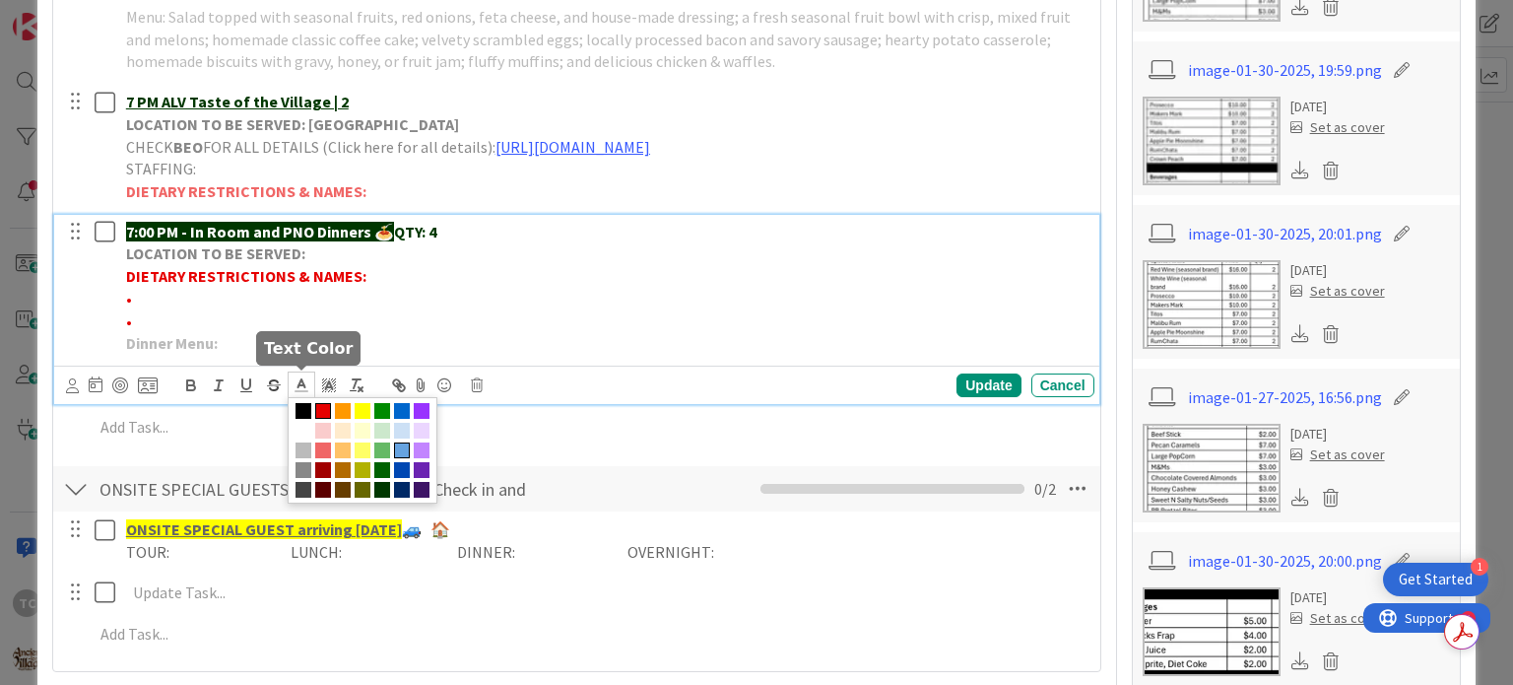
click at [396, 444] on span at bounding box center [402, 450] width 16 height 16
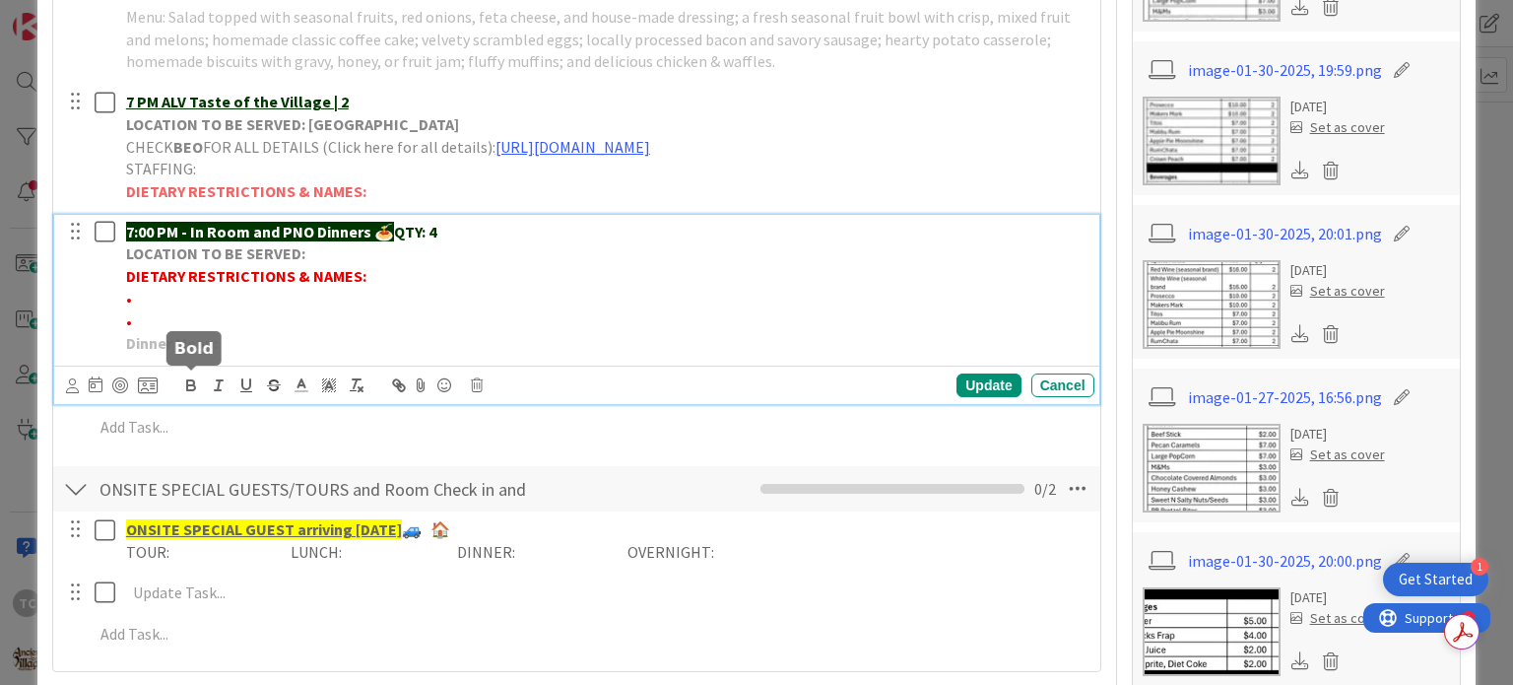
click at [189, 389] on icon "button" at bounding box center [191, 387] width 8 height 5
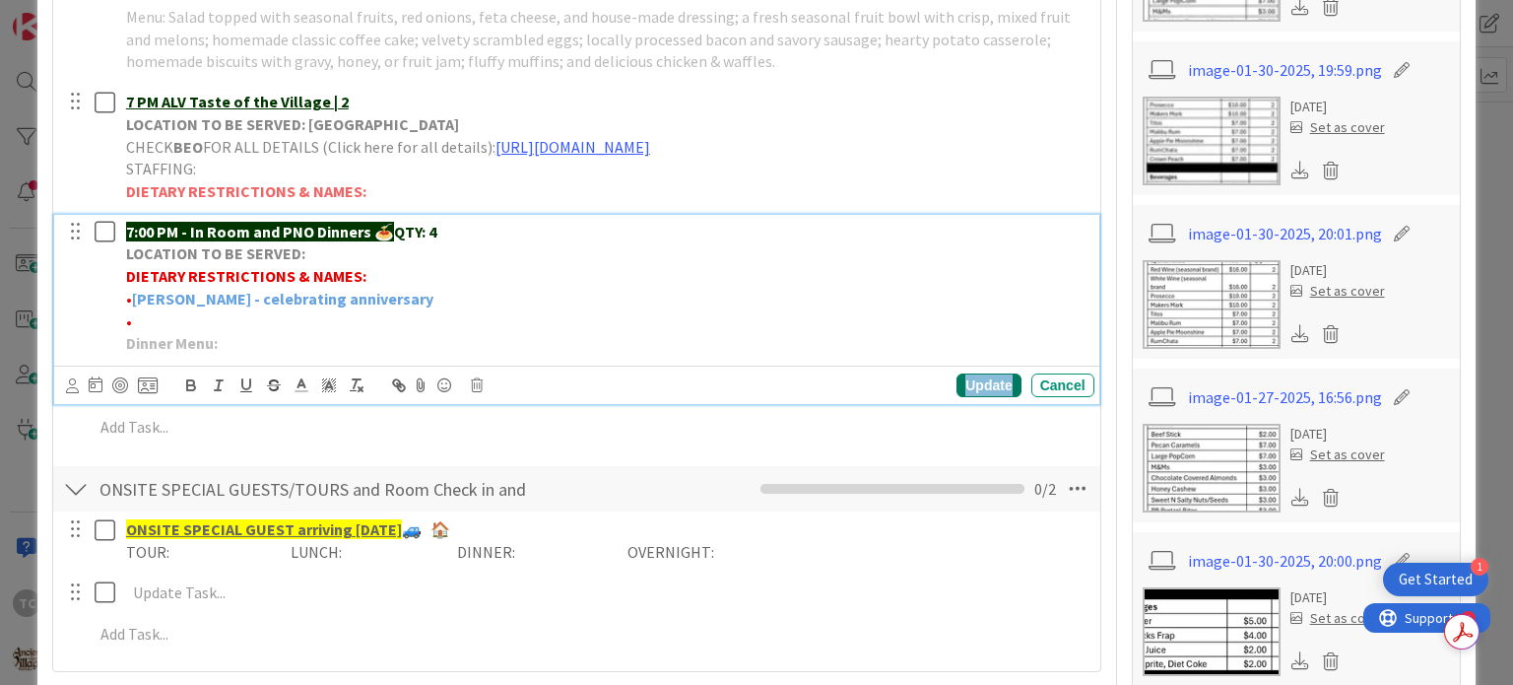
click at [985, 385] on div "Update" at bounding box center [989, 385] width 64 height 24
drag, startPoint x: 374, startPoint y: 301, endPoint x: 133, endPoint y: 300, distance: 241.4
click at [133, 300] on p "• [PERSON_NAME] - celebrating anniversary" at bounding box center [606, 299] width 961 height 23
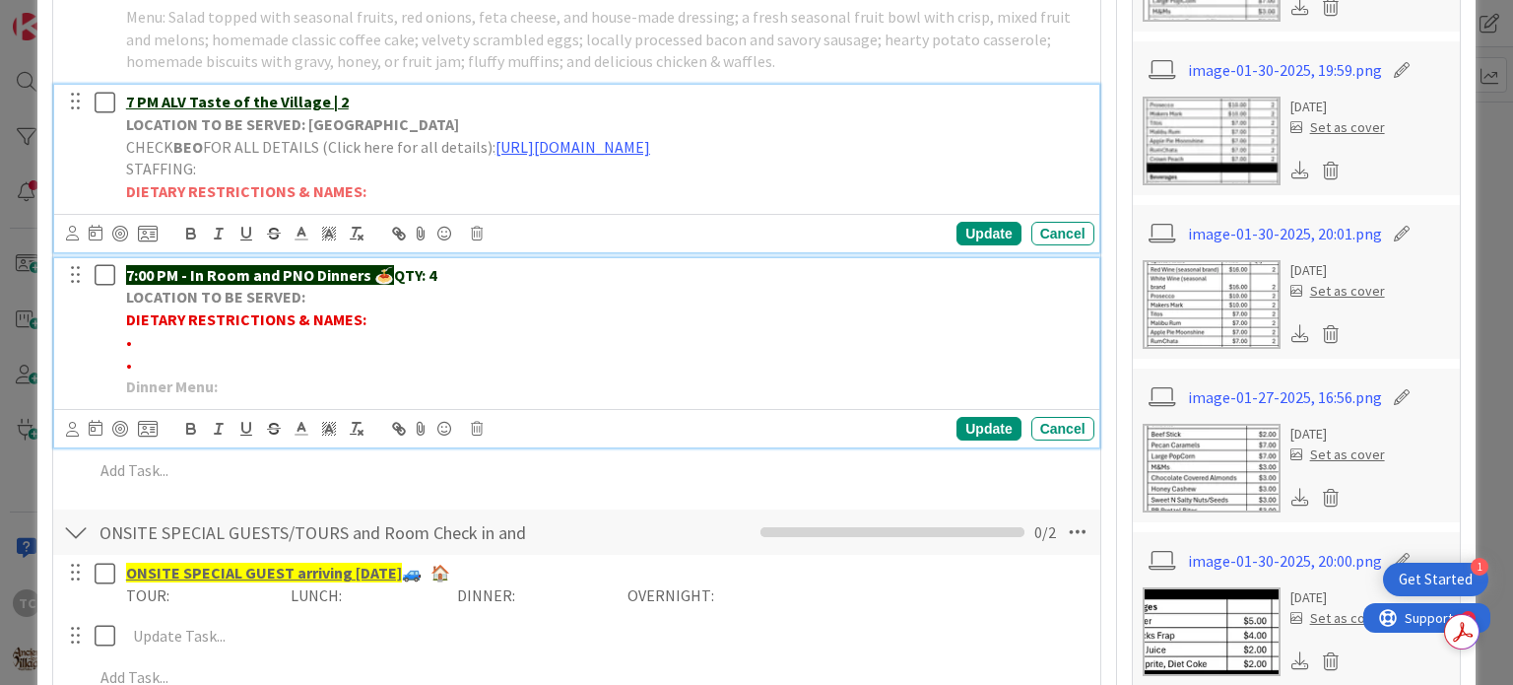
scroll to position [1281, 0]
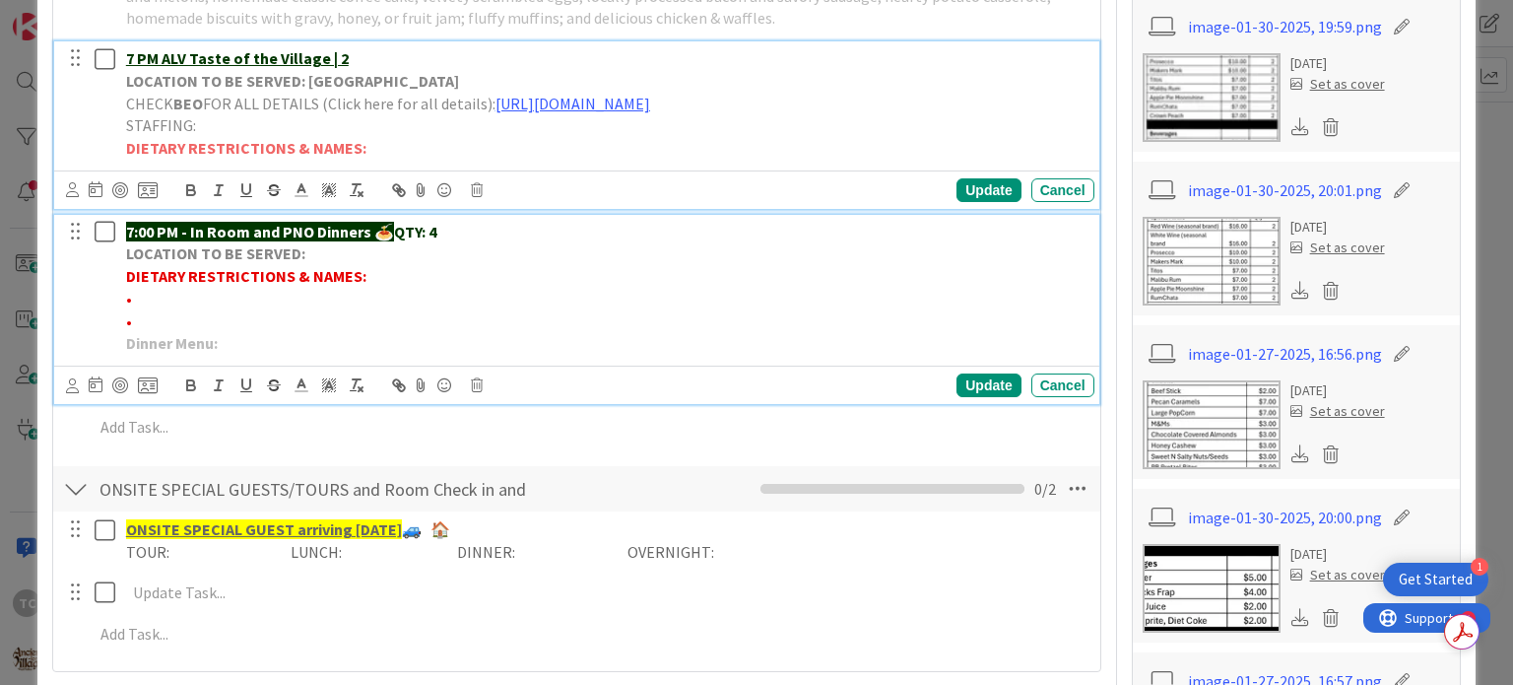
click at [378, 182] on div "7 PM ALV Taste of the Village | 2 LOCATION TO BE SERVED: Village Gardens CHECK …" at bounding box center [576, 124] width 1044 height 167
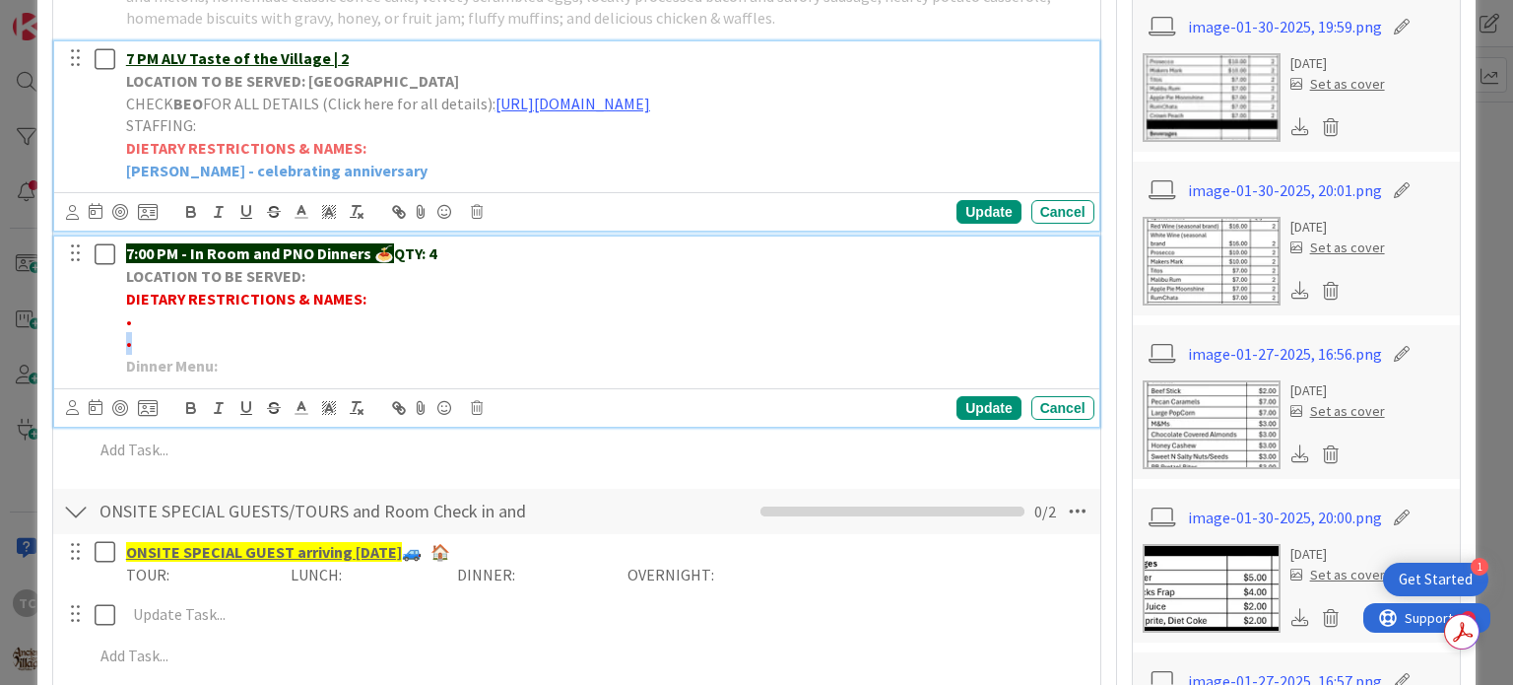
drag, startPoint x: 137, startPoint y: 344, endPoint x: 118, endPoint y: 341, distance: 19.0
click at [118, 341] on div "7:00 PM - In Room and PNO Dinners 🍝 QTY: 4 LOCATION TO BE SERVED: DIETARY RESTR…" at bounding box center [606, 309] width 976 height 146
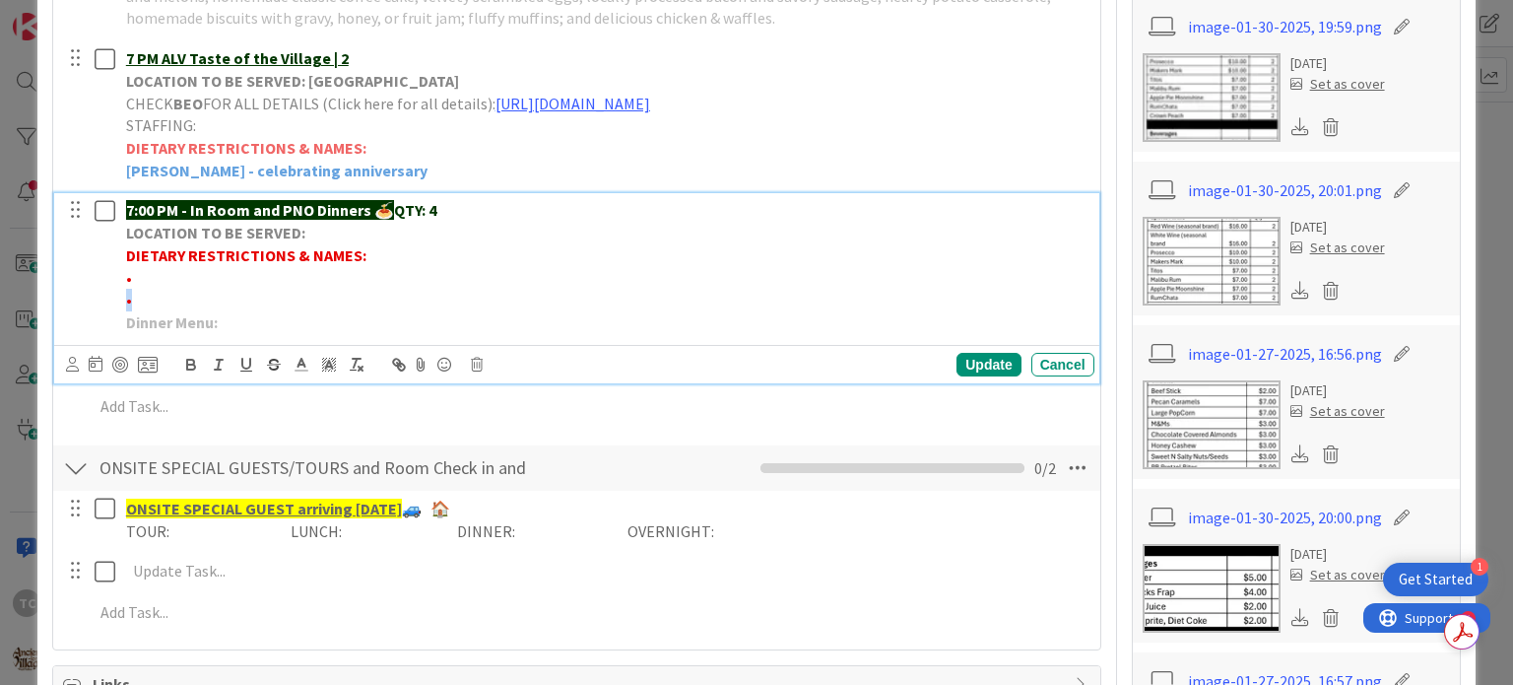
scroll to position [1238, 0]
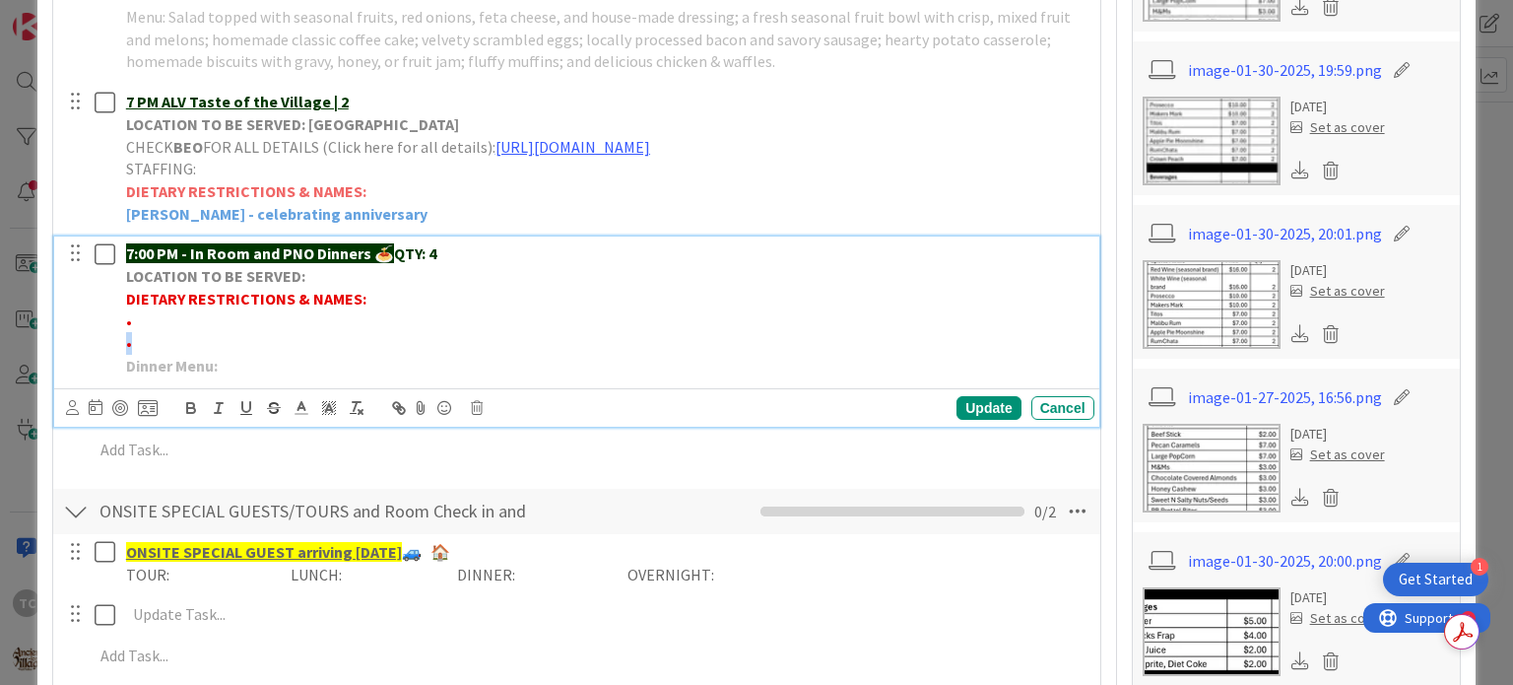
copy span "•"
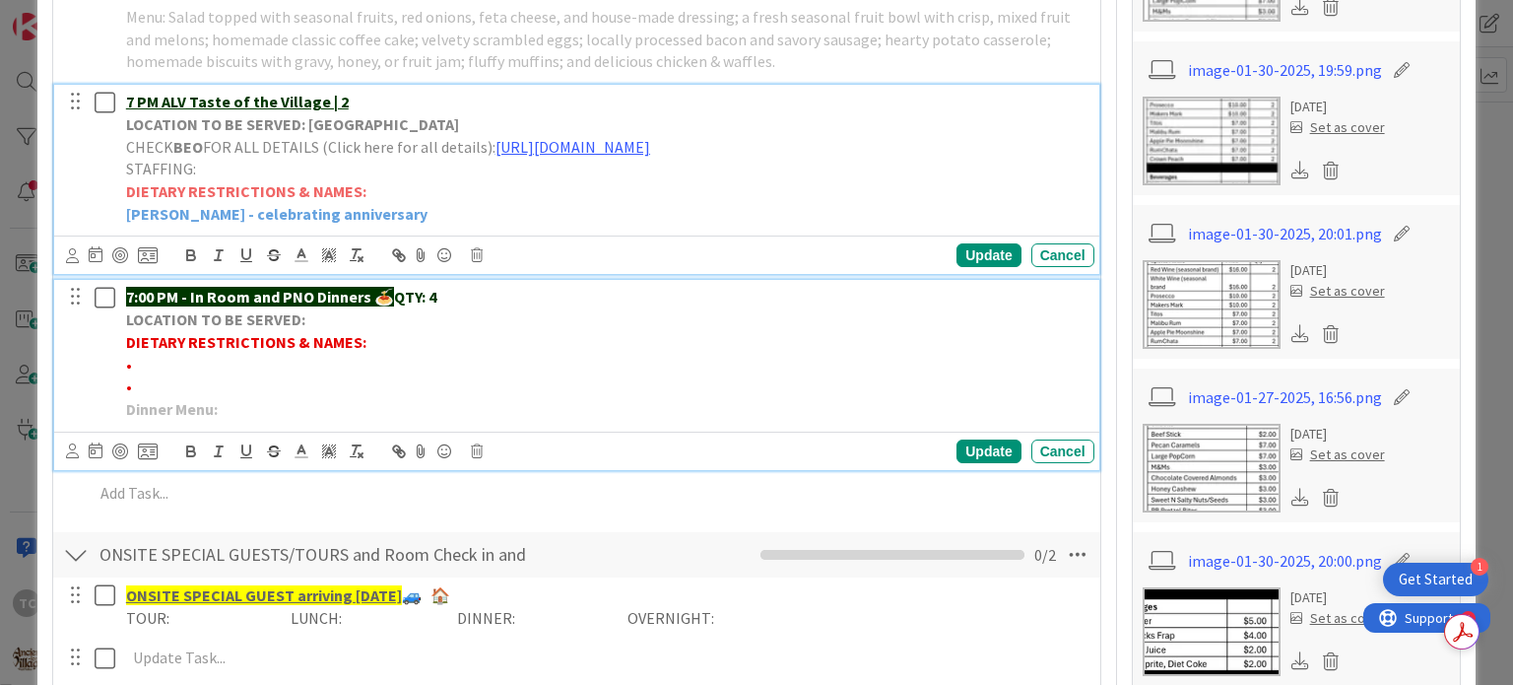
scroll to position [1281, 0]
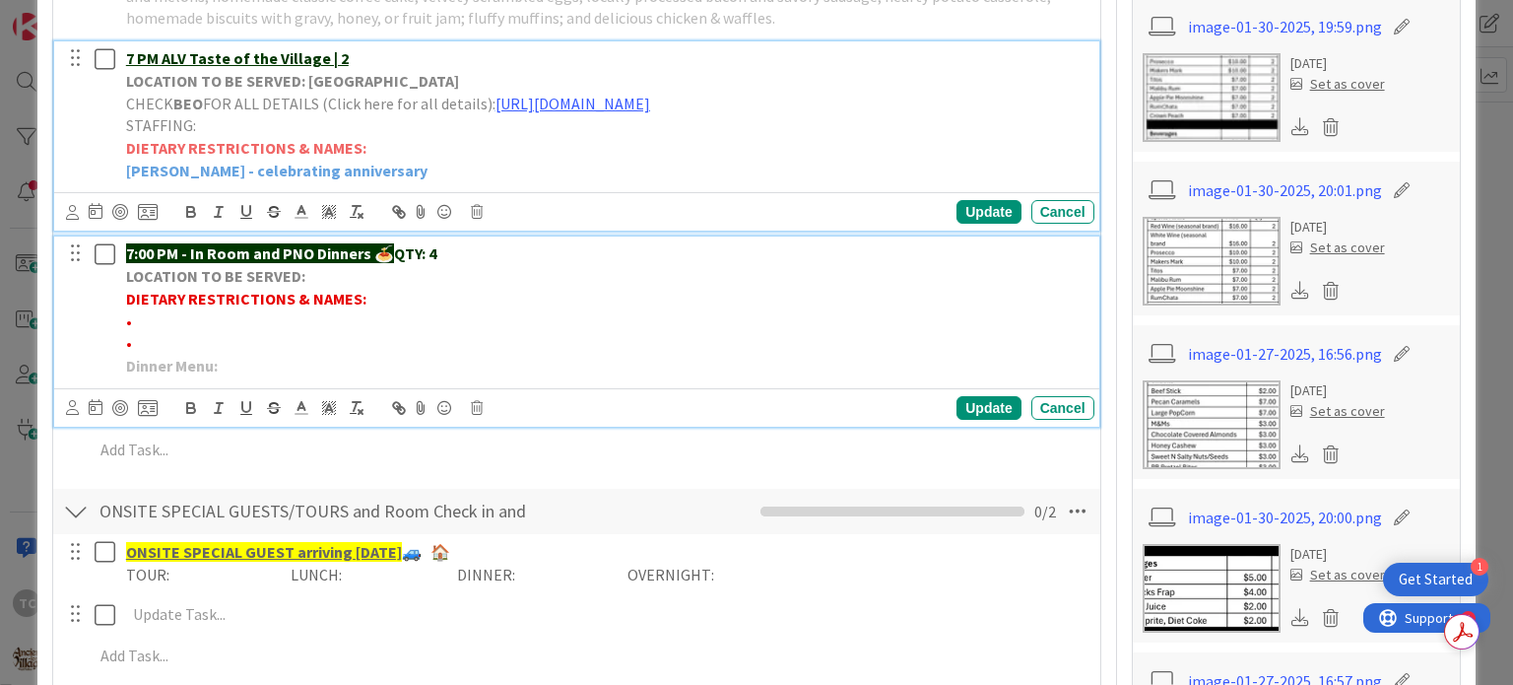
click at [126, 207] on div "7 PM ALV Taste of the Village | 2 LOCATION TO BE SERVED: Village Gardens CHECK …" at bounding box center [576, 135] width 1044 height 189
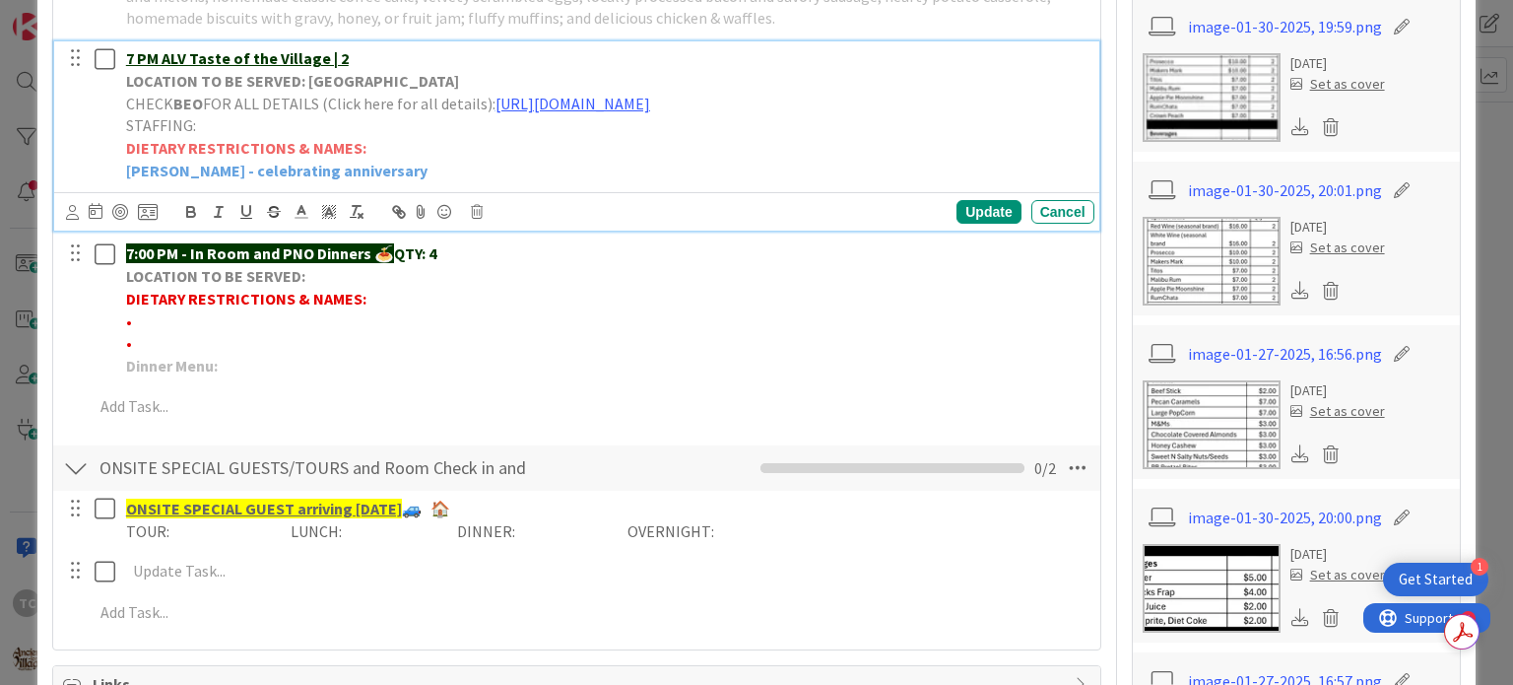
click at [126, 174] on strong "[PERSON_NAME] - celebrating anniversary" at bounding box center [276, 171] width 301 height 20
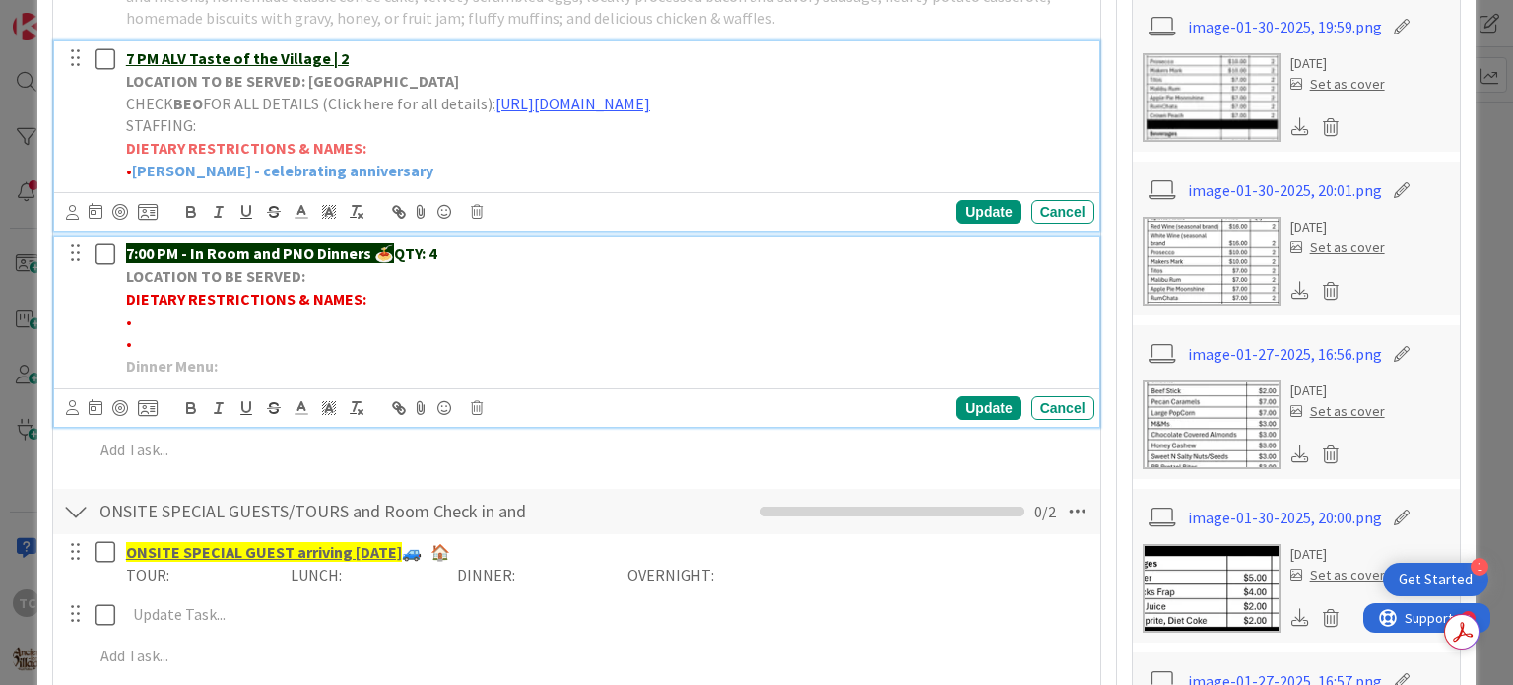
click at [370, 351] on p "•" at bounding box center [606, 343] width 961 height 23
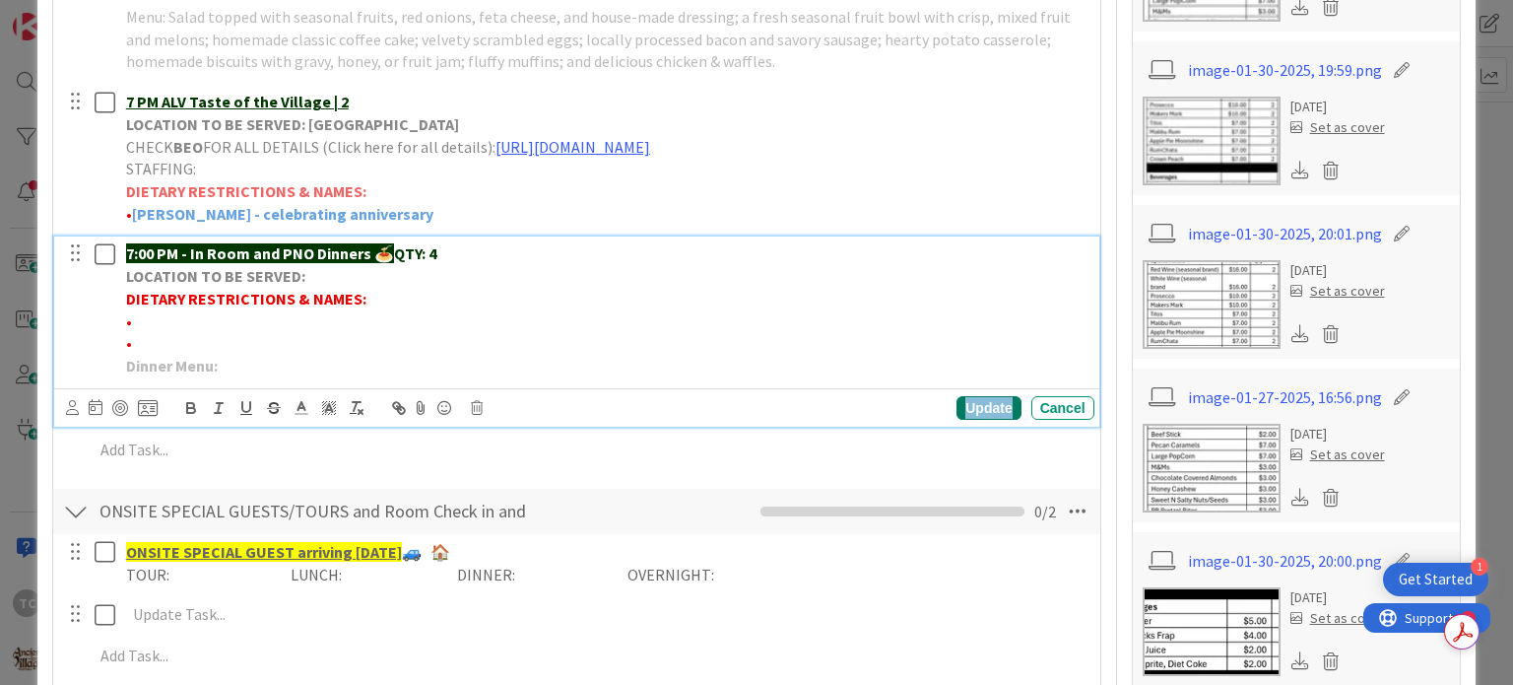
click at [978, 397] on div "Update" at bounding box center [989, 408] width 64 height 24
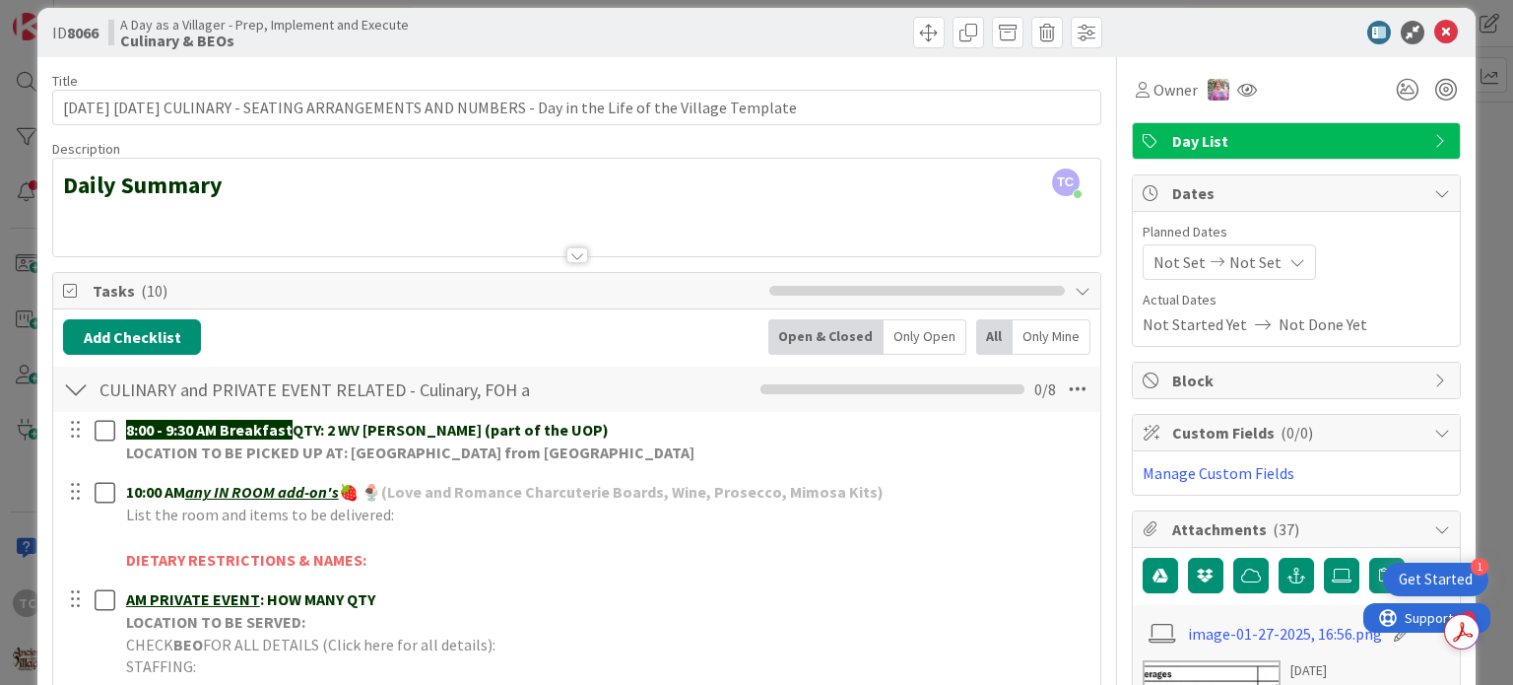
scroll to position [0, 0]
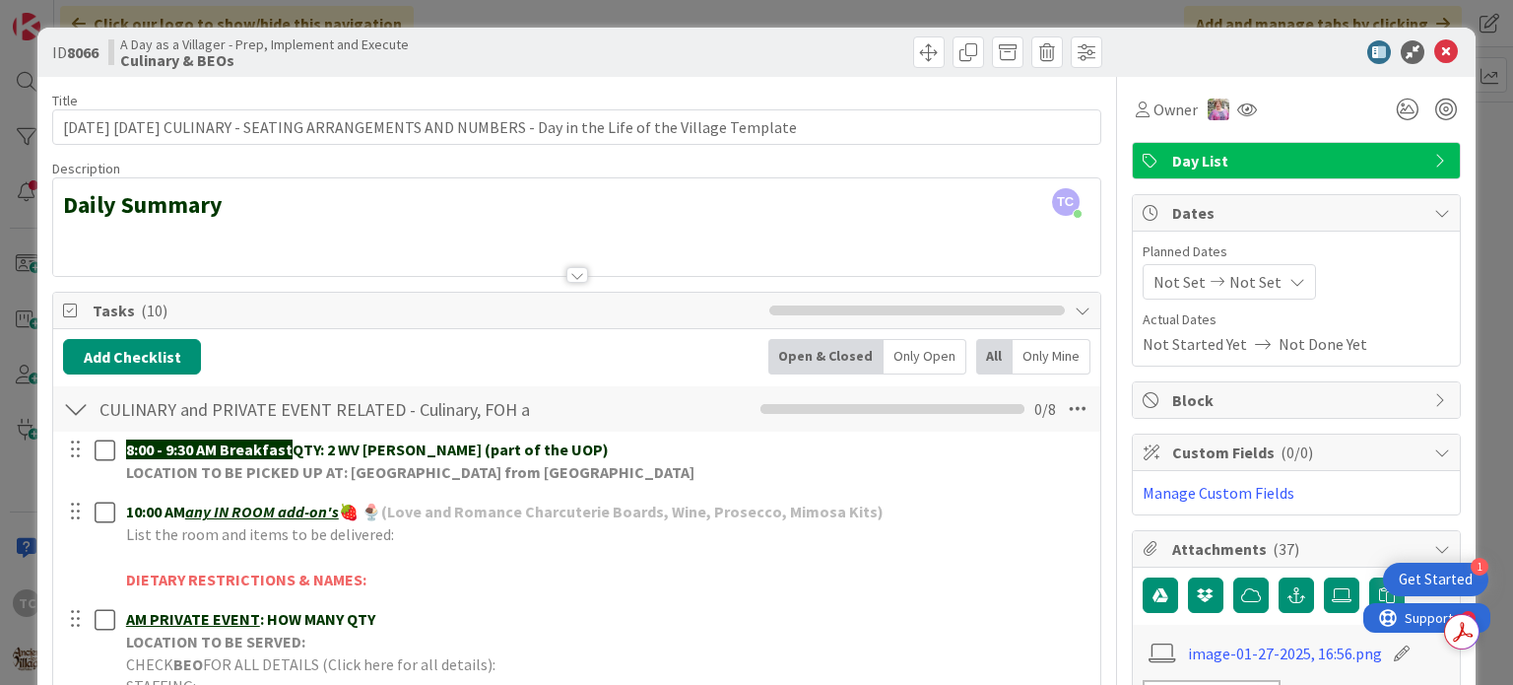
click at [473, 15] on div "ID 8066 A Day as a Villager - Prep, Implement and Execute Culinary & BEOs Title…" at bounding box center [756, 342] width 1513 height 685
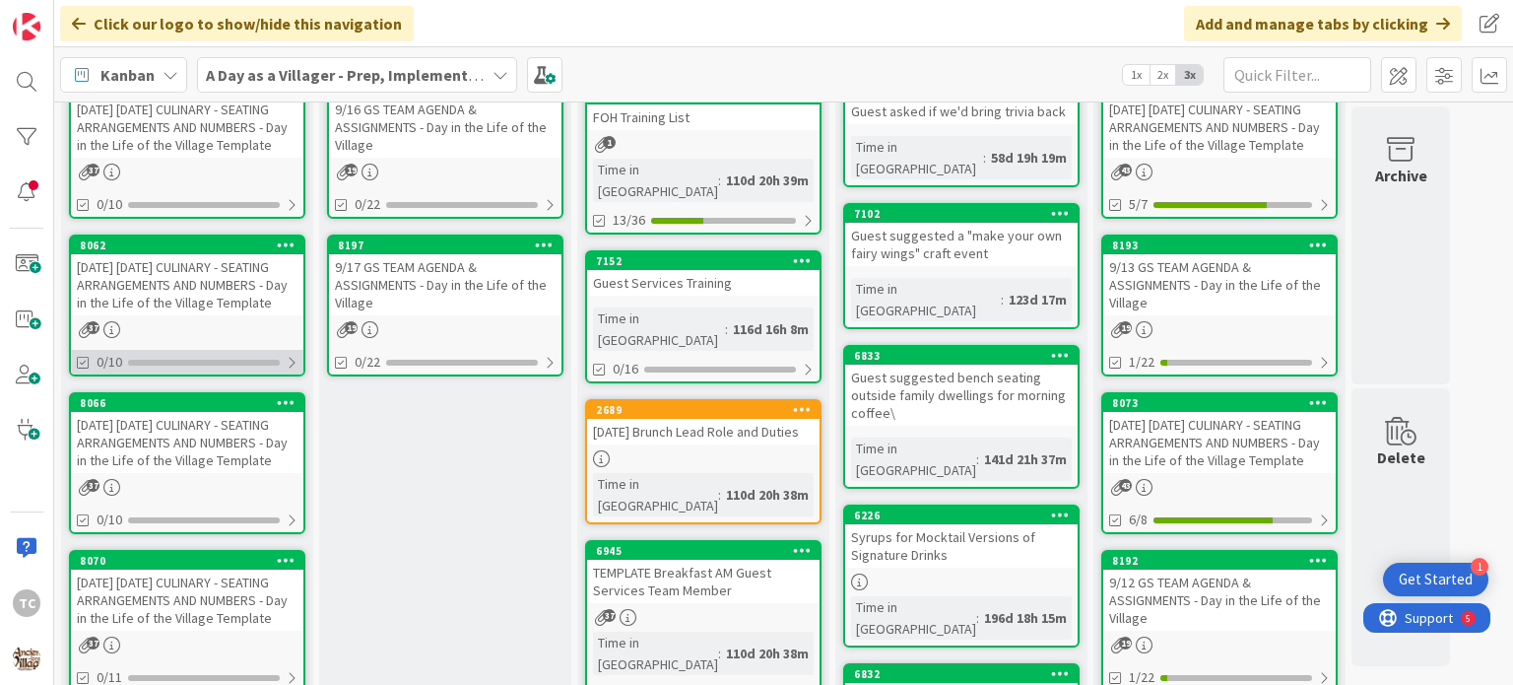
scroll to position [394, 0]
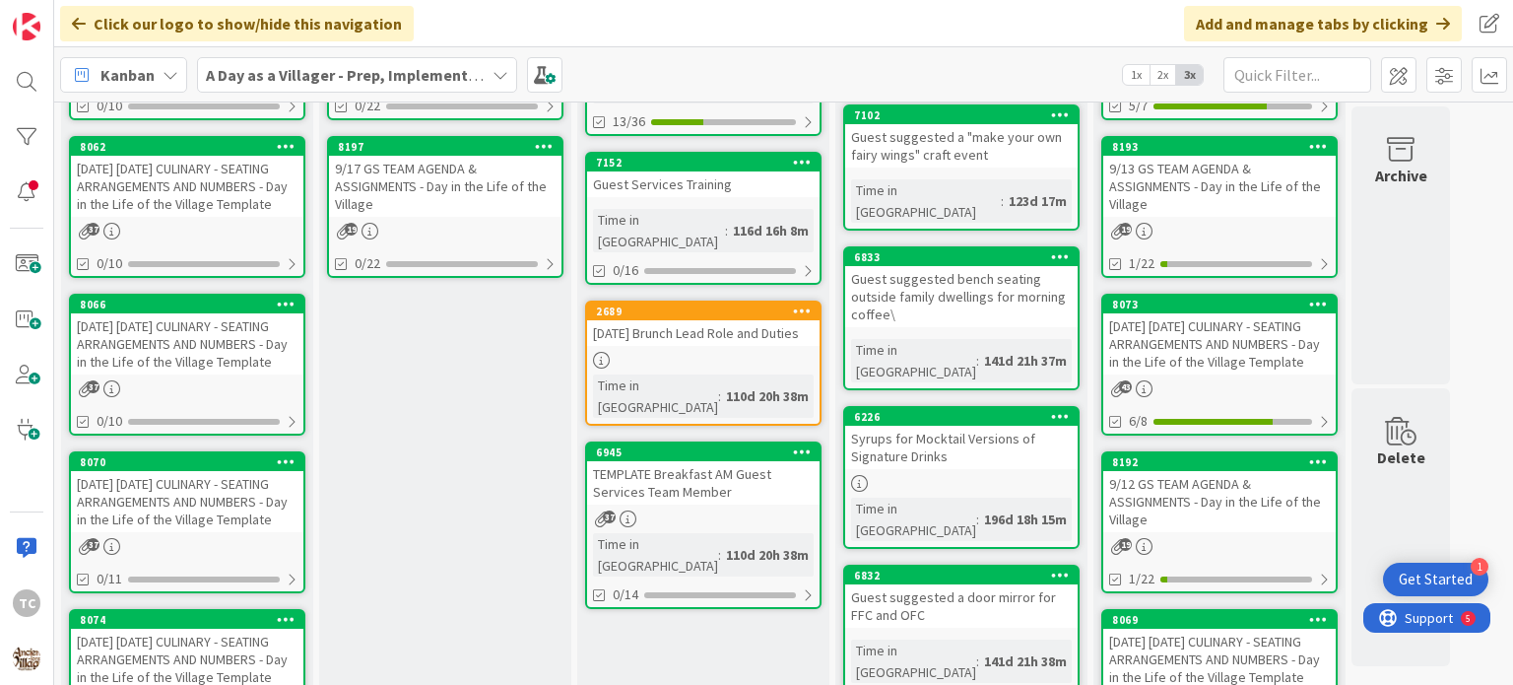
click at [181, 532] on div "[DATE] [DATE] CULINARY - SEATING ARRANGEMENTS AND NUMBERS - Day in the Life of …" at bounding box center [187, 501] width 233 height 61
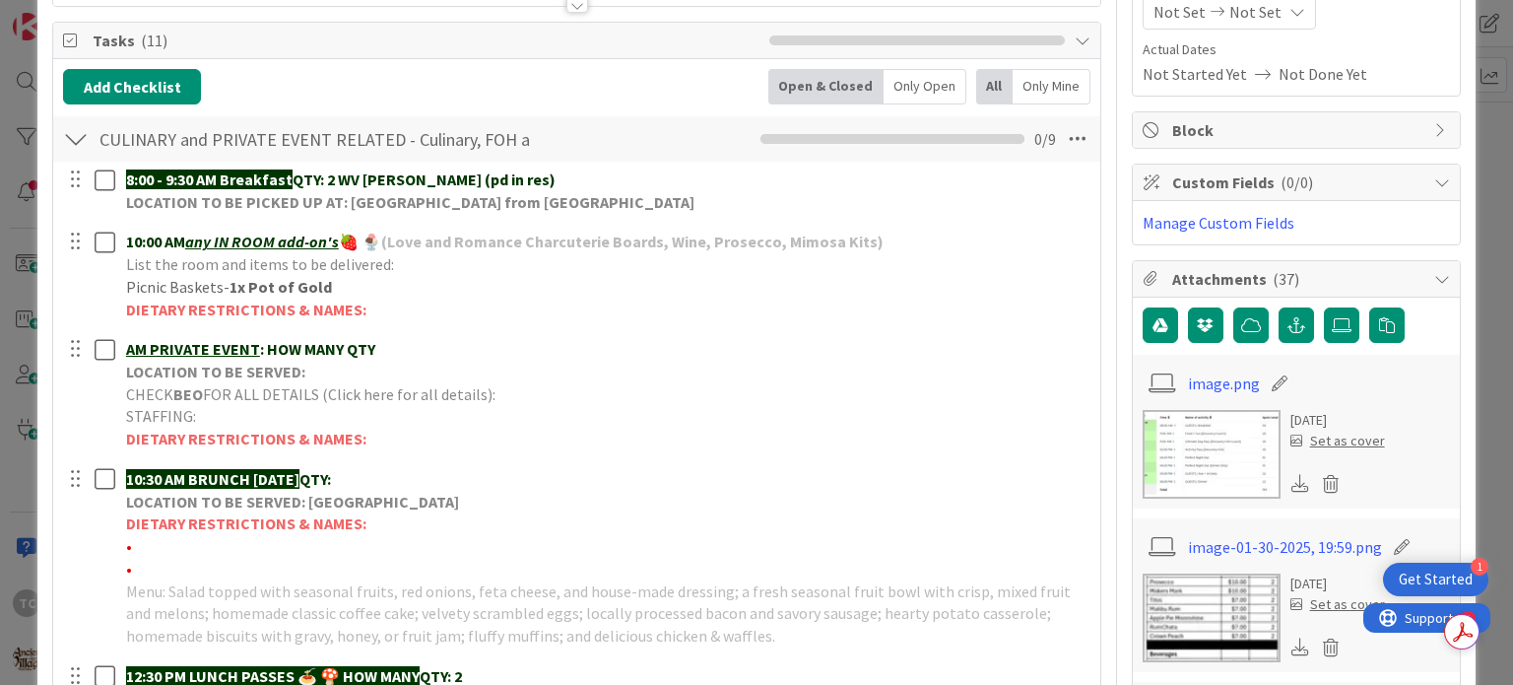
scroll to position [591, 0]
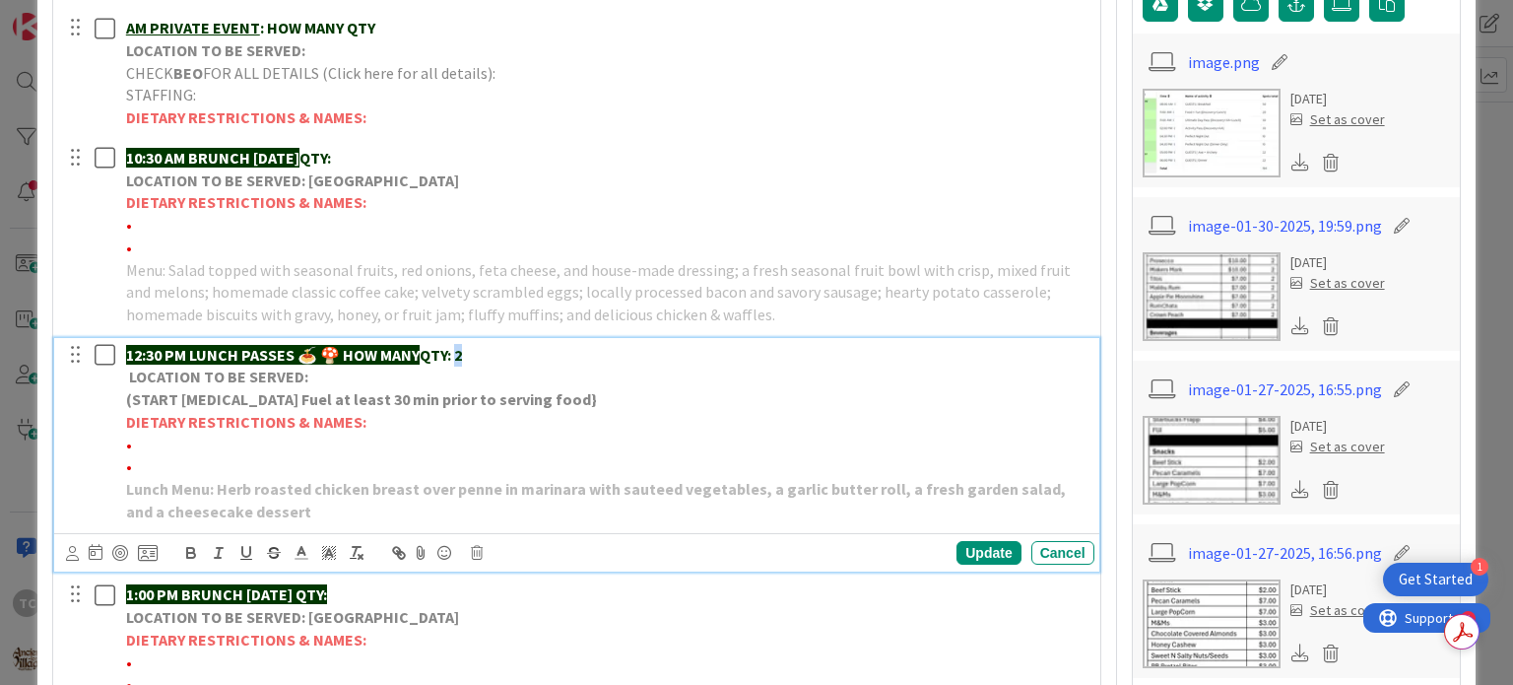
click at [462, 356] on strong "QTY: 2" at bounding box center [441, 355] width 42 height 20
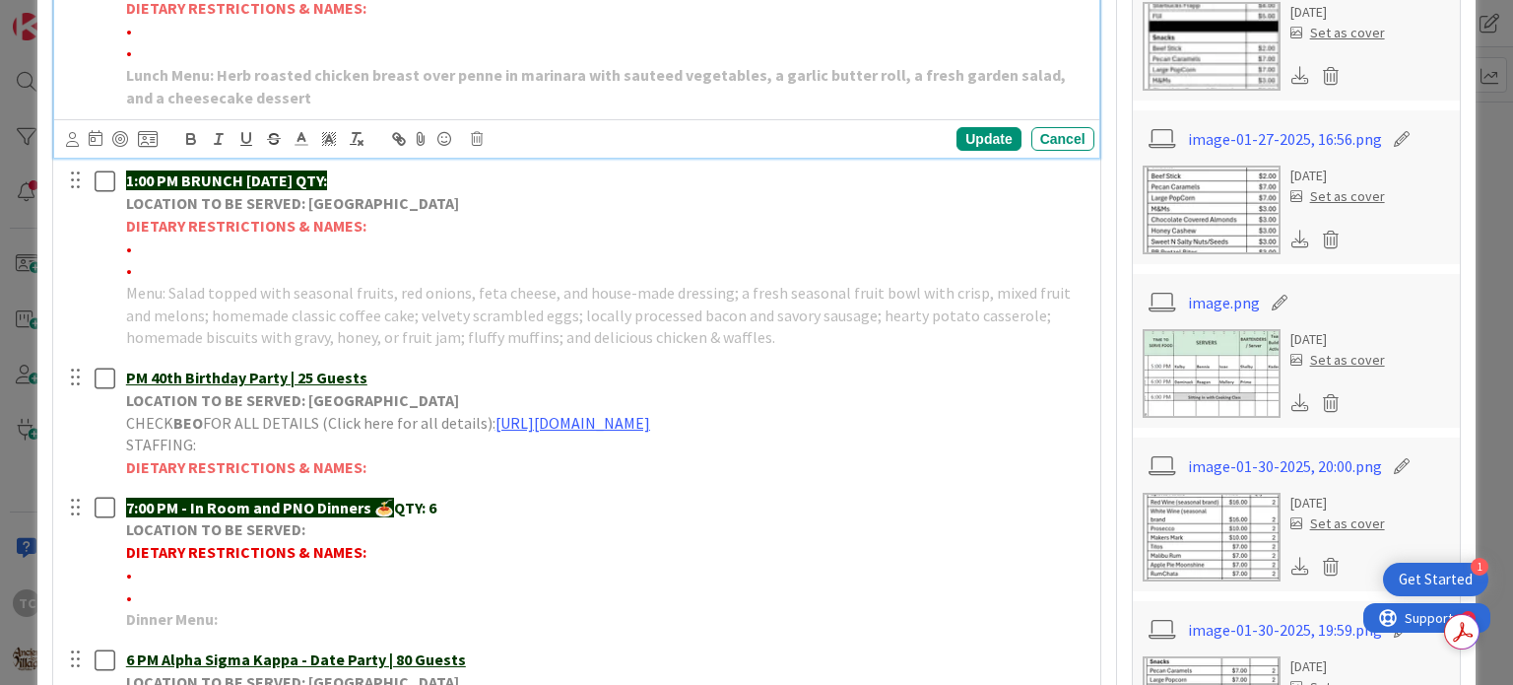
scroll to position [985, 0]
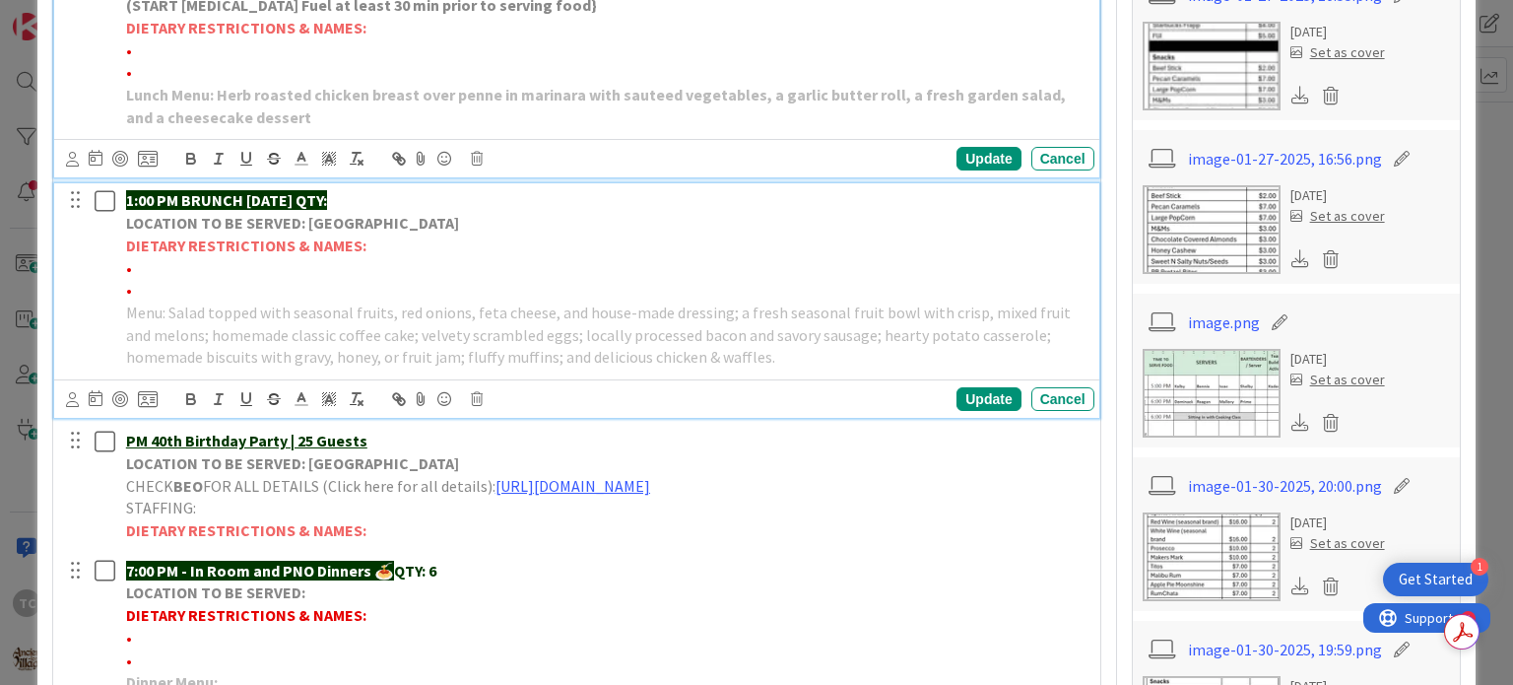
click at [167, 267] on p "•" at bounding box center [606, 268] width 961 height 23
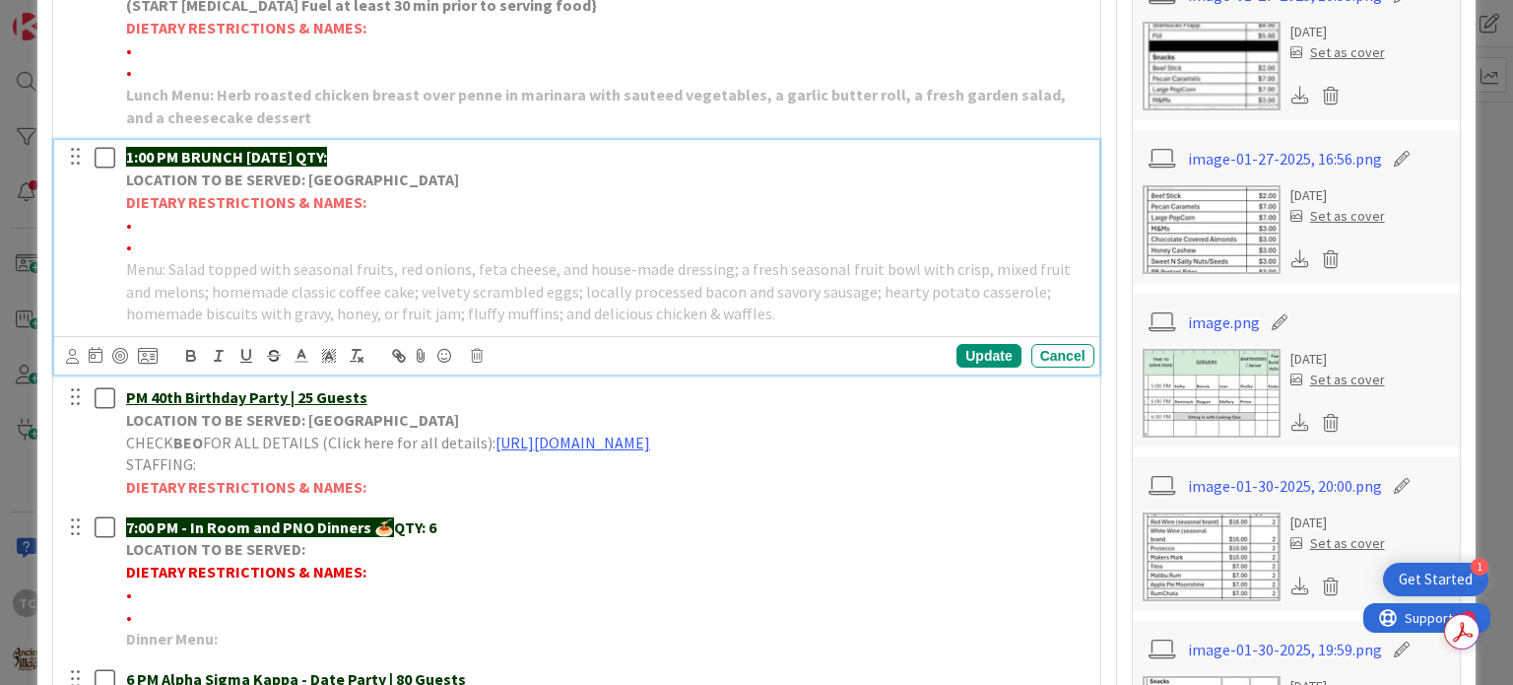
scroll to position [942, 0]
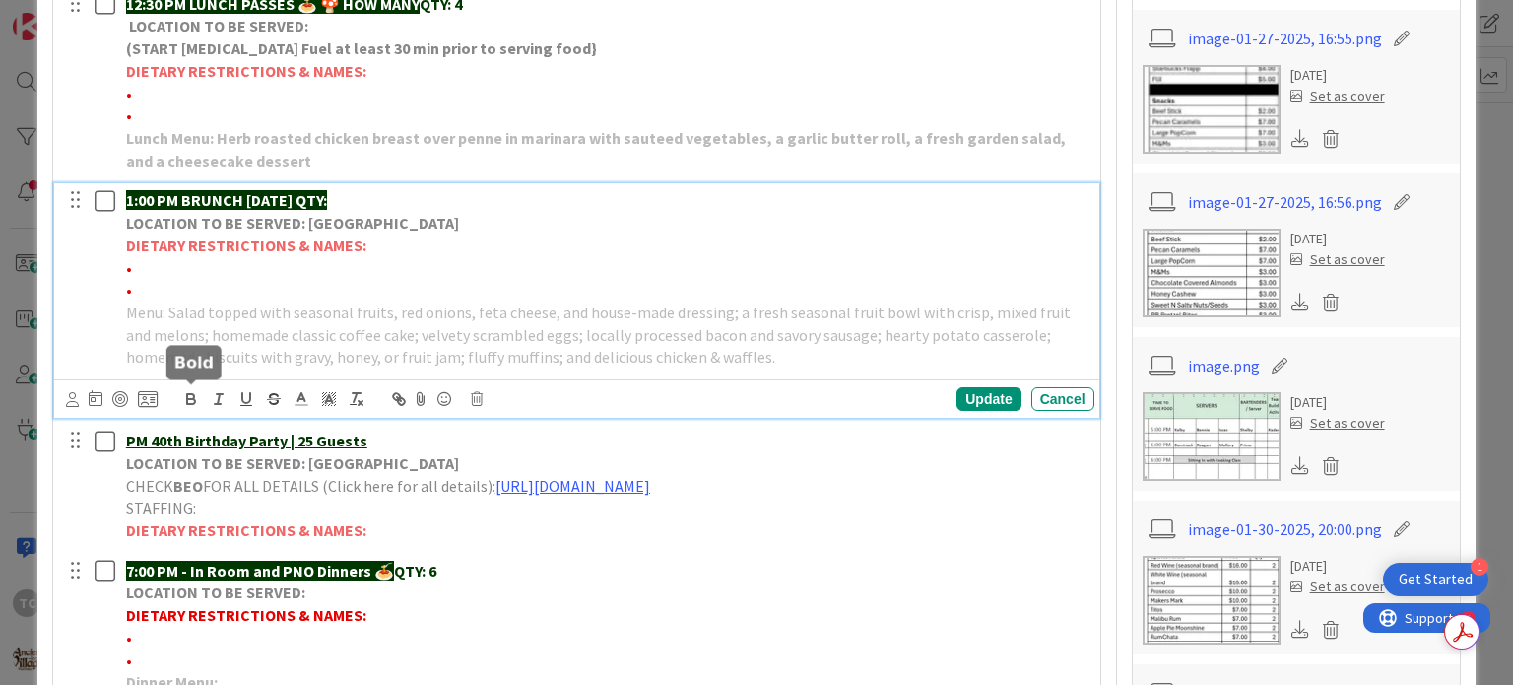
click at [195, 393] on icon "button" at bounding box center [191, 399] width 18 height 18
click at [308, 400] on icon at bounding box center [302, 399] width 18 height 18
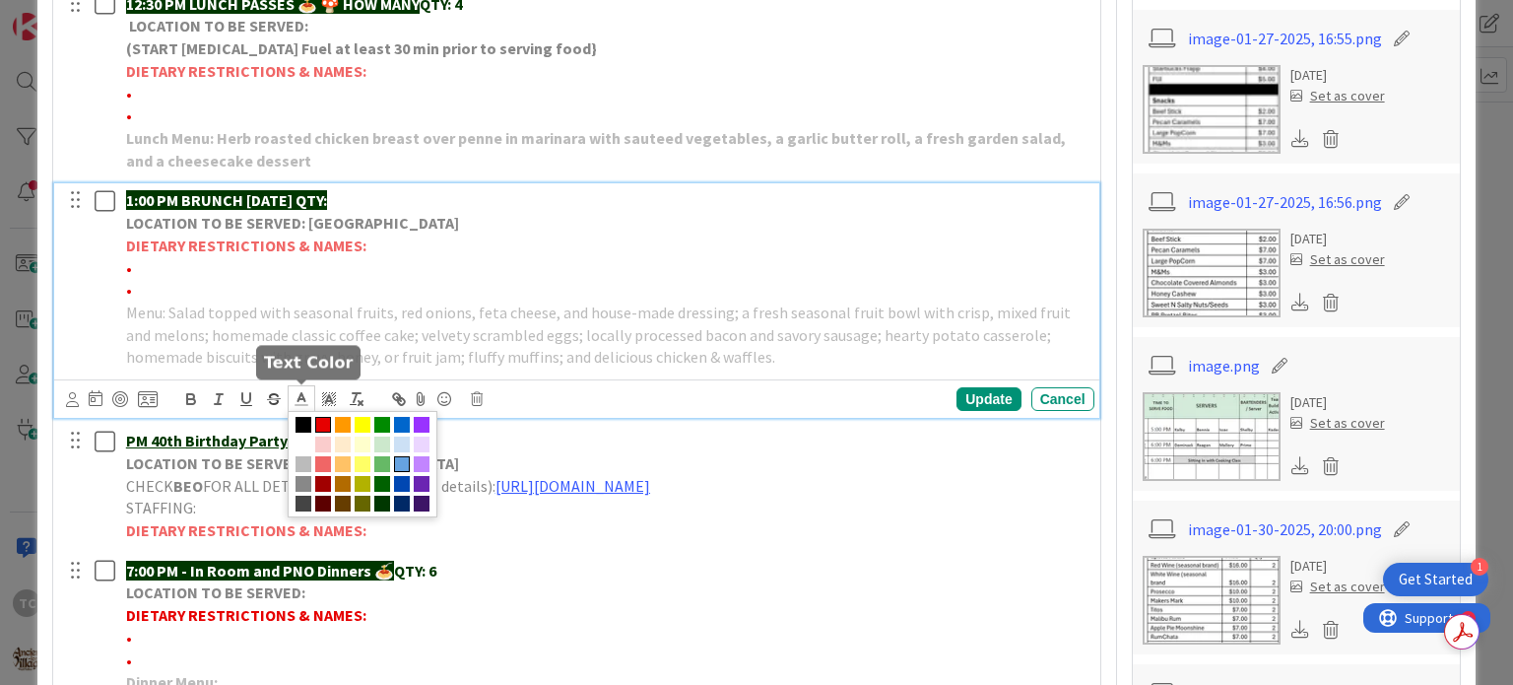
click at [399, 460] on span at bounding box center [402, 464] width 16 height 16
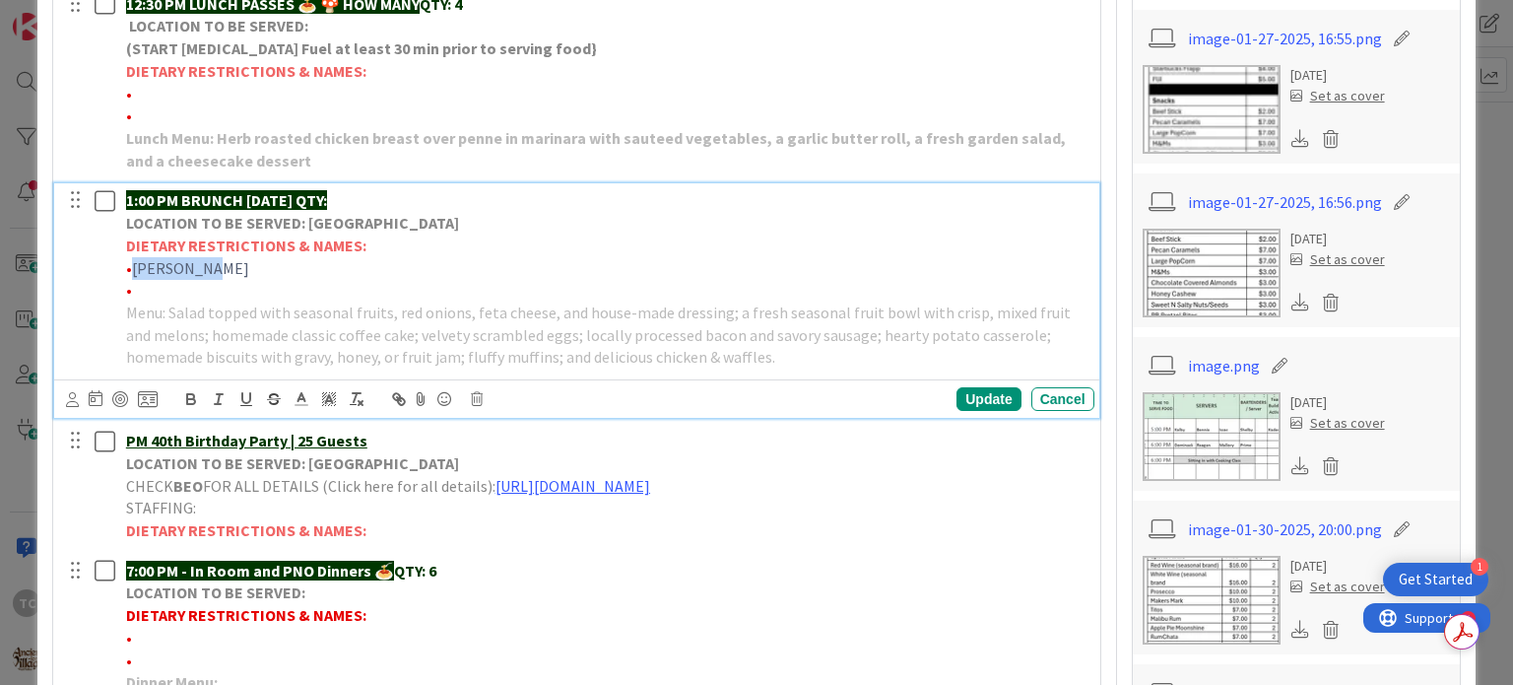
drag, startPoint x: 212, startPoint y: 270, endPoint x: 150, endPoint y: 291, distance: 65.4
click at [135, 266] on p "• [PERSON_NAME]" at bounding box center [606, 268] width 961 height 23
click at [305, 397] on icon at bounding box center [302, 399] width 18 height 18
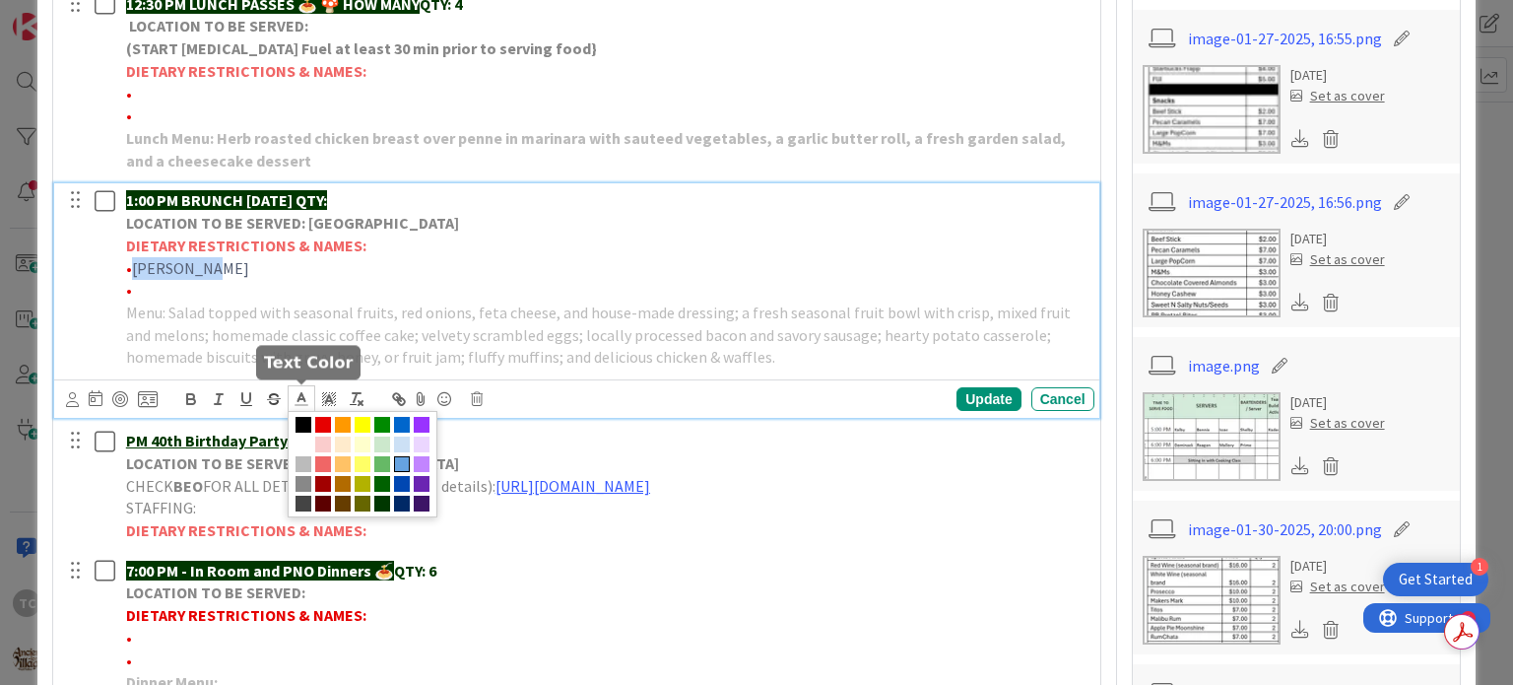
click at [401, 459] on span at bounding box center [402, 464] width 16 height 16
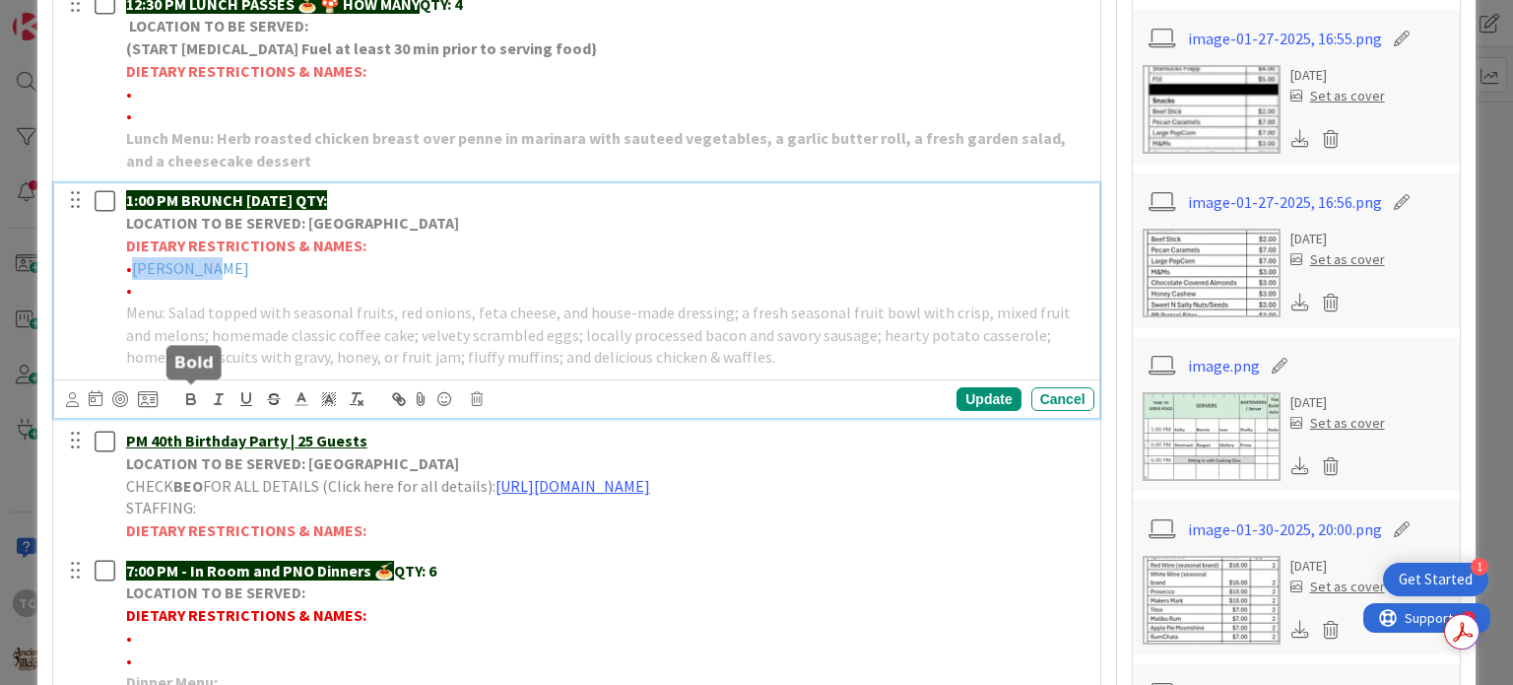
click at [193, 404] on icon "button" at bounding box center [191, 399] width 18 height 18
click at [243, 270] on p "• [PERSON_NAME]" at bounding box center [606, 268] width 961 height 23
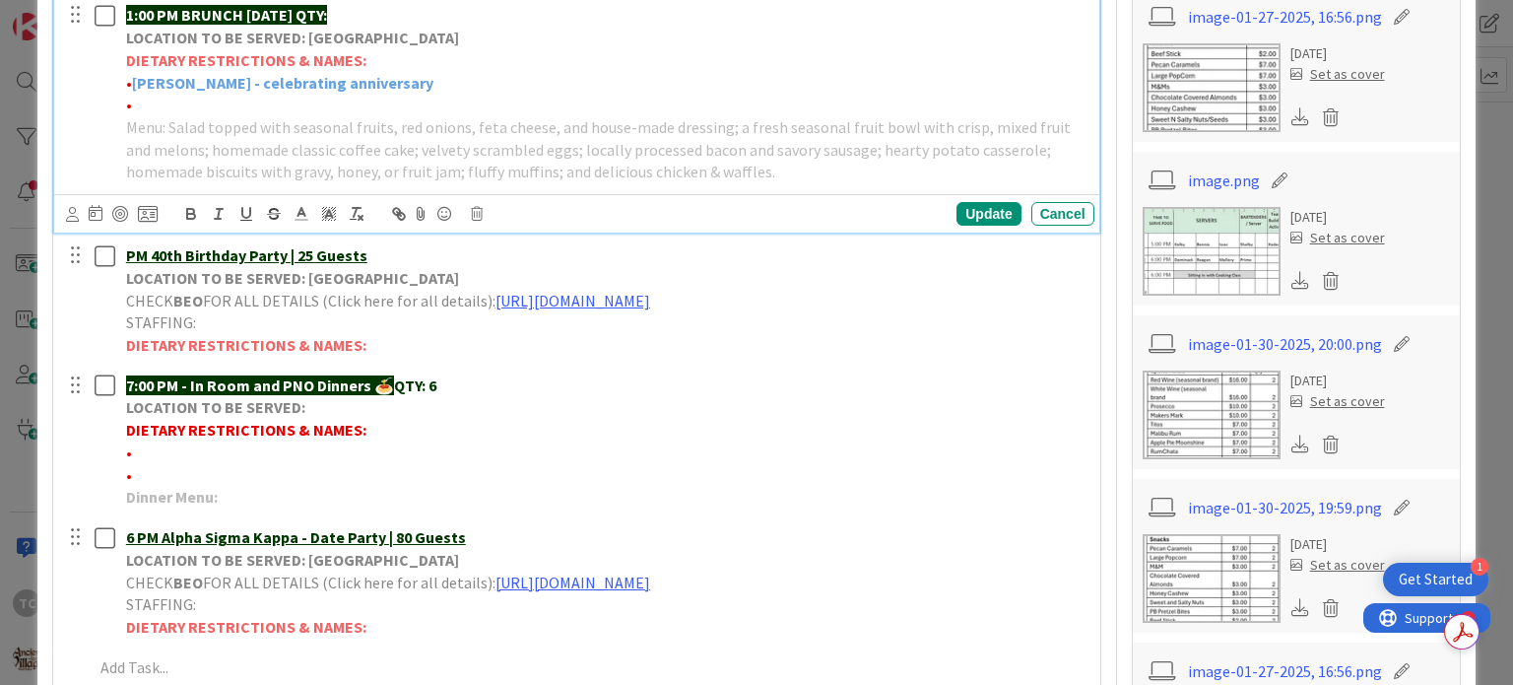
scroll to position [1139, 0]
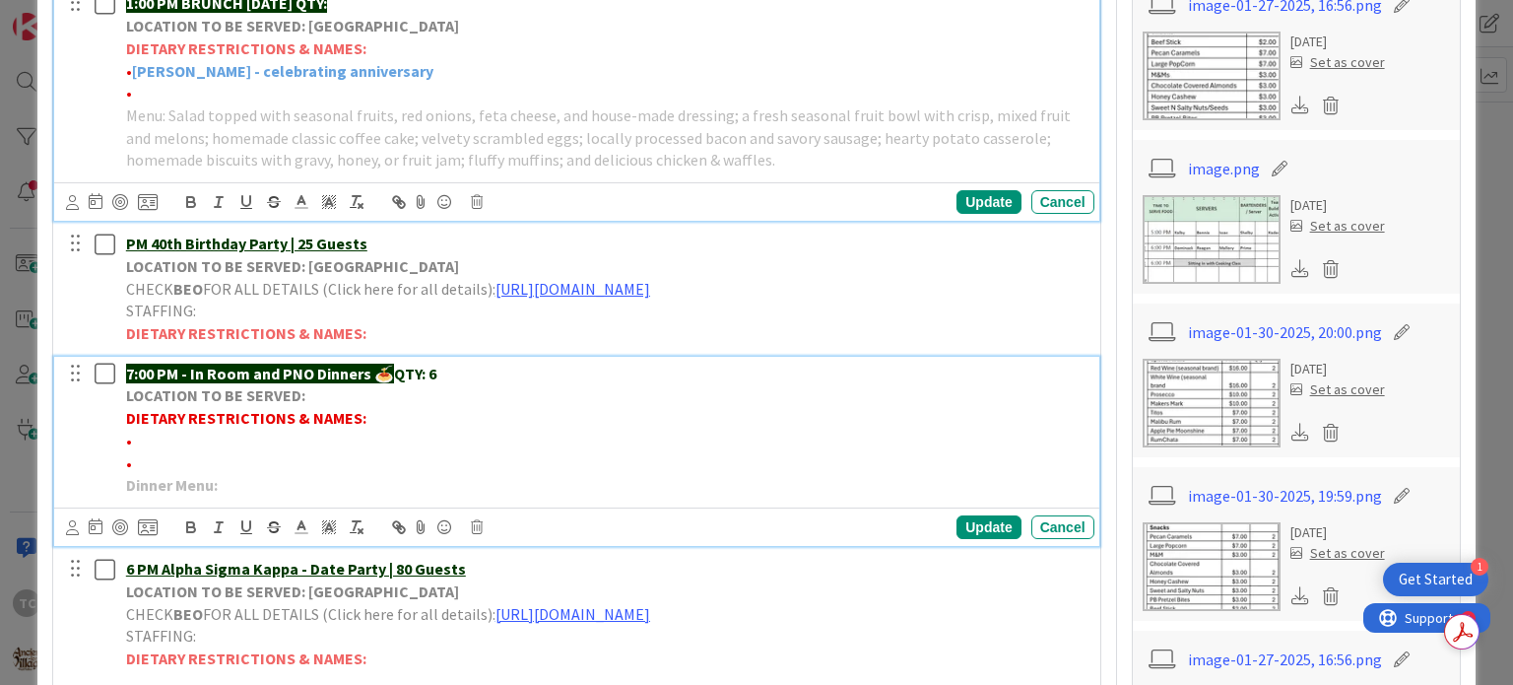
click at [166, 452] on p "•" at bounding box center [606, 441] width 961 height 23
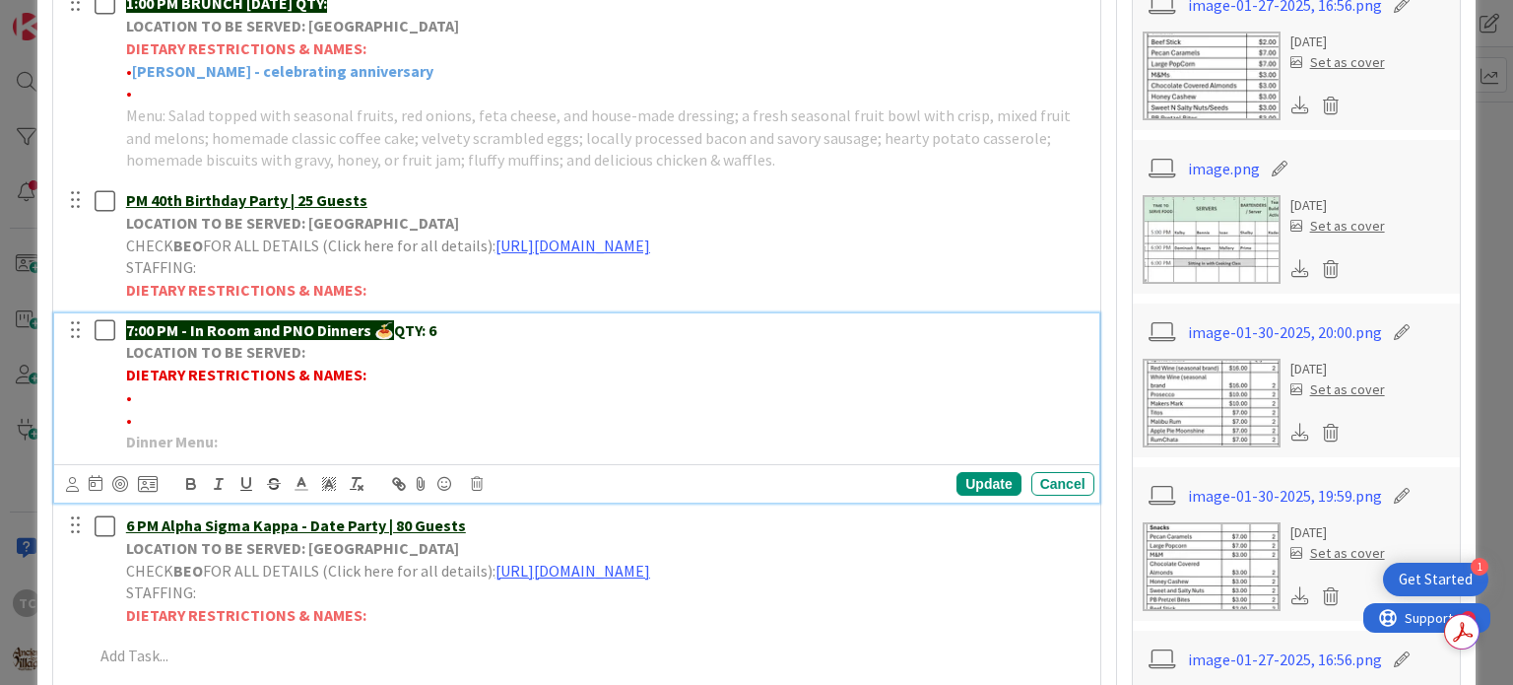
scroll to position [1096, 0]
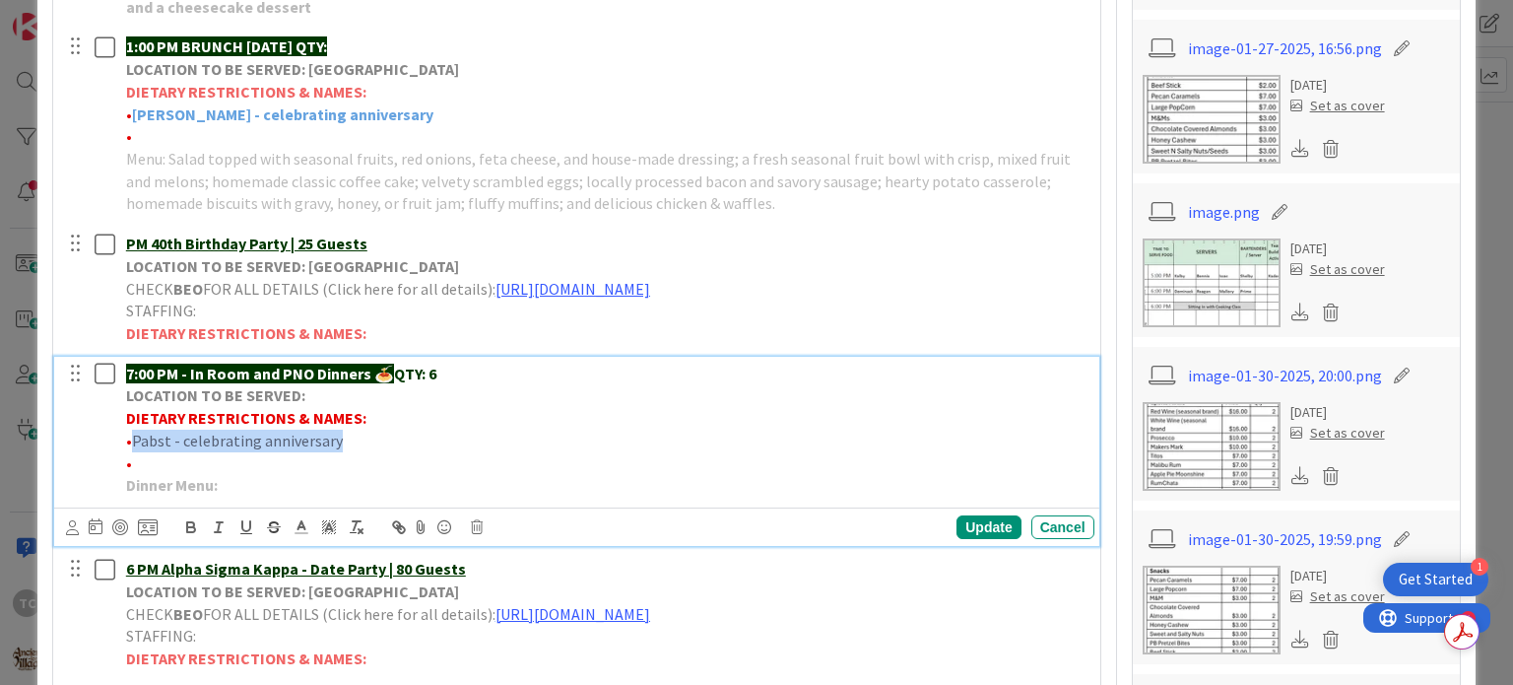
drag, startPoint x: 343, startPoint y: 460, endPoint x: 132, endPoint y: 463, distance: 210.9
click at [132, 452] on p "• Pabst - celebrating anniversary" at bounding box center [606, 441] width 961 height 23
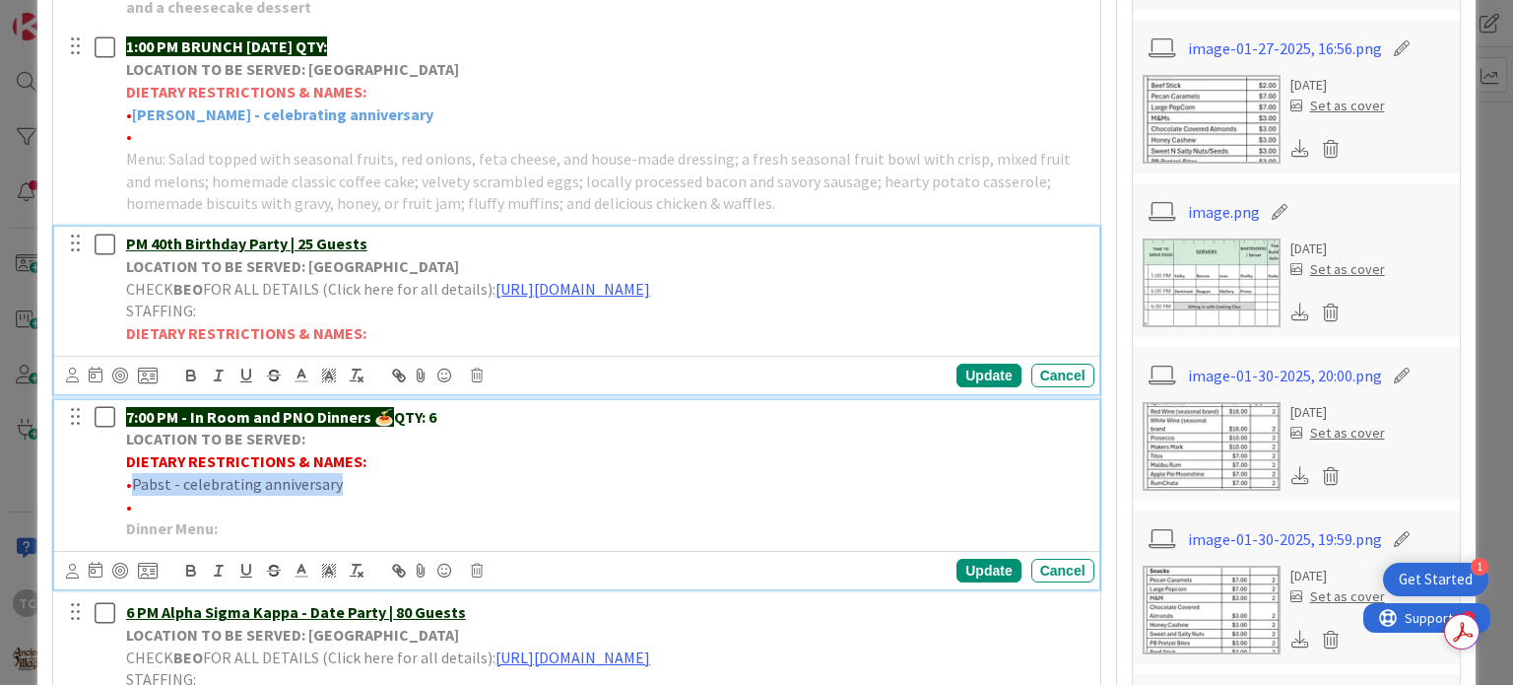
click at [529, 349] on div "PM 40th Birthday Party | 25 Guests LOCATION TO BE SERVED: [GEOGRAPHIC_DATA] CHE…" at bounding box center [576, 310] width 1044 height 167
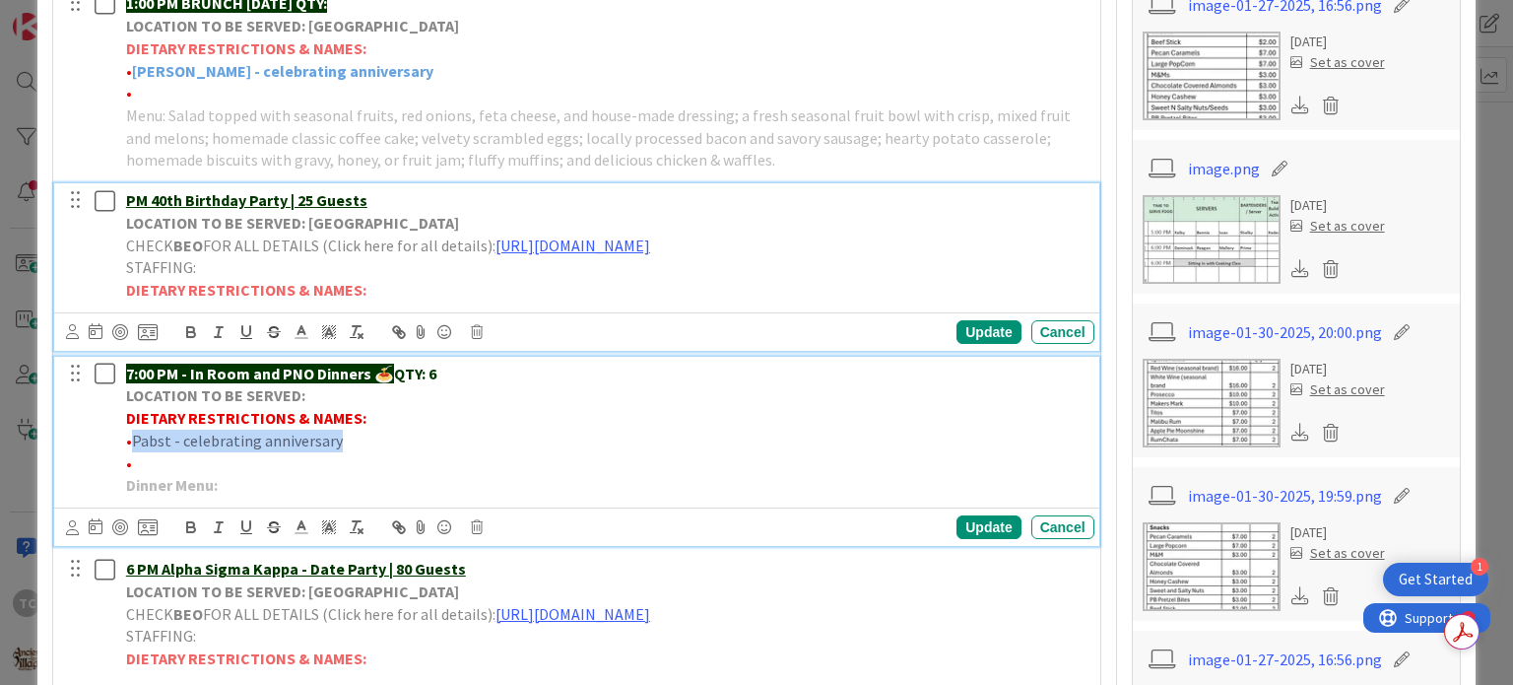
drag, startPoint x: 134, startPoint y: 462, endPoint x: 335, endPoint y: 465, distance: 201.0
click at [335, 450] on span "Pabst - celebrating anniversary" at bounding box center [237, 441] width 211 height 20
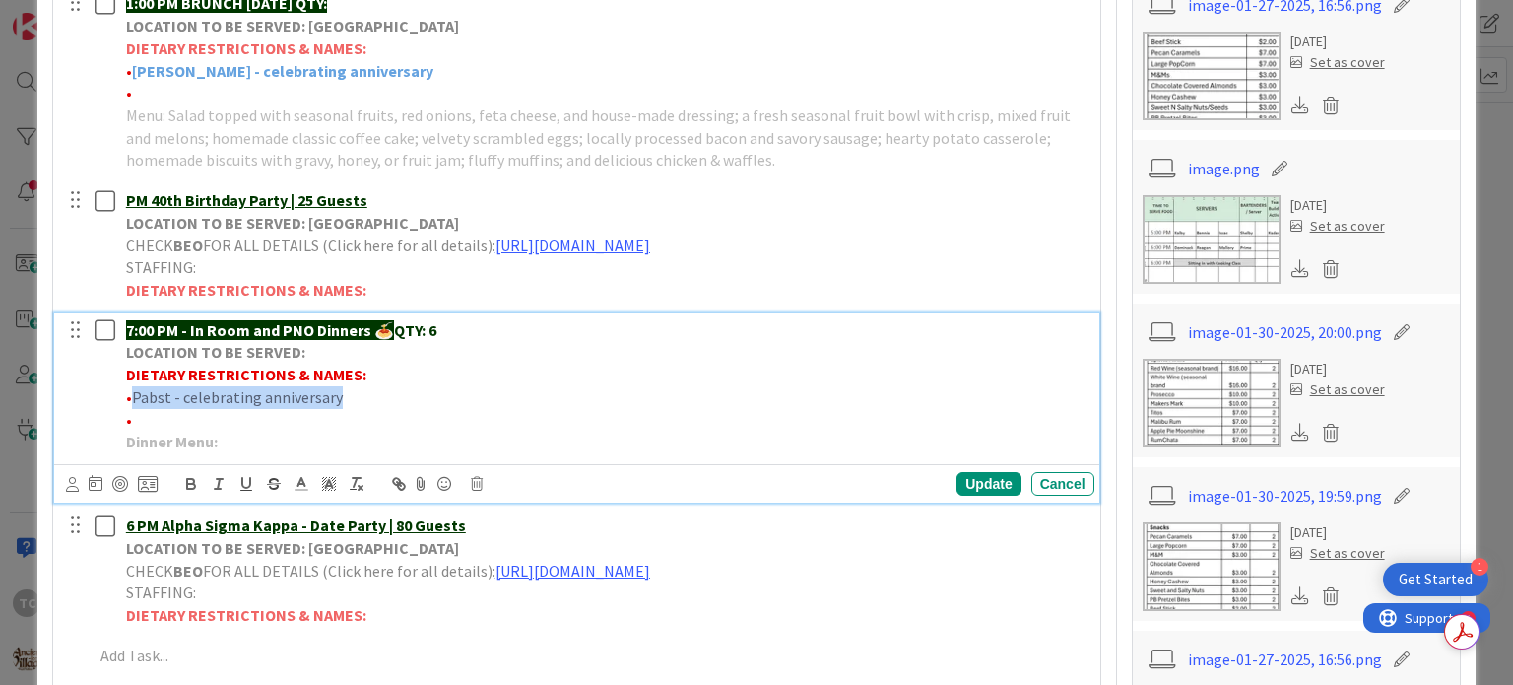
scroll to position [1096, 0]
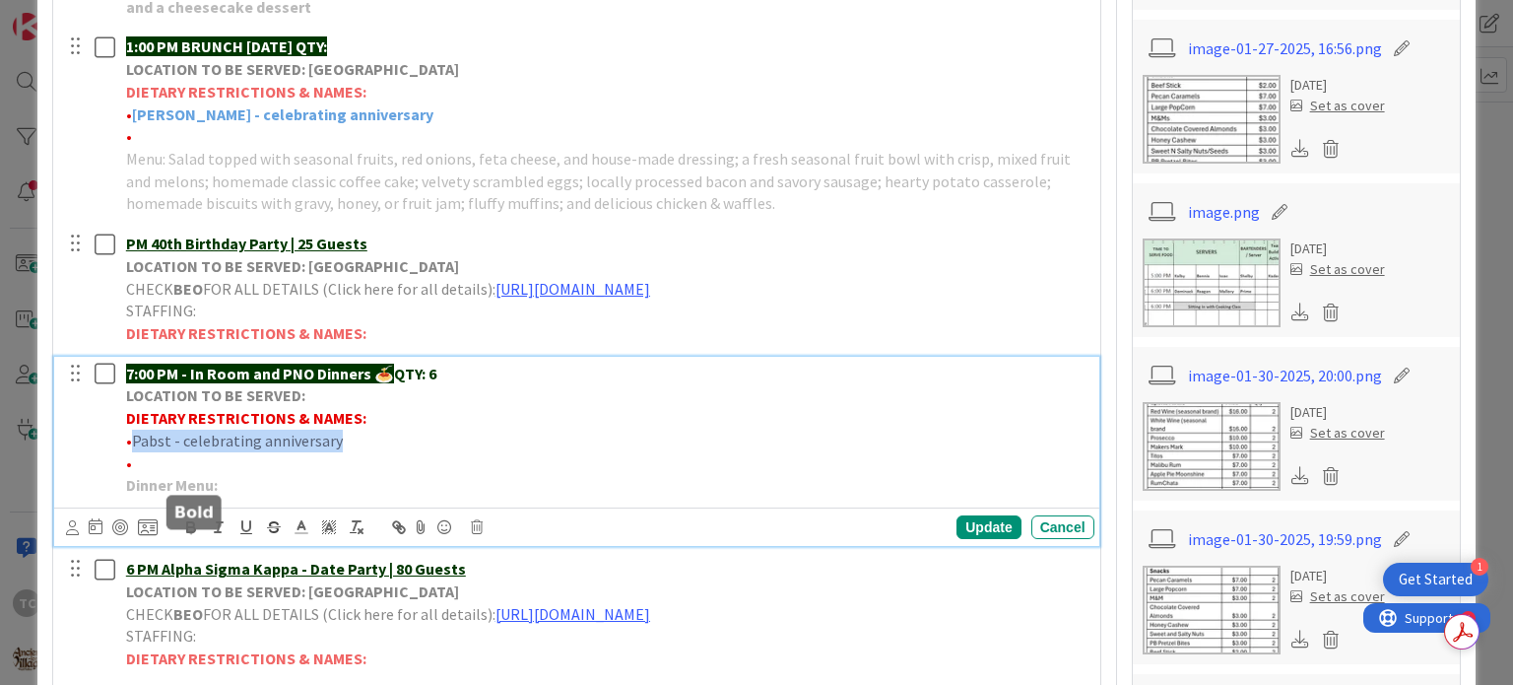
click at [191, 532] on icon "button" at bounding box center [191, 529] width 8 height 5
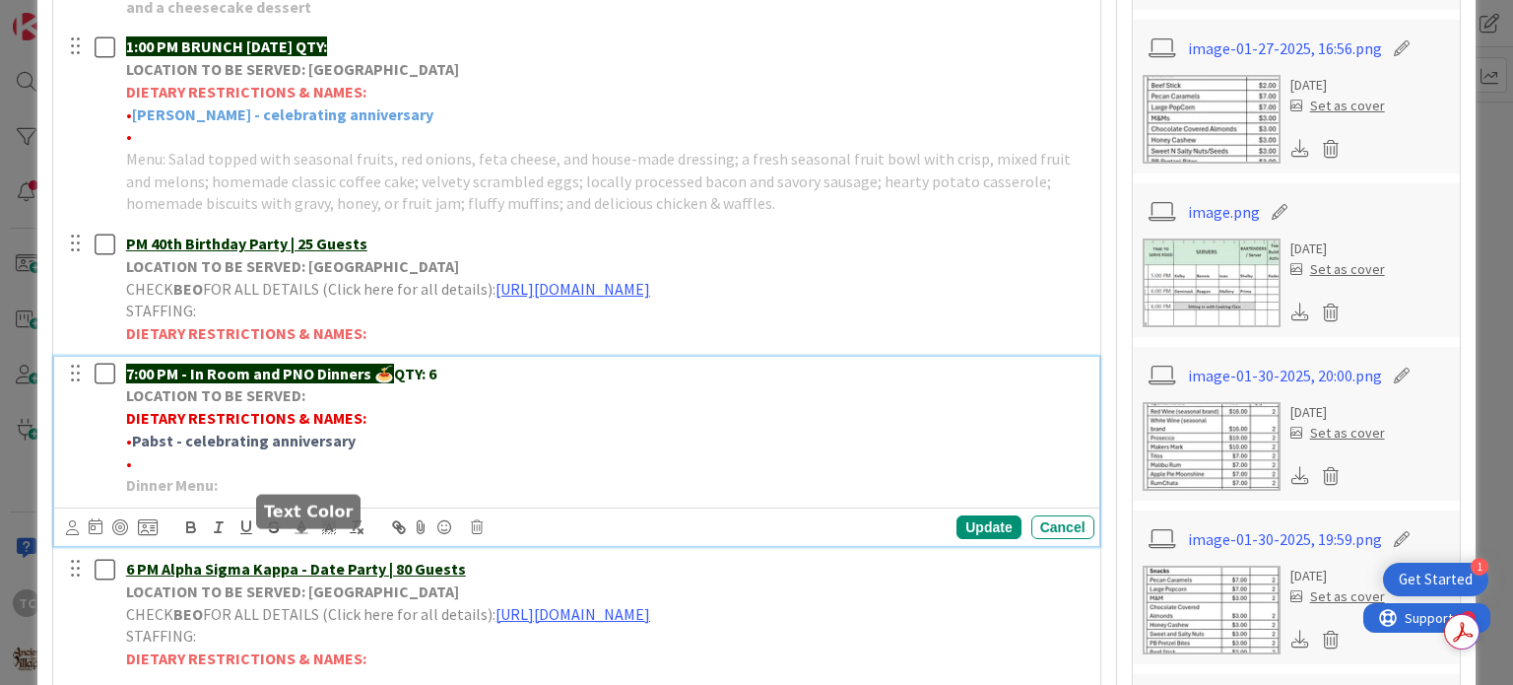
click at [305, 536] on icon at bounding box center [302, 527] width 18 height 18
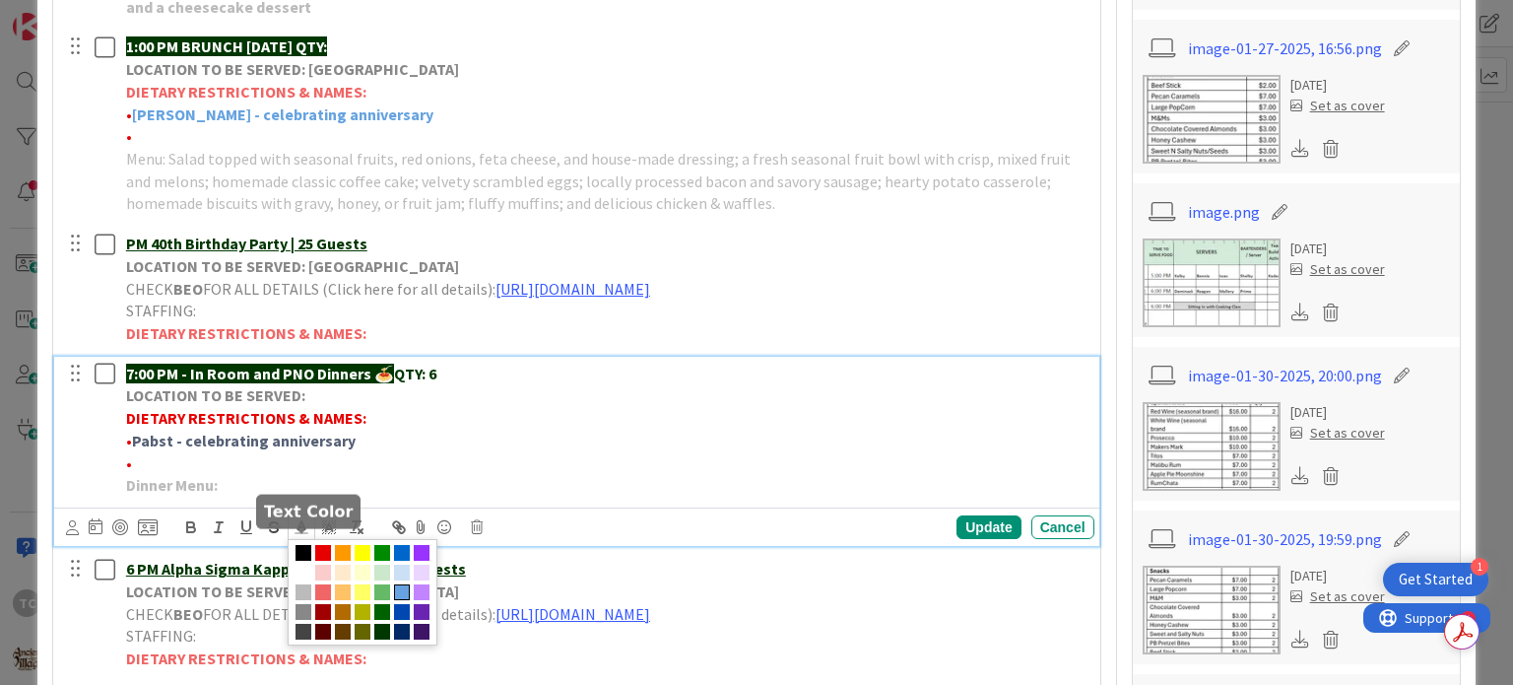
click at [405, 600] on span at bounding box center [402, 592] width 16 height 16
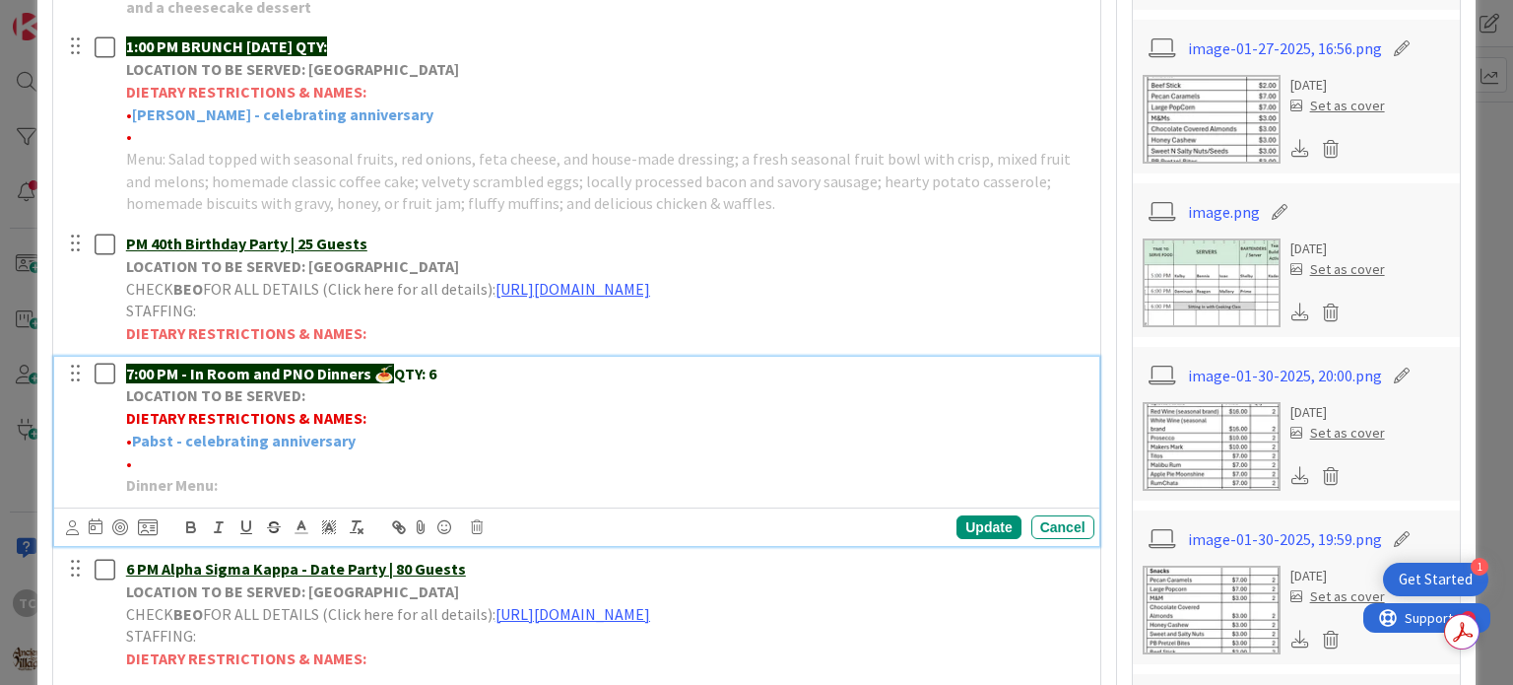
click at [311, 475] on p "•" at bounding box center [606, 463] width 961 height 23
drag, startPoint x: 347, startPoint y: 458, endPoint x: 137, endPoint y: 467, distance: 210.1
click at [137, 450] on strong "Pabst - celebrating anniversary" at bounding box center [244, 441] width 224 height 20
copy strong "Pabst - celebrating anniversary"
click at [149, 475] on p "•" at bounding box center [606, 463] width 961 height 23
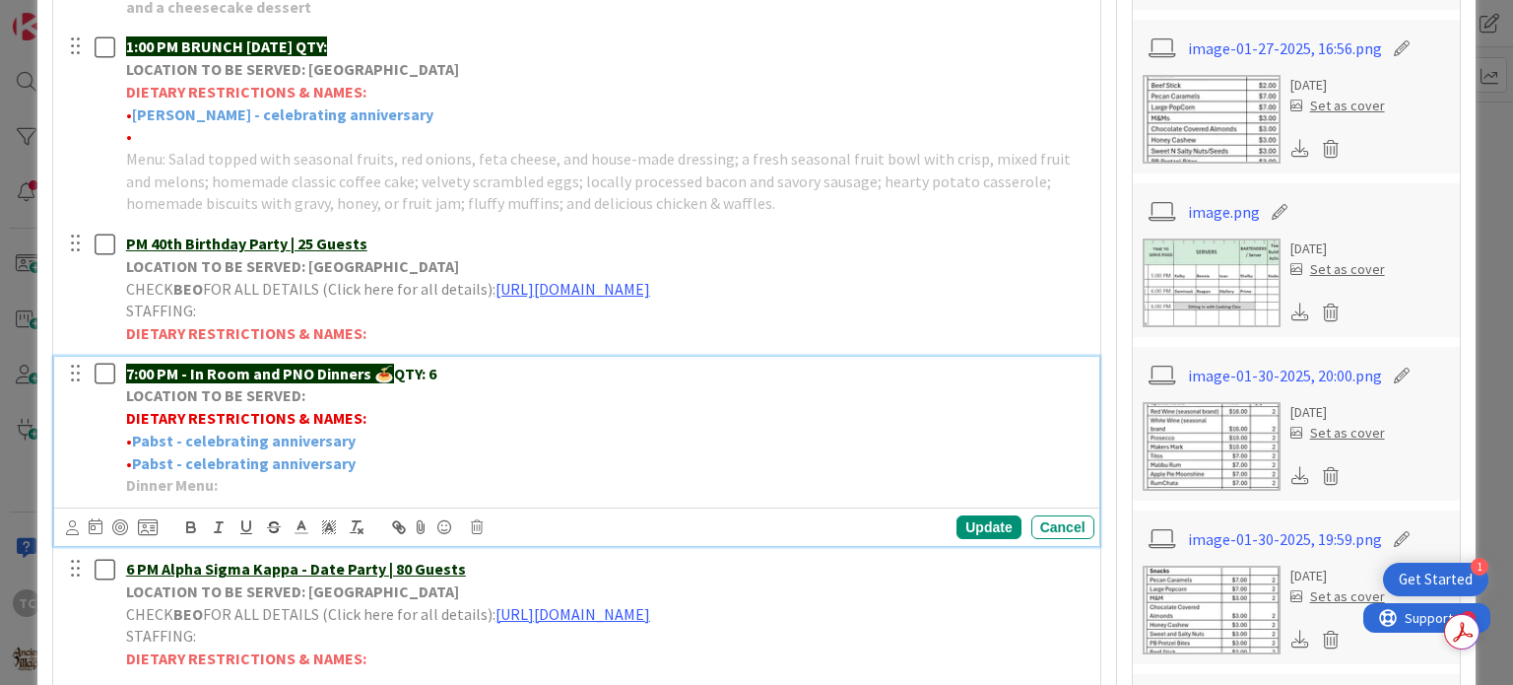
click at [136, 473] on strong "Pabst - celebrating anniversary" at bounding box center [244, 463] width 224 height 20
drag, startPoint x: 134, startPoint y: 480, endPoint x: 183, endPoint y: 479, distance: 49.3
click at [183, 475] on p "• [PERSON_NAME] - celebrating anniversary" at bounding box center [606, 463] width 961 height 23
click at [184, 536] on icon "button" at bounding box center [191, 527] width 18 height 18
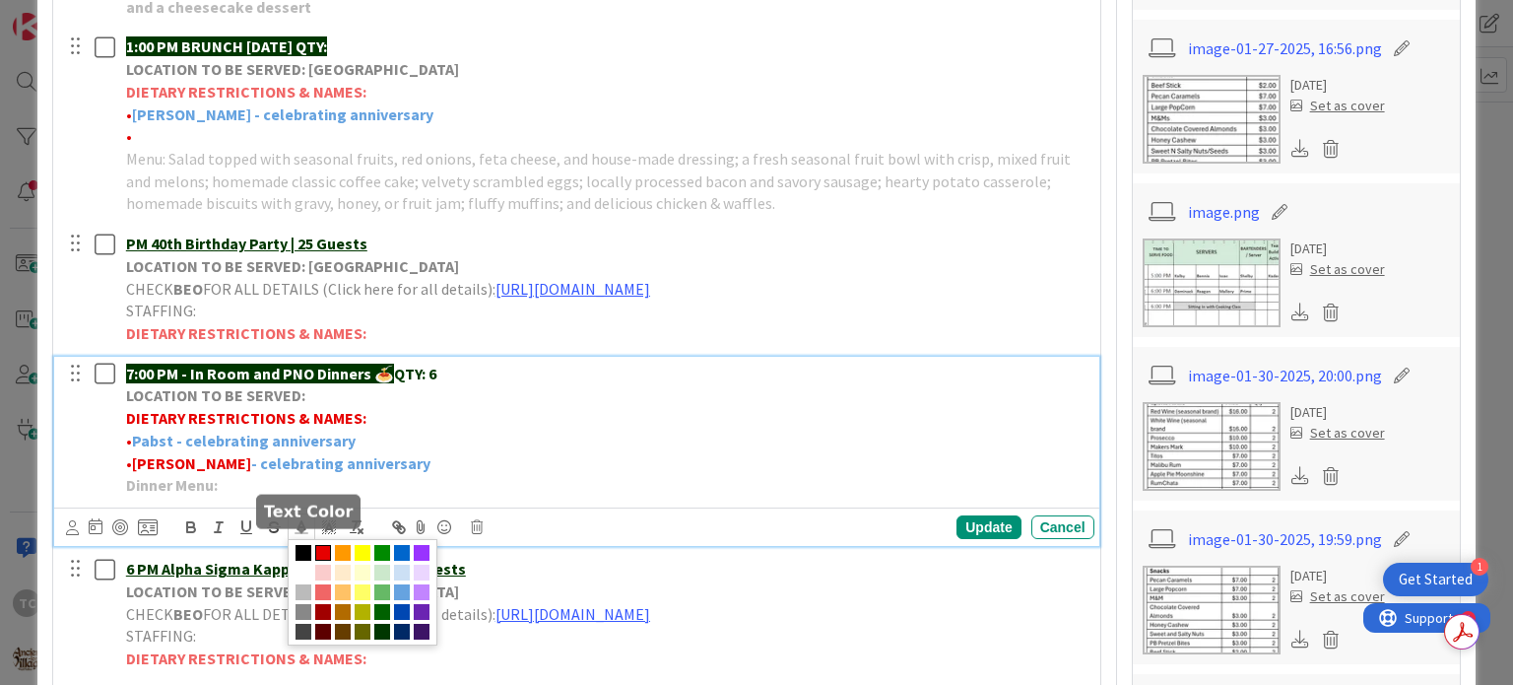
click at [308, 536] on icon at bounding box center [302, 527] width 18 height 18
click at [404, 600] on span at bounding box center [402, 592] width 16 height 16
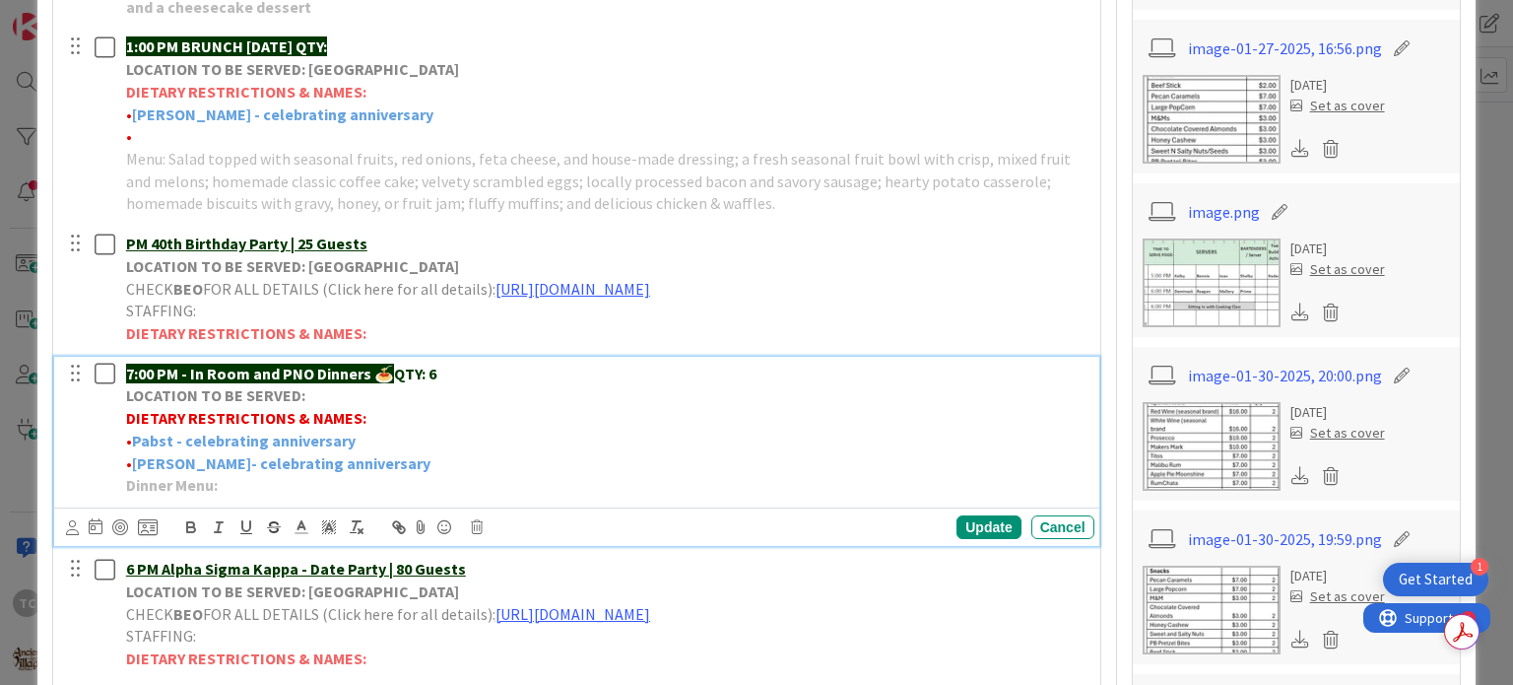
click at [423, 452] on p "• Pabst - celebrating anniversary" at bounding box center [606, 441] width 961 height 23
drag, startPoint x: 378, startPoint y: 489, endPoint x: 126, endPoint y: 477, distance: 252.5
click at [126, 475] on p "• [PERSON_NAME] - celebrating anniversary" at bounding box center [606, 463] width 961 height 23
copy p "• [PERSON_NAME] - celebrating anniversary"
click at [361, 473] on strong "- celebrating anniversary" at bounding box center [340, 463] width 179 height 20
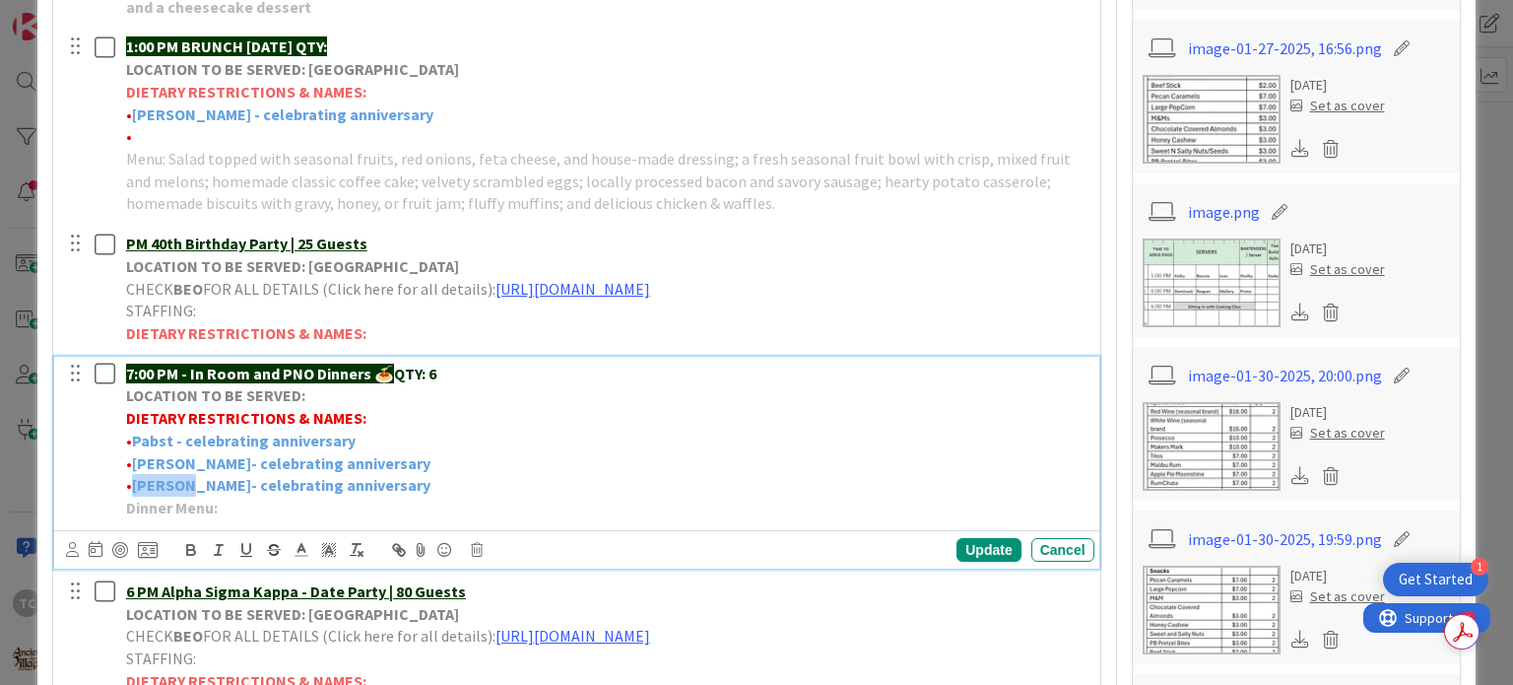
drag, startPoint x: 185, startPoint y: 511, endPoint x: 137, endPoint y: 510, distance: 48.3
click at [136, 497] on p "• [PERSON_NAME] - celebrating anniversary" at bounding box center [606, 485] width 961 height 23
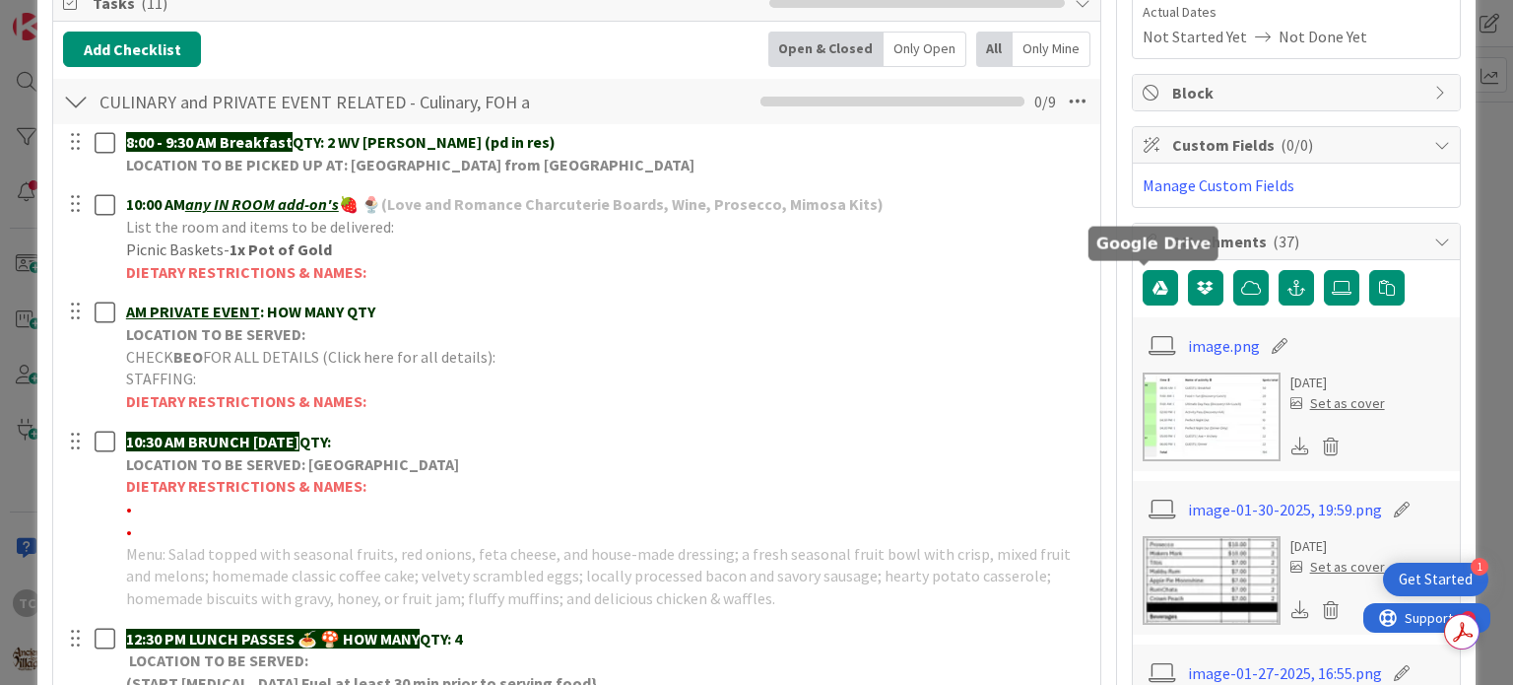
scroll to position [0, 0]
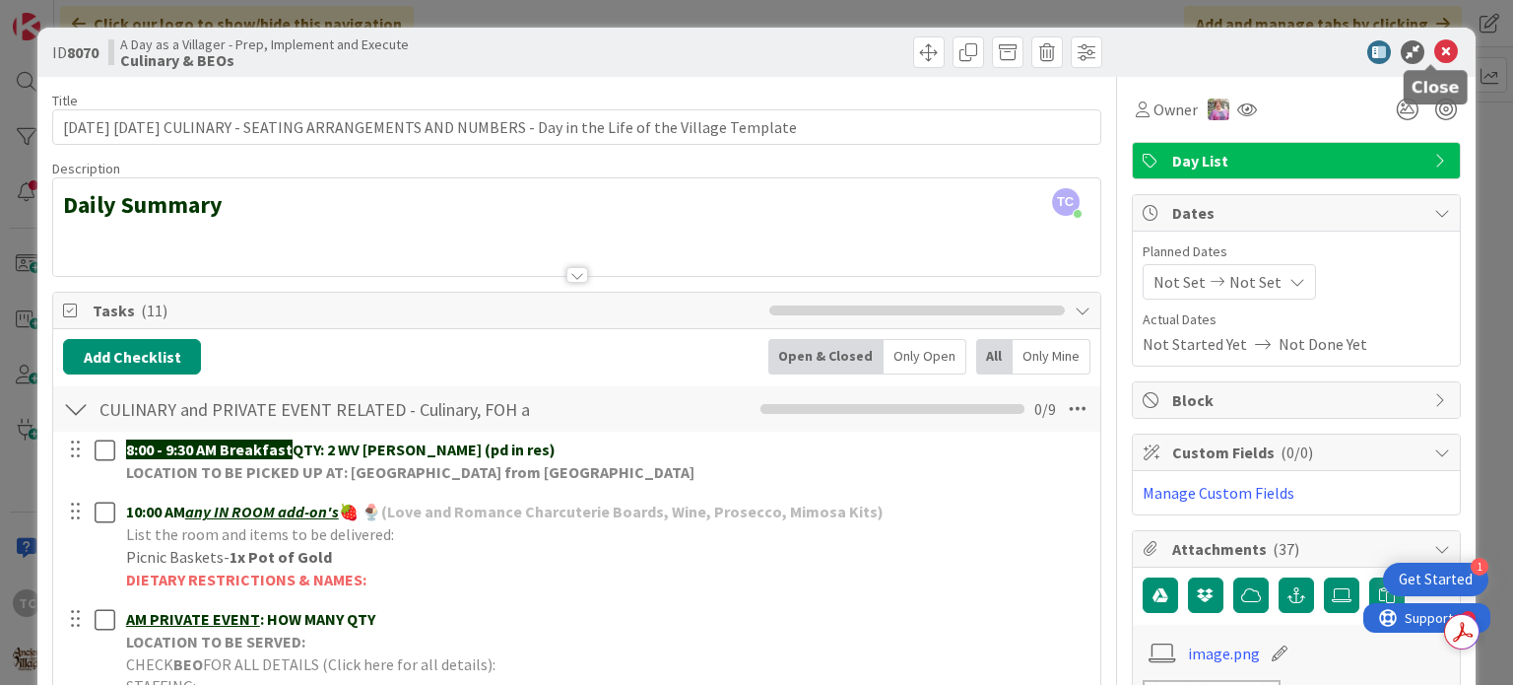
click at [1436, 54] on icon at bounding box center [1447, 52] width 24 height 24
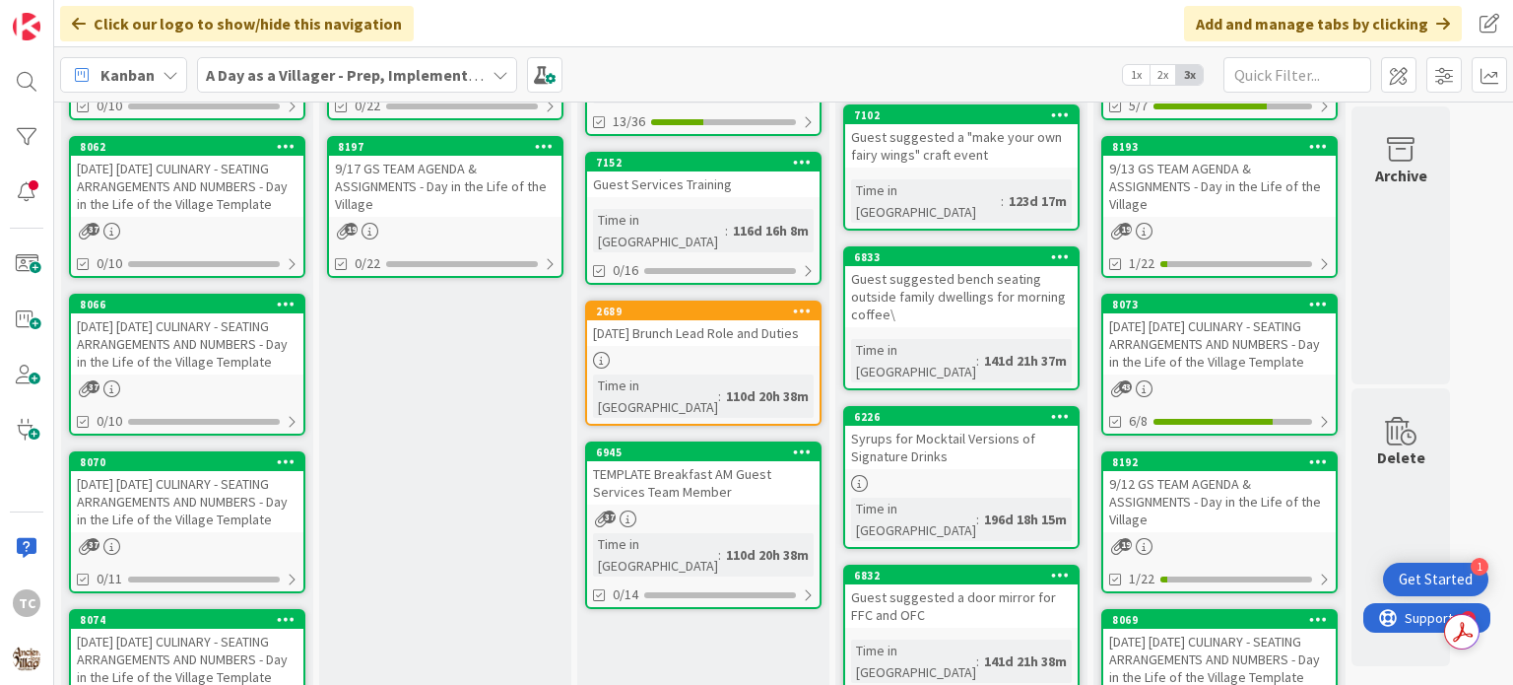
click at [189, 174] on div "[DATE] [DATE] CULINARY - SEATING ARRANGEMENTS AND NUMBERS - Day in the Life of …" at bounding box center [187, 186] width 233 height 61
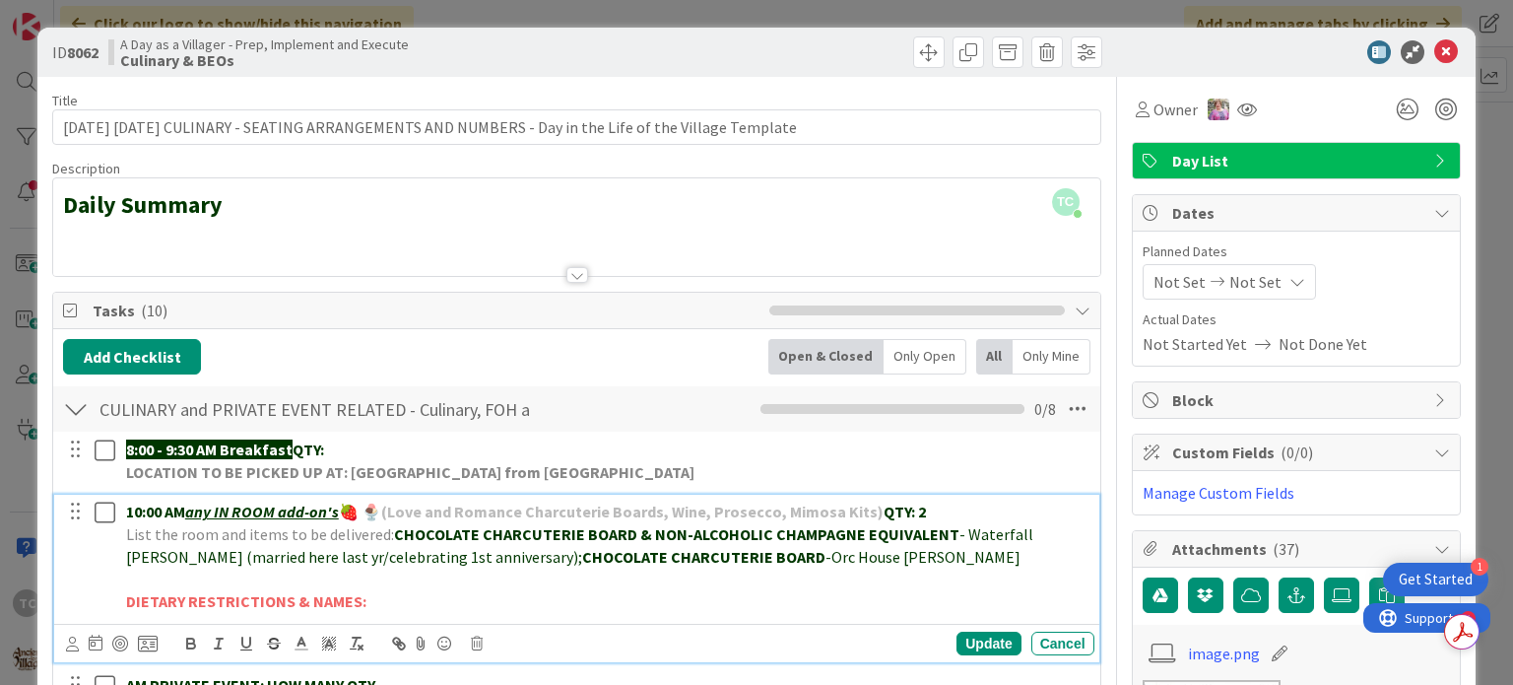
click at [880, 557] on p "List the room and items to be delivered: CHOCOLATE CHARCUTERIE BOARD & NON-ALCO…" at bounding box center [606, 545] width 961 height 44
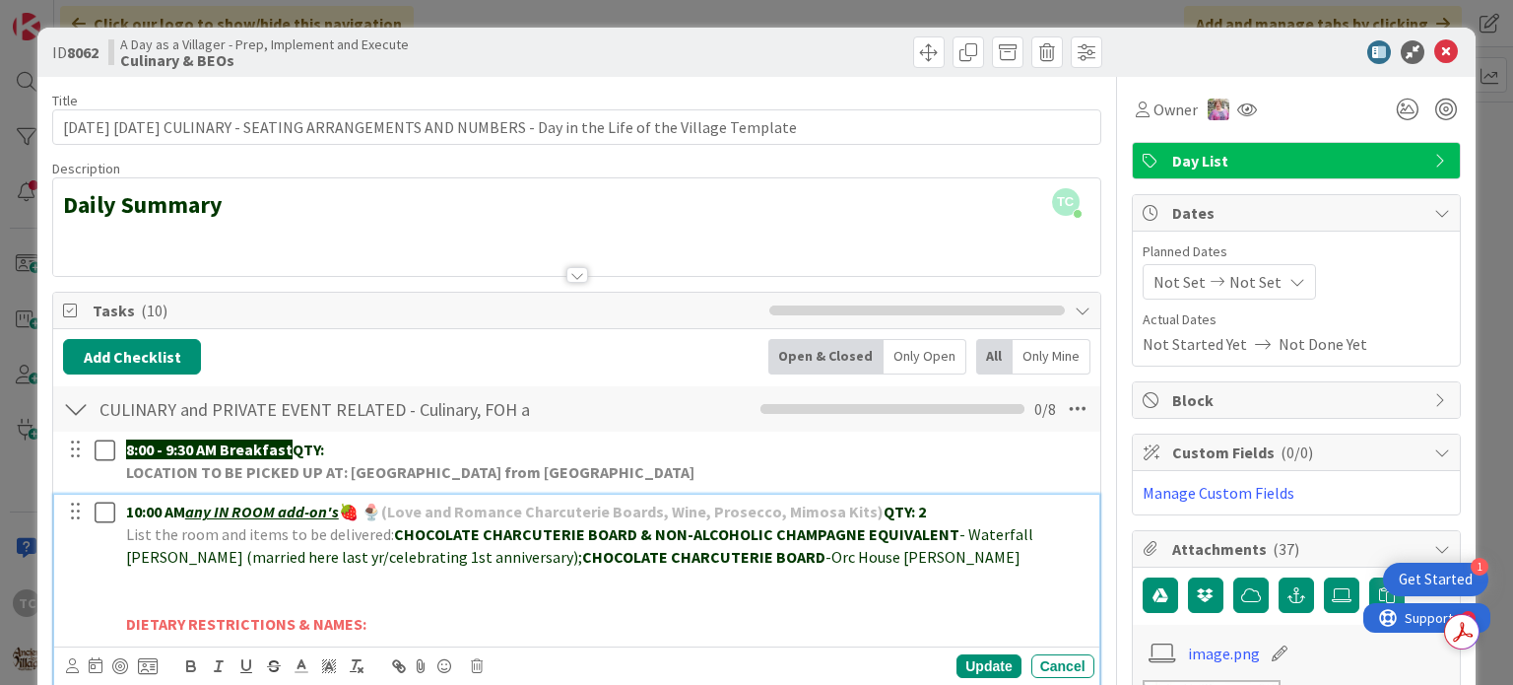
paste div
drag, startPoint x: 122, startPoint y: 582, endPoint x: 419, endPoint y: 581, distance: 296.6
click at [419, 581] on div "10:00 AM any IN ROOM add-on's 🍓 🍨 (Love and Romance Charcuterie Boards, Wine, P…" at bounding box center [606, 568] width 976 height 146
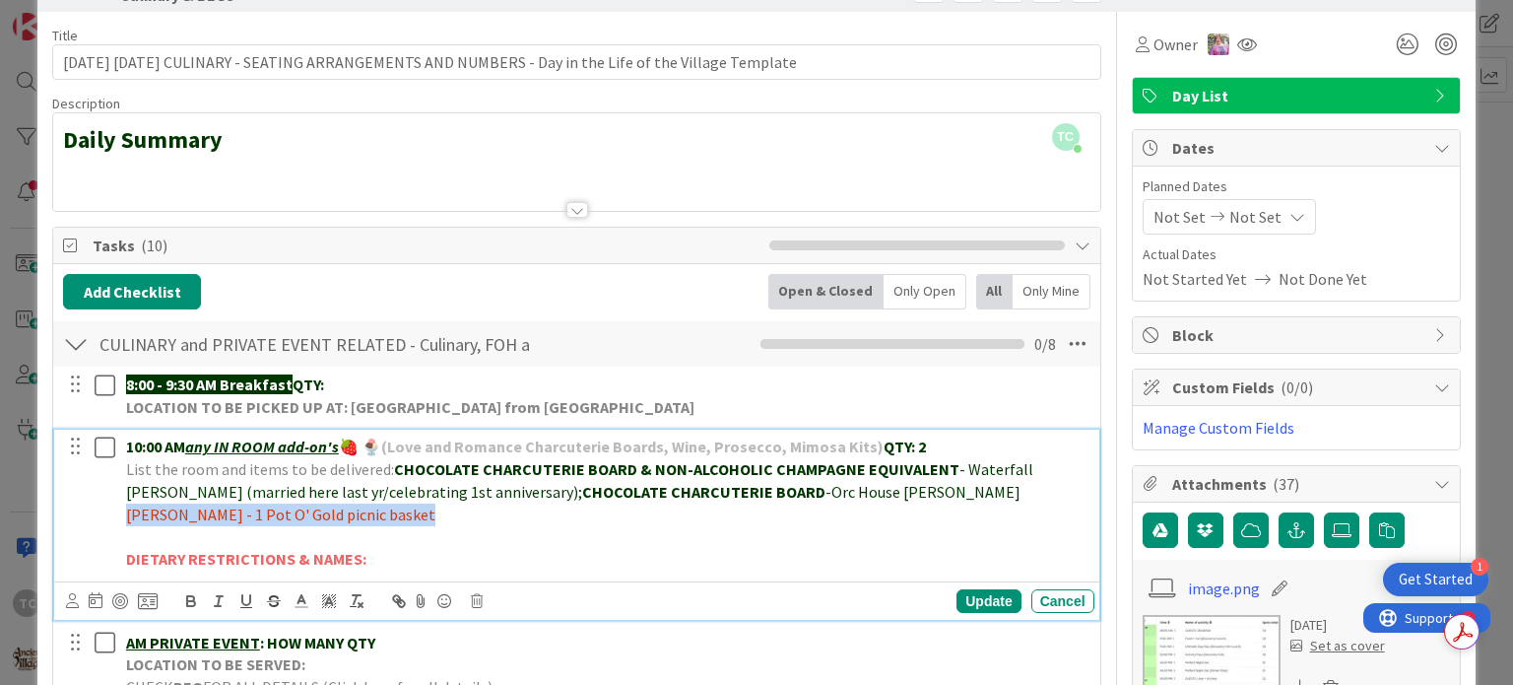
scroll to position [99, 0]
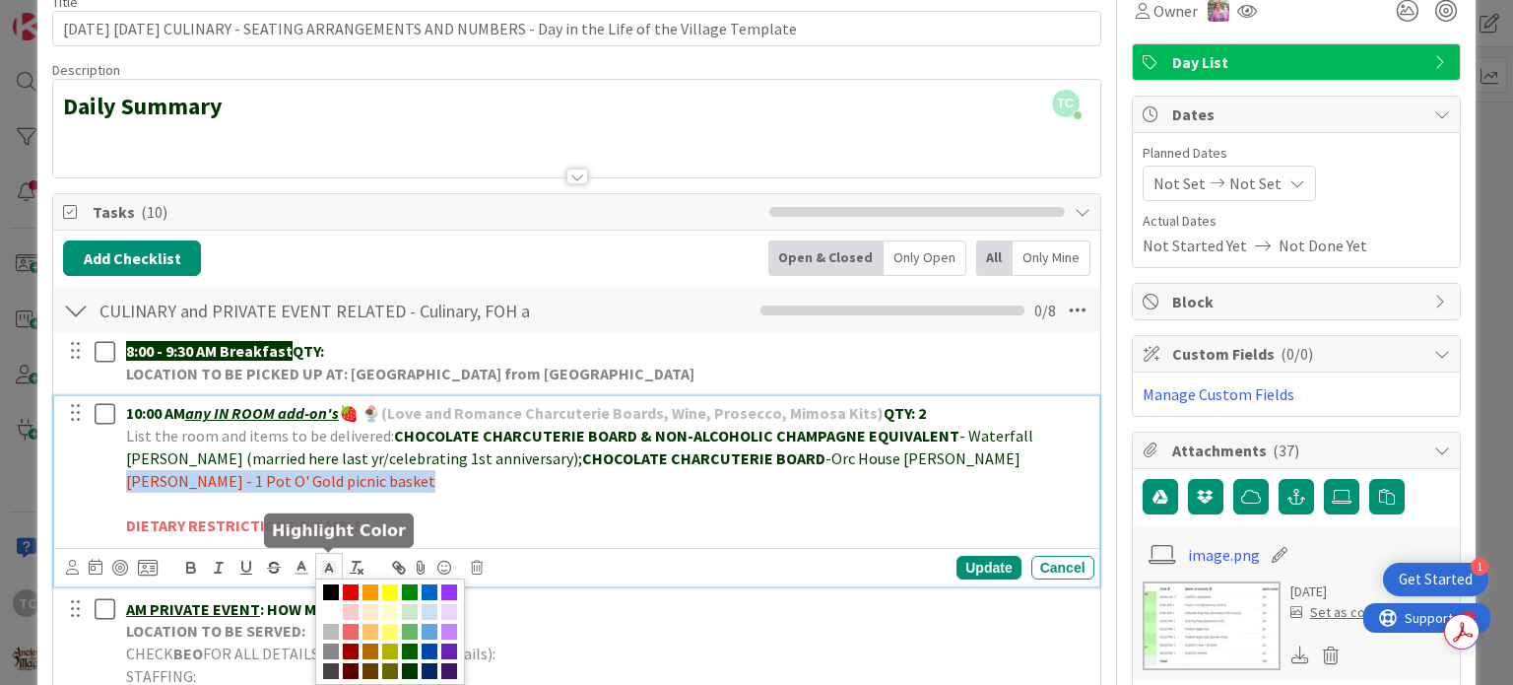
click at [331, 565] on polyline at bounding box center [329, 568] width 7 height 8
click at [327, 613] on span at bounding box center [331, 612] width 16 height 16
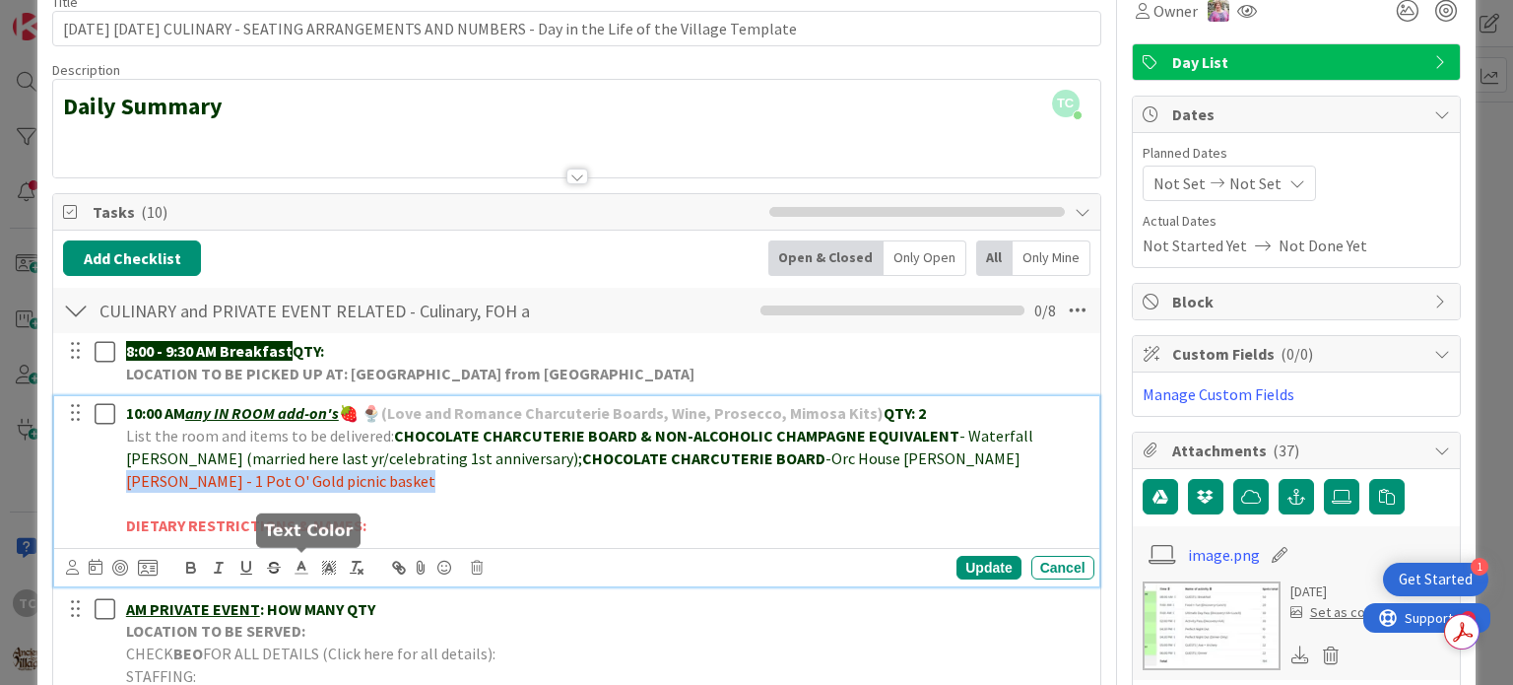
click at [300, 568] on line at bounding box center [302, 568] width 5 height 0
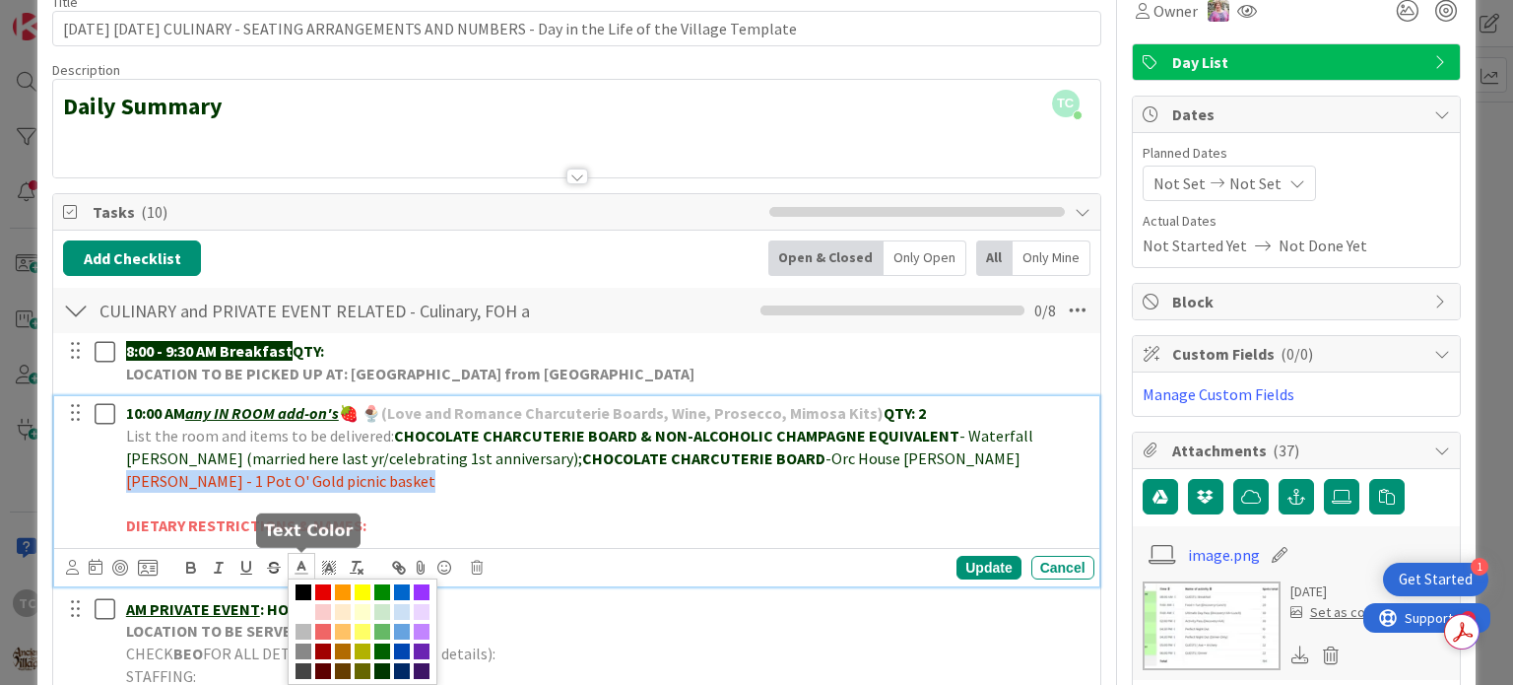
click at [305, 587] on span at bounding box center [304, 592] width 16 height 16
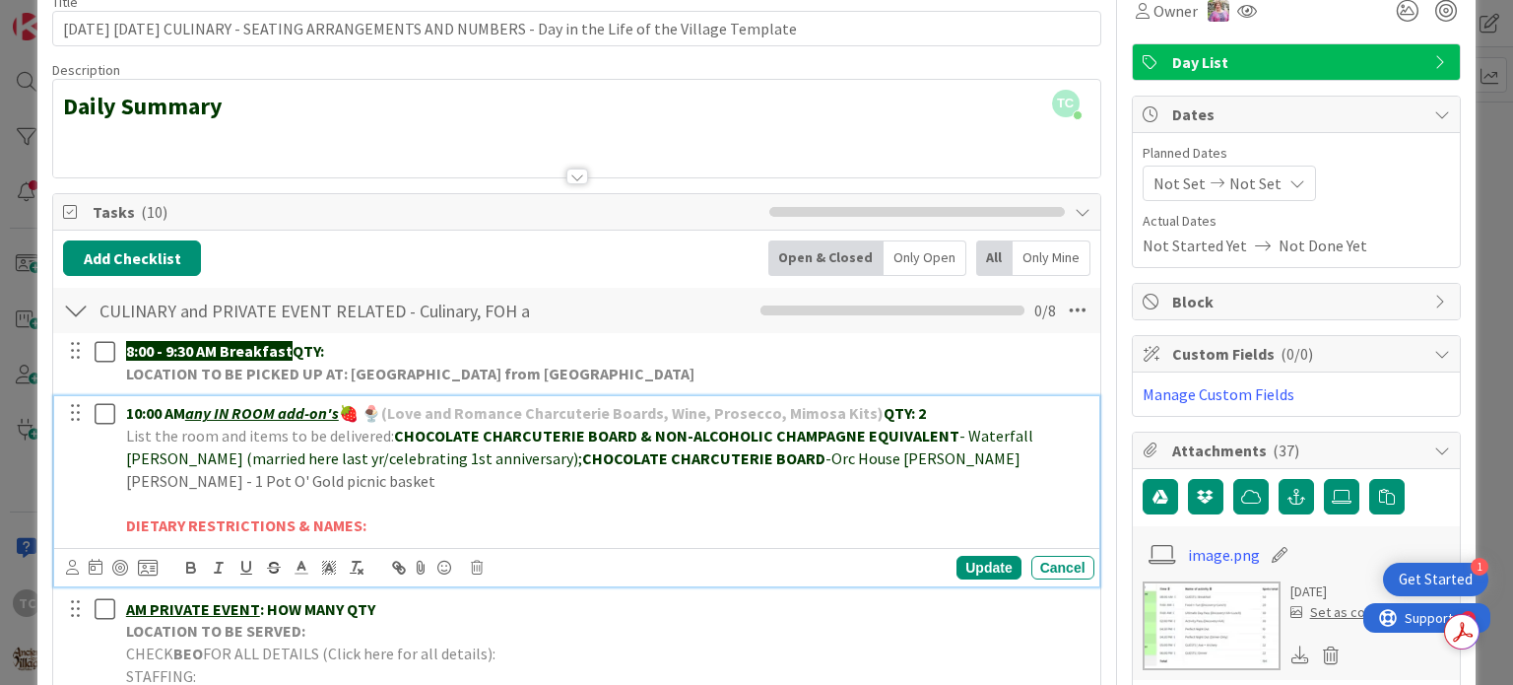
click at [248, 481] on p "[PERSON_NAME] - 1 Pot O' Gold picnic basket" at bounding box center [606, 481] width 961 height 23
drag, startPoint x: 227, startPoint y: 477, endPoint x: 438, endPoint y: 492, distance: 212.4
click at [438, 492] on div "10:00 AM any IN ROOM add-on's 🍓 🍨 (Love and Romance Charcuterie Boards, Wine, P…" at bounding box center [606, 469] width 976 height 146
click at [199, 562] on icon "button" at bounding box center [191, 568] width 18 height 18
click at [466, 522] on p "DIETARY RESTRICTIONS & NAMES:" at bounding box center [606, 525] width 961 height 23
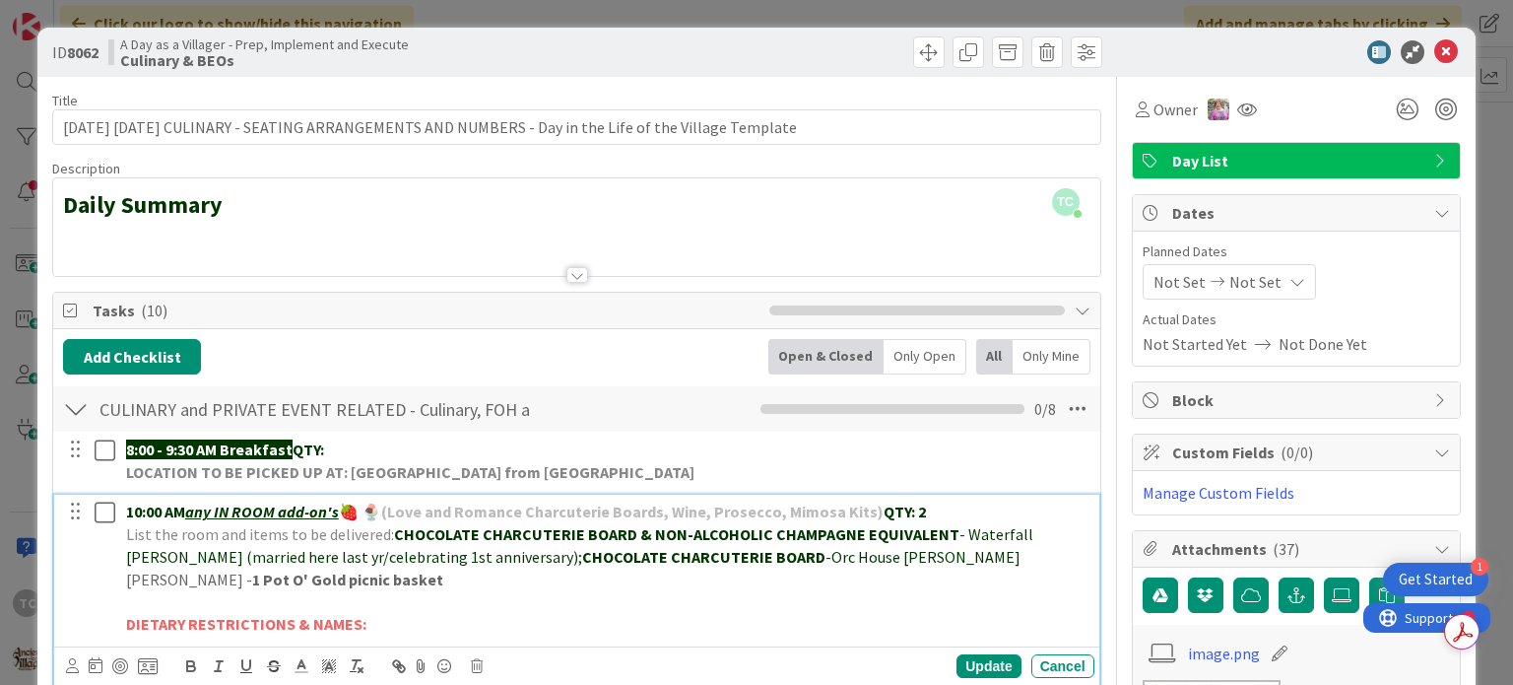
scroll to position [0, 0]
click at [1435, 47] on icon at bounding box center [1447, 52] width 24 height 24
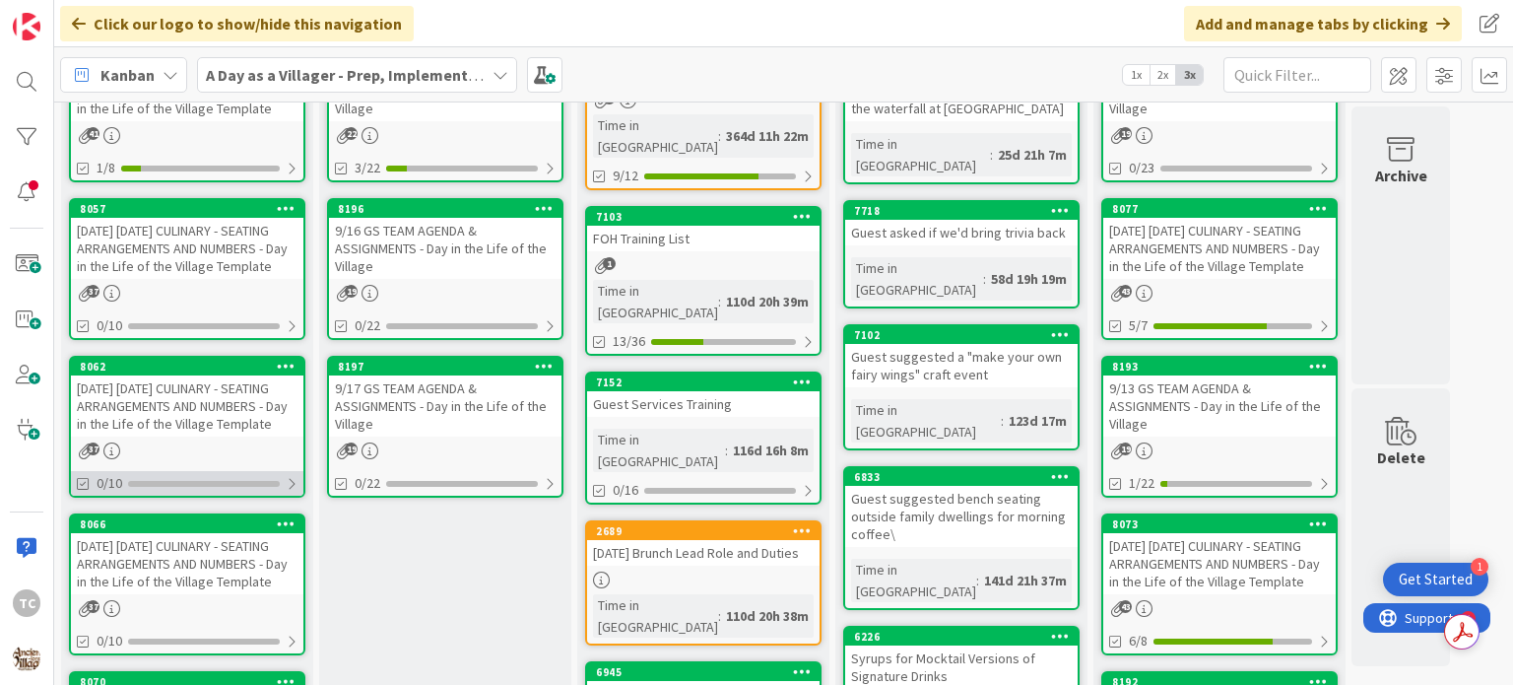
scroll to position [99, 0]
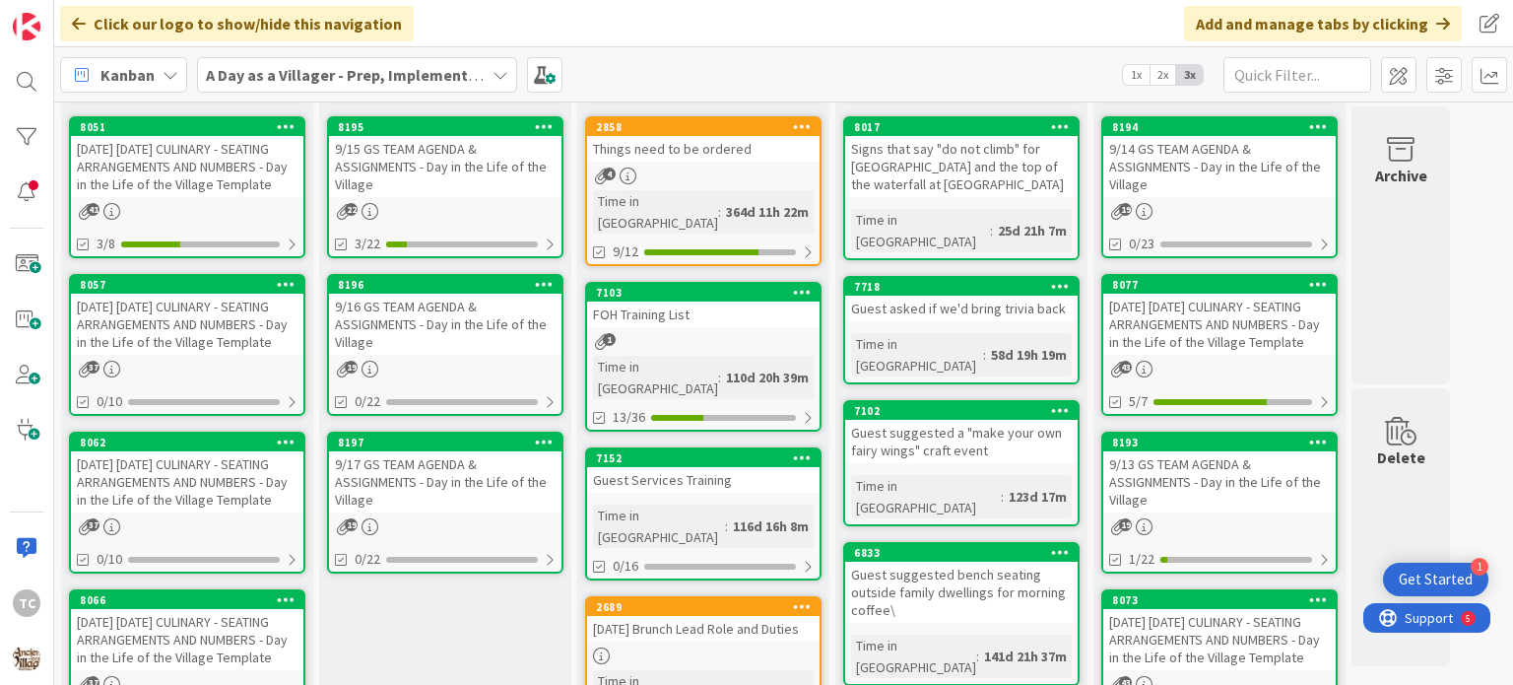
click at [343, 74] on b "A Day as a Villager - Prep, Implement and Execute" at bounding box center [382, 75] width 352 height 20
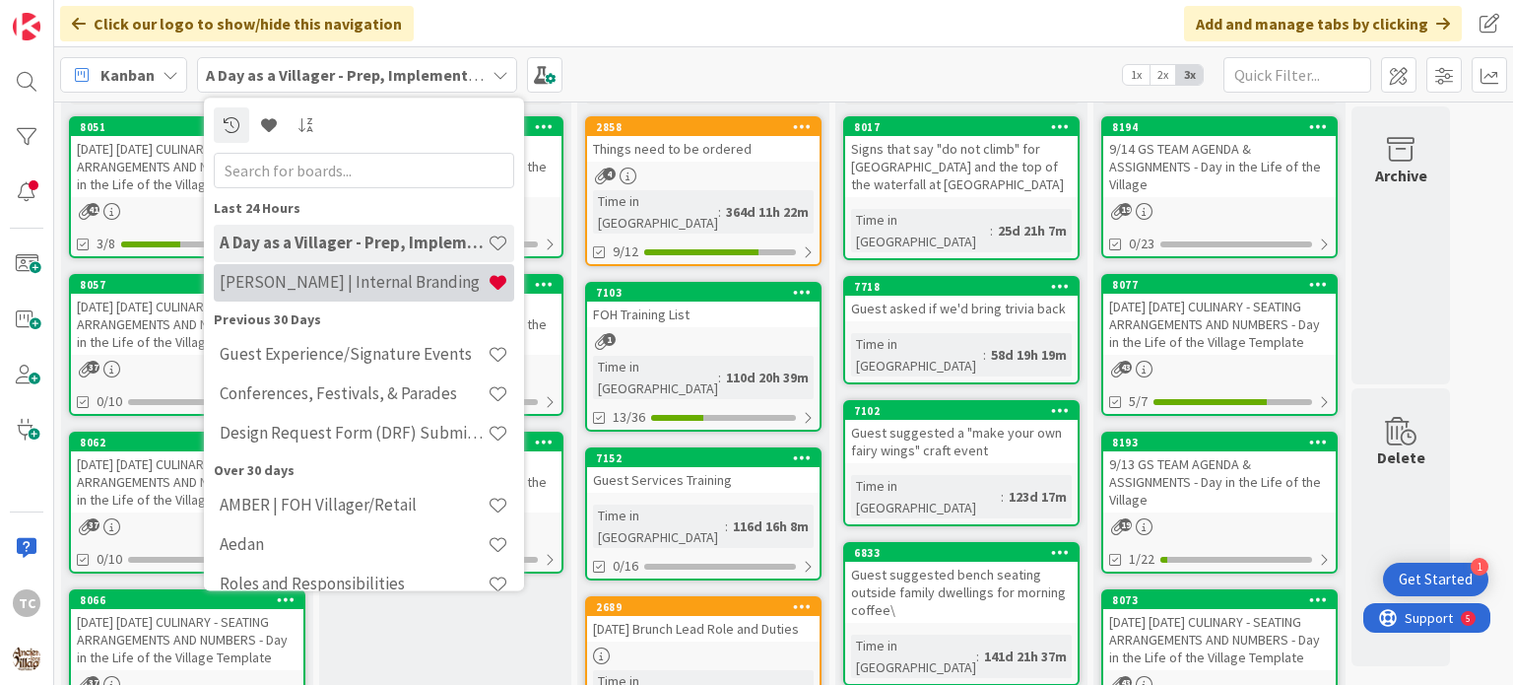
click at [338, 283] on h4 "[PERSON_NAME] | Internal Branding" at bounding box center [354, 283] width 268 height 20
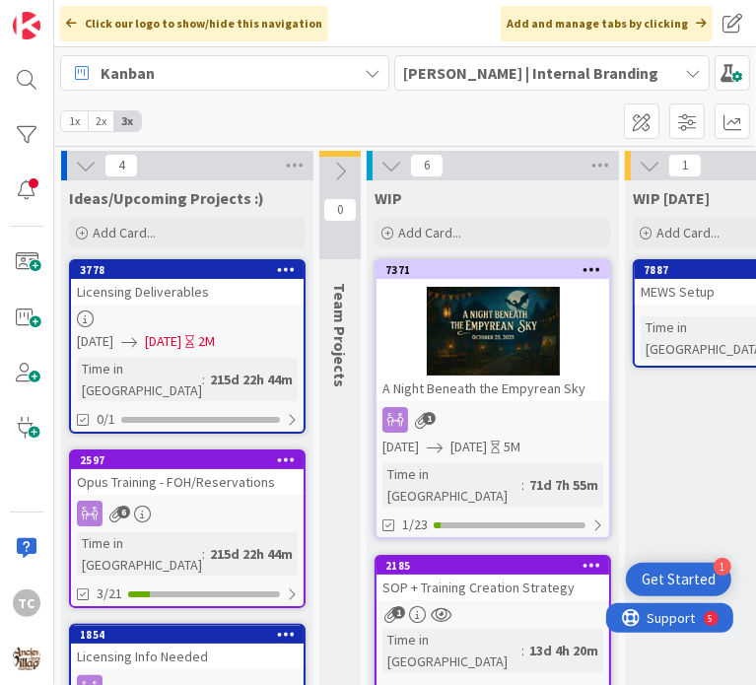
click at [590, 72] on span "[PERSON_NAME] | Internal Branding" at bounding box center [540, 73] width 274 height 24
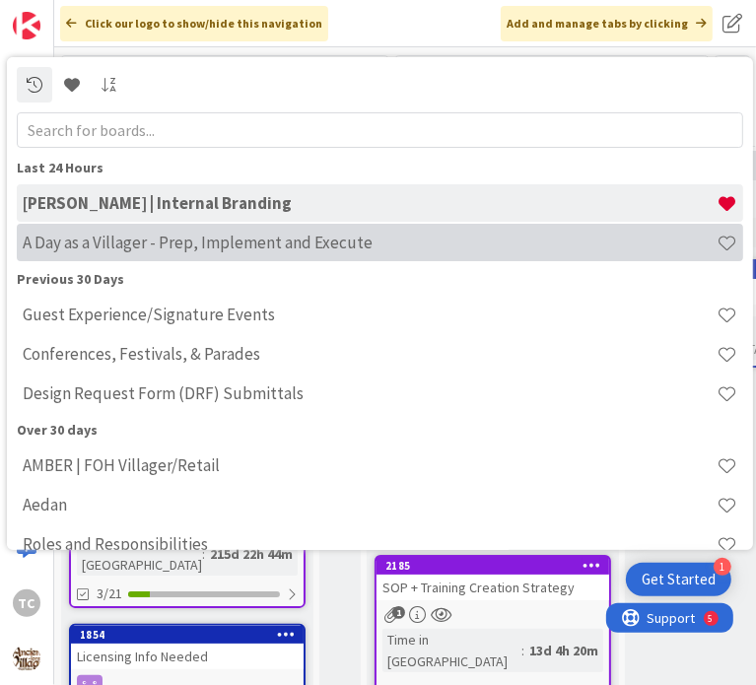
click at [104, 252] on div "A Day as a Villager - Prep, Implement and Execute" at bounding box center [380, 242] width 726 height 37
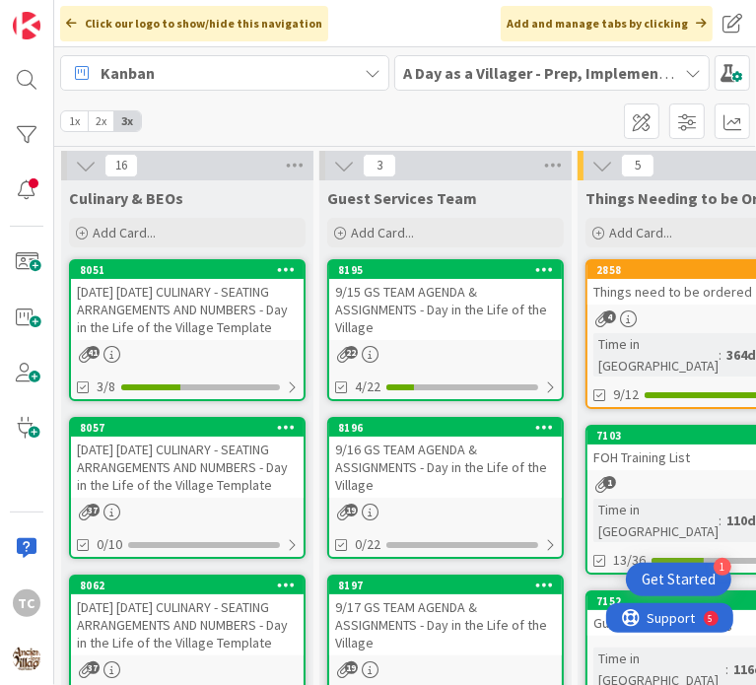
click at [143, 485] on div "[DATE] [DATE] CULINARY - SEATING ARRANGEMENTS AND NUMBERS - Day in the Life of …" at bounding box center [187, 466] width 233 height 61
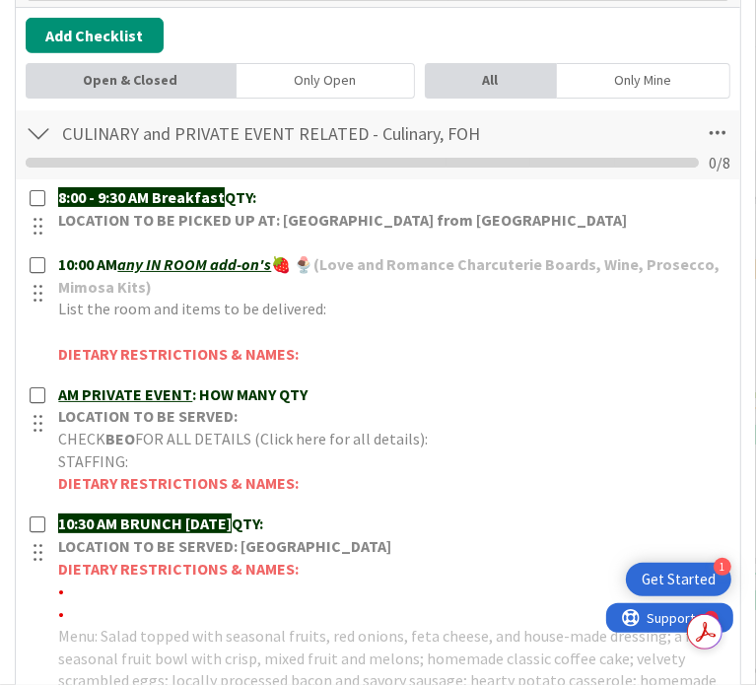
scroll to position [493, 0]
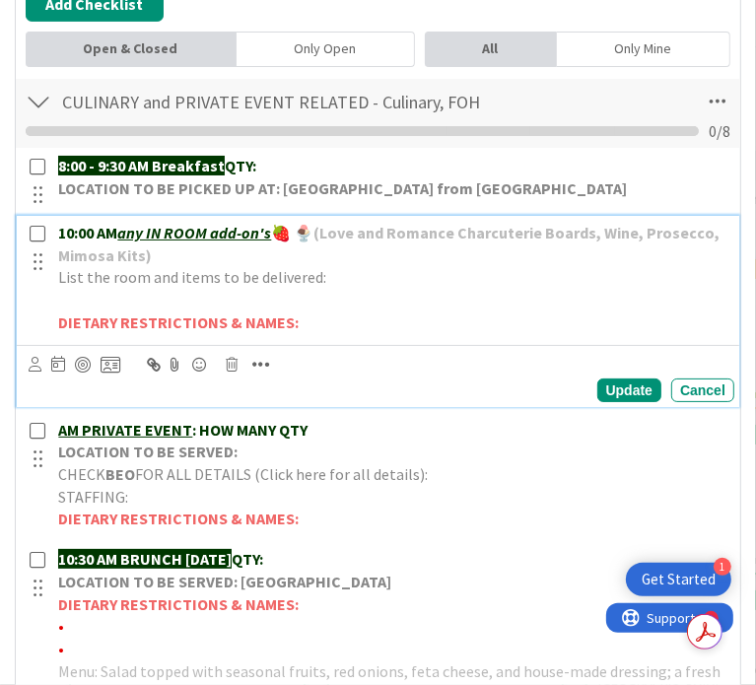
click at [367, 289] on p "List the room and items to be delivered:" at bounding box center [392, 277] width 668 height 23
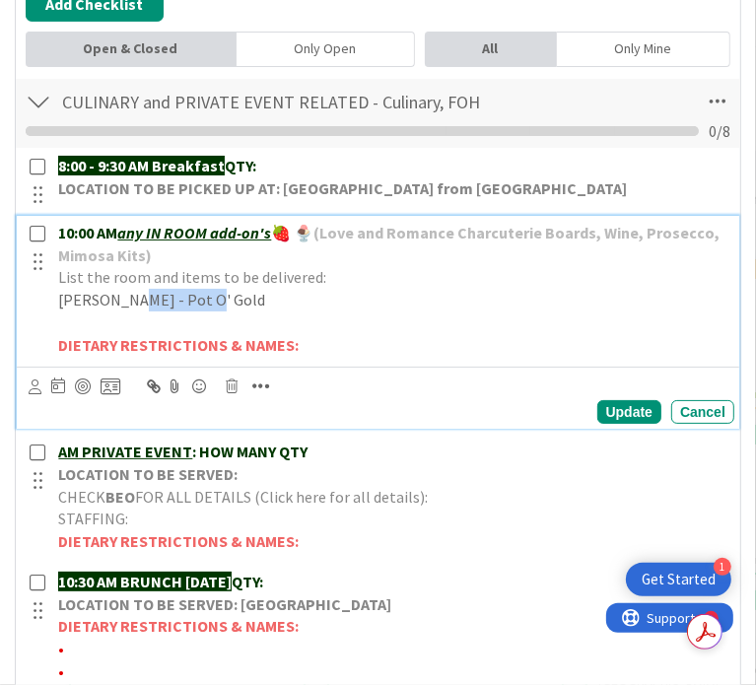
drag, startPoint x: 233, startPoint y: 326, endPoint x: 146, endPoint y: 334, distance: 87.1
click at [146, 311] on p "[PERSON_NAME] - Pot O' Gold" at bounding box center [392, 300] width 668 height 23
drag, startPoint x: 343, startPoint y: 326, endPoint x: 64, endPoint y: 337, distance: 279.0
click at [64, 337] on div "10:00 AM any IN ROOM add-on's 🍓 🍨 (Love and Romance Charcuterie Boards, Wine, P…" at bounding box center [379, 289] width 709 height 146
click at [333, 311] on p "[PERSON_NAME] - 1 Lucky Clover Picnic Basket" at bounding box center [392, 300] width 668 height 23
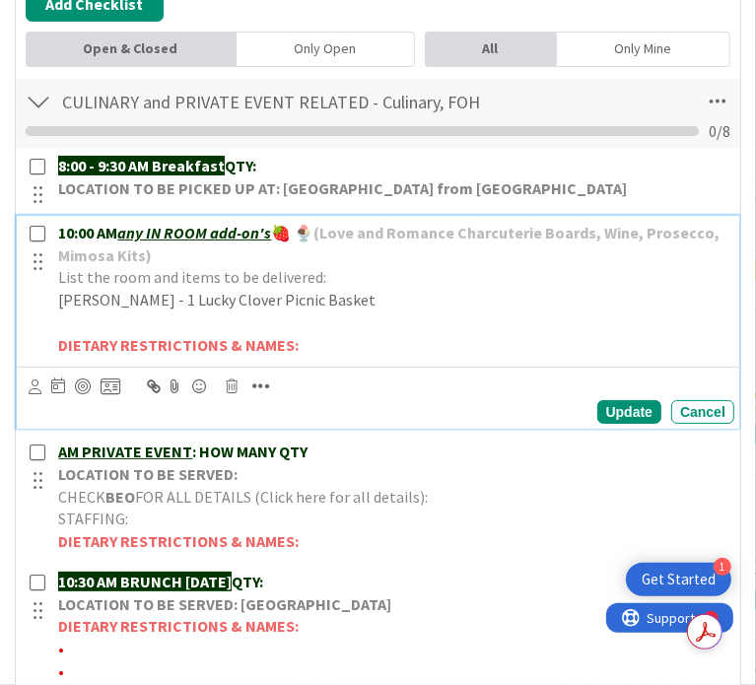
click at [333, 311] on p "[PERSON_NAME] - 1 Lucky Clover Picnic Basket" at bounding box center [392, 300] width 668 height 23
click at [331, 311] on p "[PERSON_NAME] - 1 Lucky Clover Picnic Basket" at bounding box center [392, 300] width 668 height 23
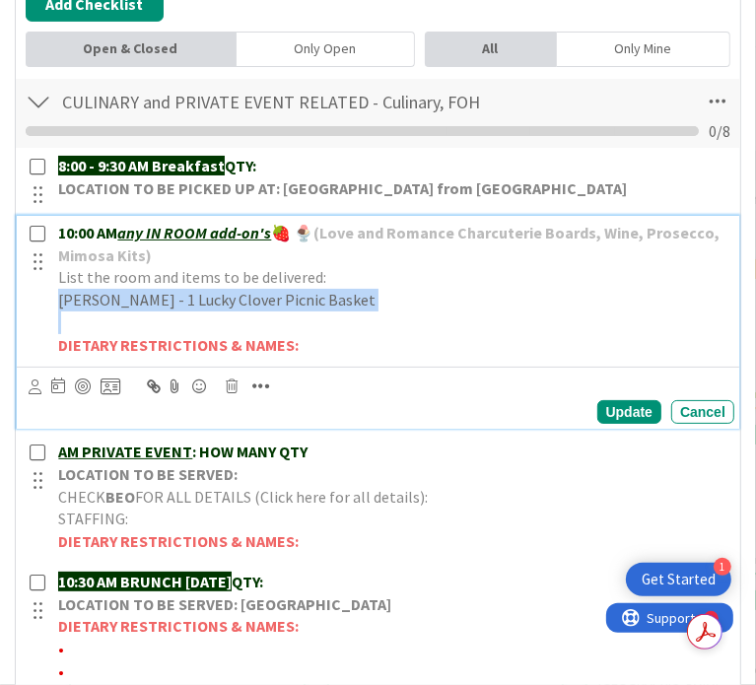
click at [331, 311] on p "[PERSON_NAME] - 1 Lucky Clover Picnic Basket" at bounding box center [392, 300] width 668 height 23
click at [270, 396] on icon "button" at bounding box center [261, 386] width 18 height 20
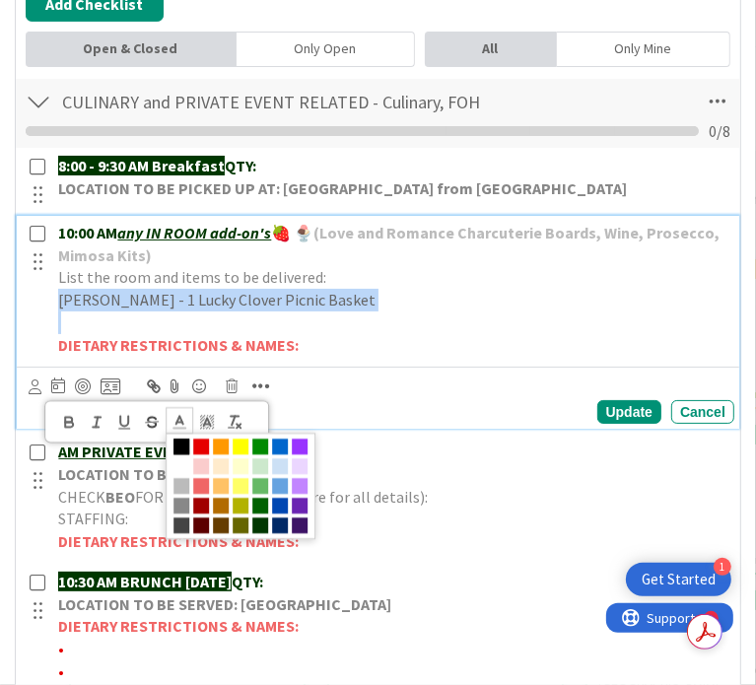
click at [188, 431] on icon at bounding box center [179, 422] width 18 height 18
click at [268, 455] on span at bounding box center [260, 447] width 16 height 16
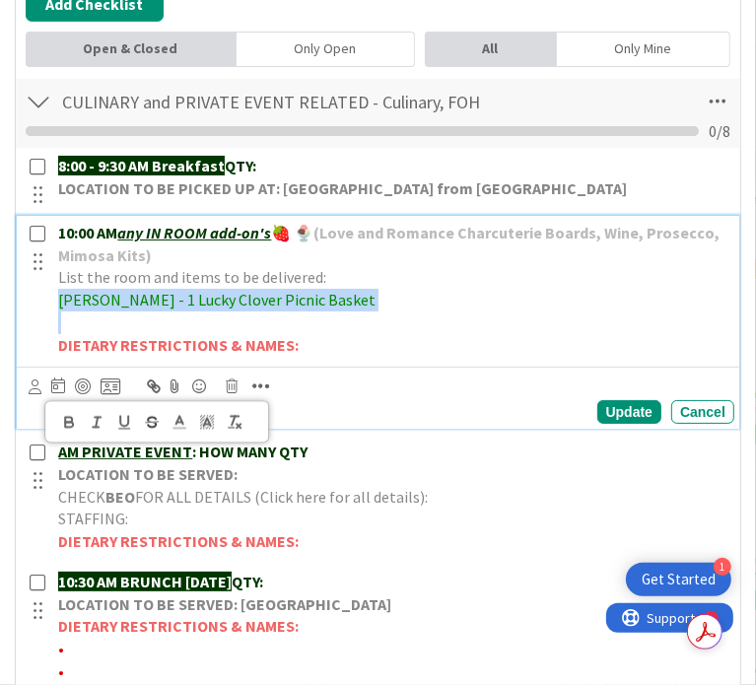
click at [73, 427] on icon "button" at bounding box center [69, 424] width 8 height 5
click at [411, 334] on p at bounding box center [392, 322] width 668 height 23
